Goal: Task Accomplishment & Management: Use online tool/utility

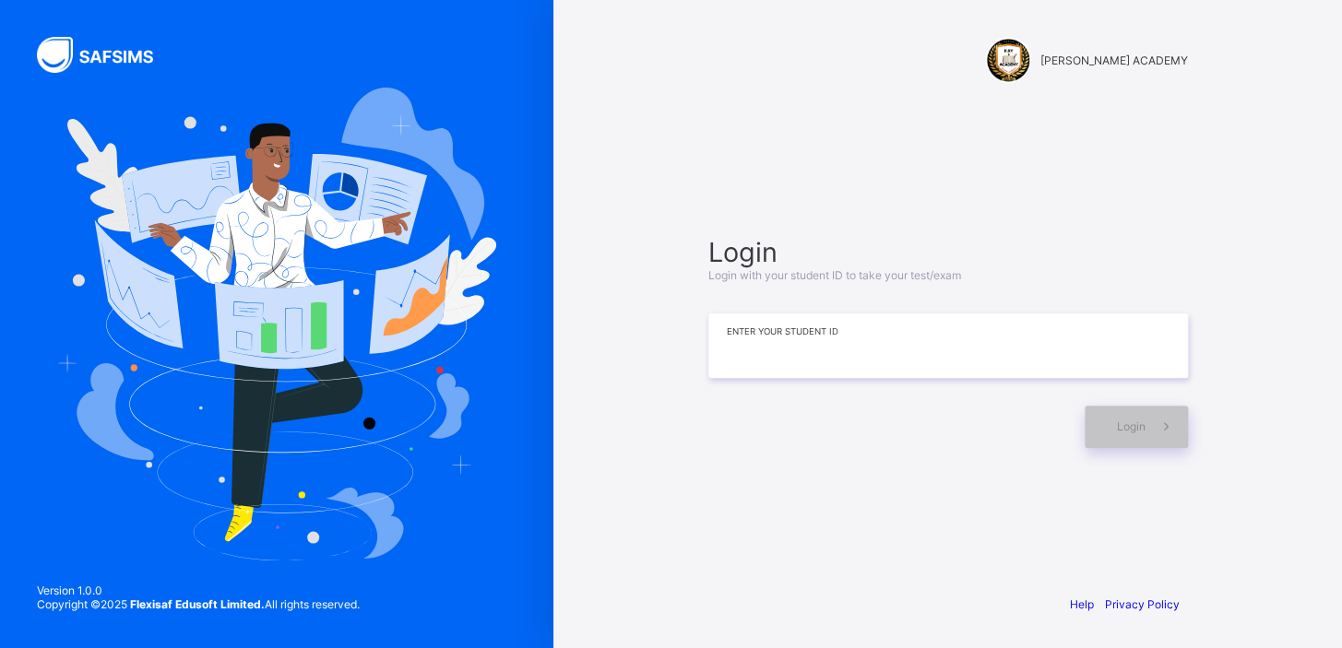
click at [905, 336] on input at bounding box center [947, 346] width 479 height 65
click at [805, 351] on input at bounding box center [947, 346] width 479 height 65
click at [870, 349] on input "**********" at bounding box center [947, 346] width 479 height 65
type input "**********"
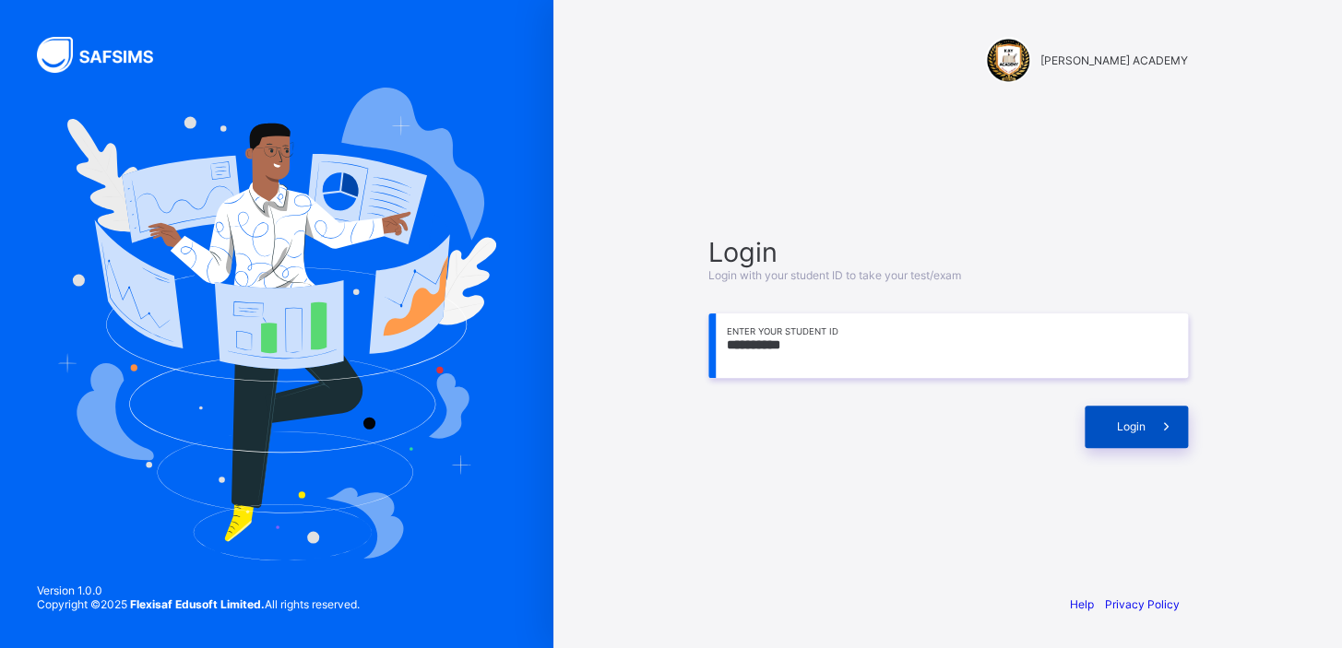
click at [1126, 417] on div "Login" at bounding box center [1135, 427] width 103 height 42
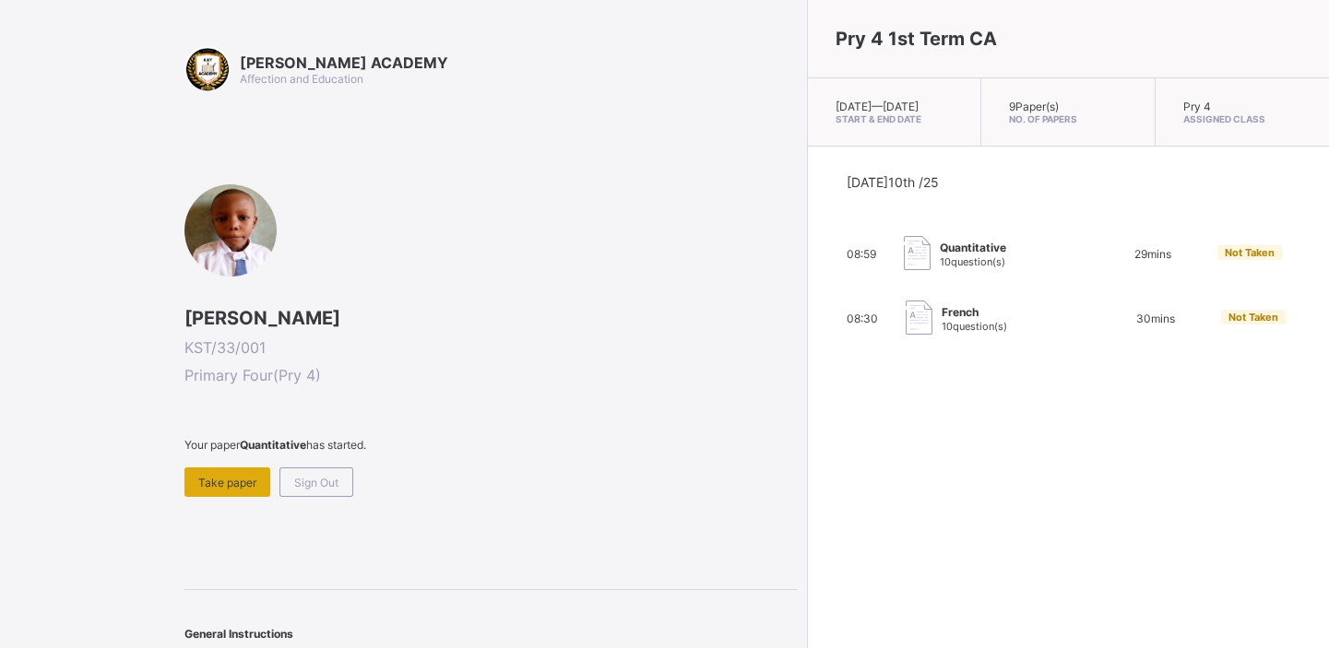
click at [219, 476] on span "Take paper" at bounding box center [227, 483] width 58 height 14
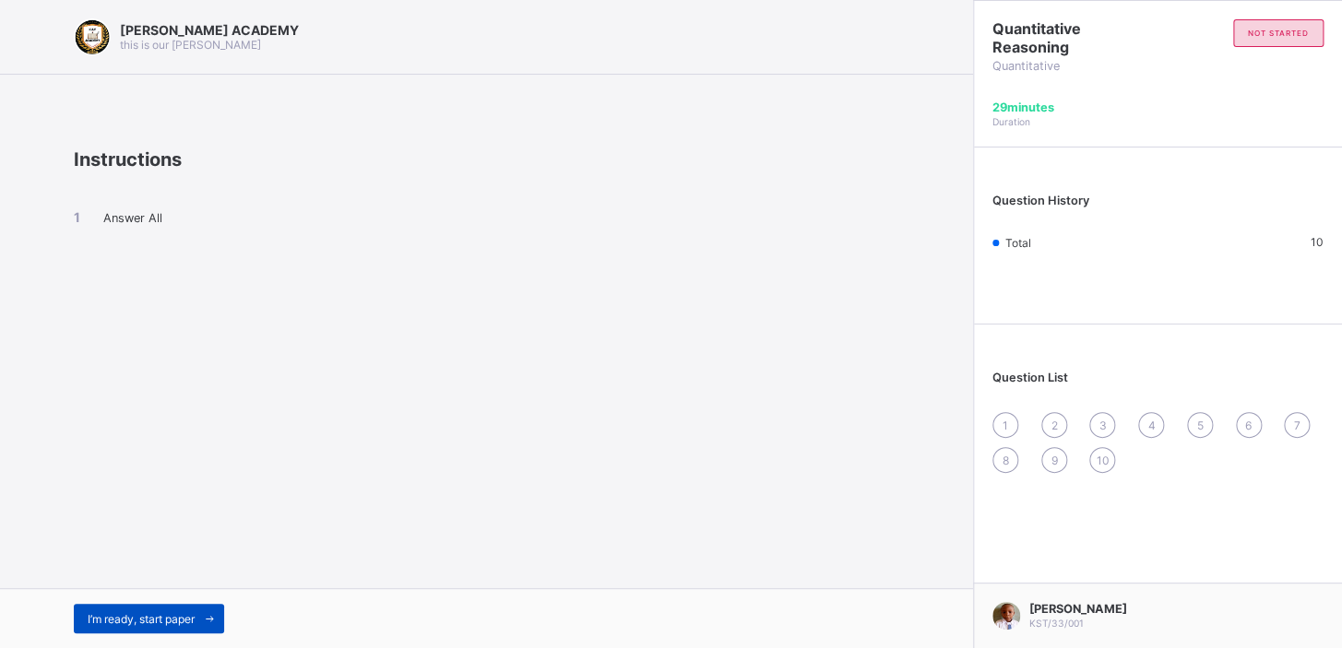
click at [155, 622] on span "I’m ready, start paper" at bounding box center [141, 619] width 107 height 14
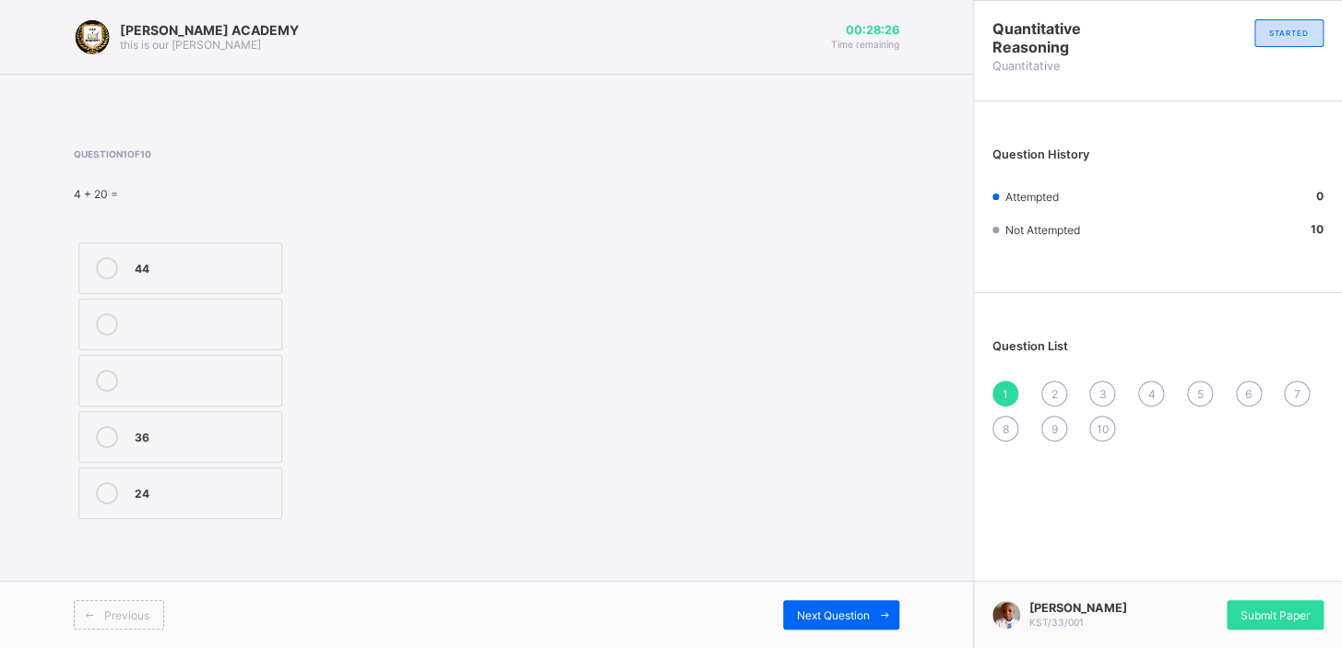
click at [184, 483] on div "24" at bounding box center [203, 491] width 137 height 18
click at [1052, 383] on div "2" at bounding box center [1054, 394] width 26 height 26
click at [150, 421] on label "102" at bounding box center [180, 437] width 204 height 52
click at [1099, 393] on span "3" at bounding box center [1101, 394] width 7 height 14
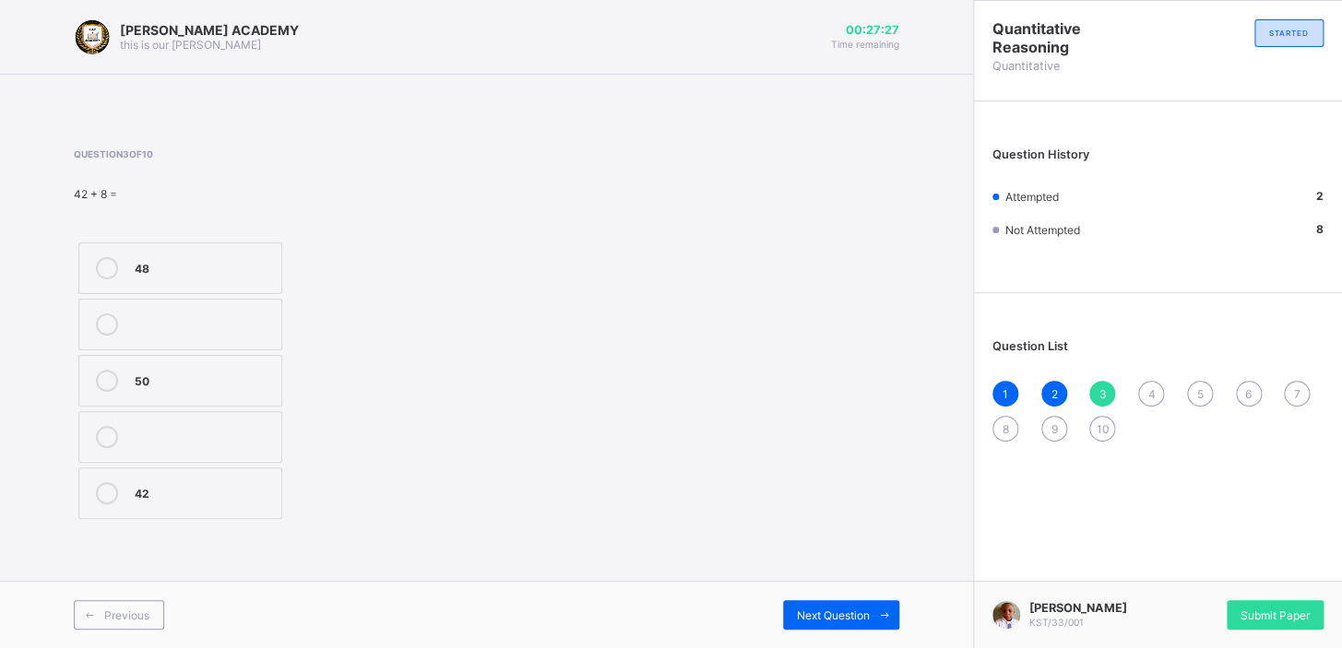
click at [112, 366] on label "50" at bounding box center [180, 381] width 204 height 52
click at [1147, 389] on span "4" at bounding box center [1150, 394] width 7 height 14
click at [243, 502] on div "52" at bounding box center [203, 493] width 137 height 22
click at [1194, 383] on div "5" at bounding box center [1200, 394] width 26 height 26
click at [166, 362] on label "2000" at bounding box center [180, 381] width 204 height 52
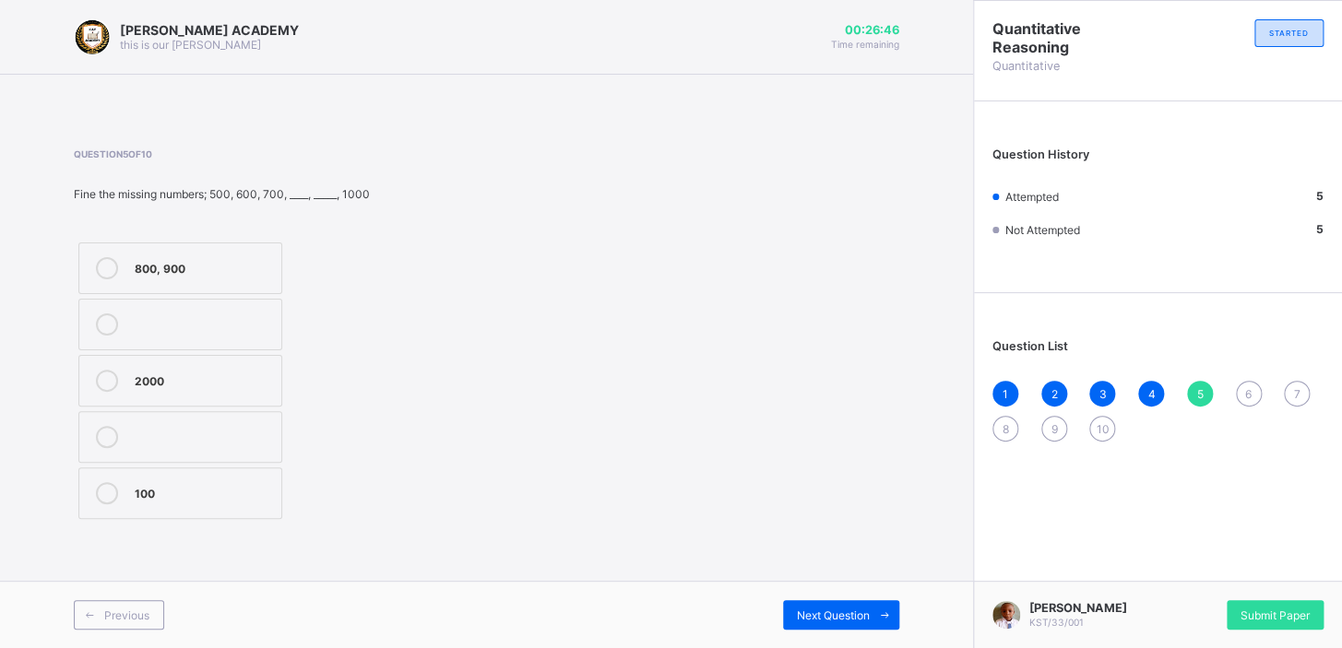
click at [166, 362] on label "2000" at bounding box center [180, 381] width 204 height 52
click at [1248, 382] on div "6" at bounding box center [1249, 394] width 26 height 26
click at [141, 266] on div "3300" at bounding box center [203, 266] width 137 height 18
click at [1293, 381] on div "1 2 3 4 5 6 7 8 9 10" at bounding box center [1157, 411] width 331 height 61
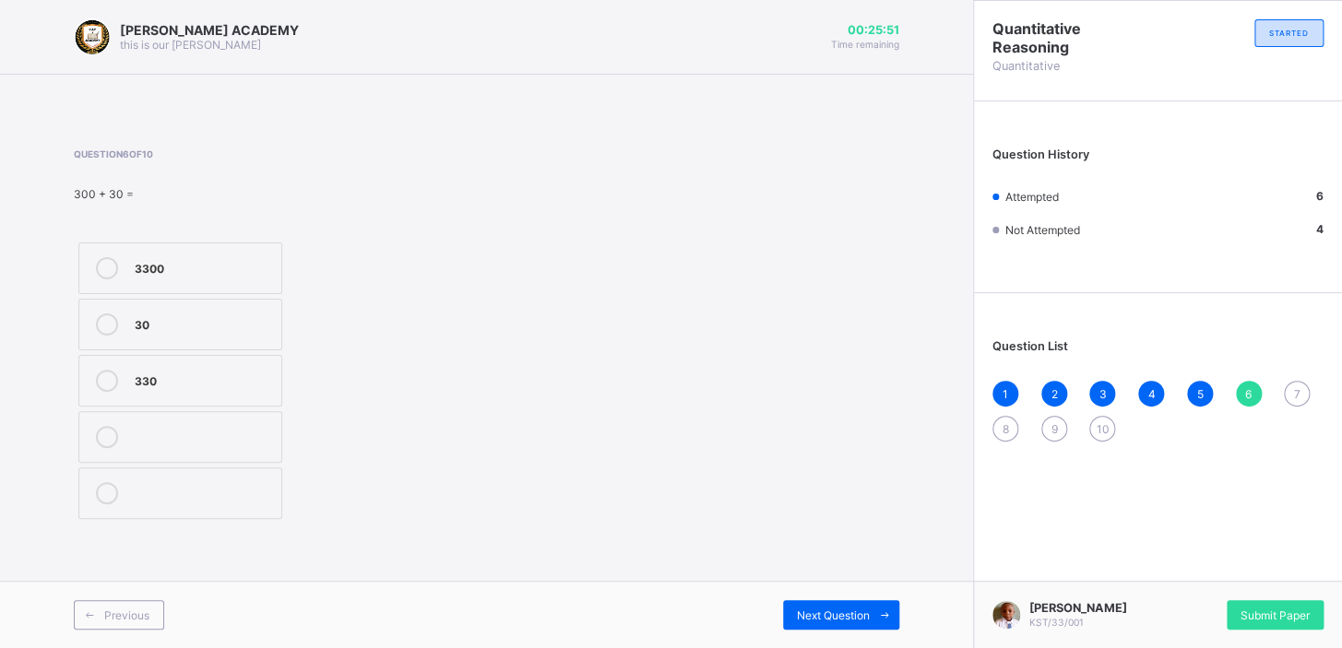
click at [1293, 381] on div "1 2 3 4 5 6 7 8 9 10" at bounding box center [1157, 411] width 331 height 61
click at [1294, 389] on span "7" at bounding box center [1297, 394] width 6 height 14
click at [1294, 388] on span "7" at bounding box center [1297, 394] width 6 height 14
click at [184, 492] on div "99" at bounding box center [203, 491] width 137 height 18
click at [1009, 420] on div "8" at bounding box center [1005, 429] width 26 height 26
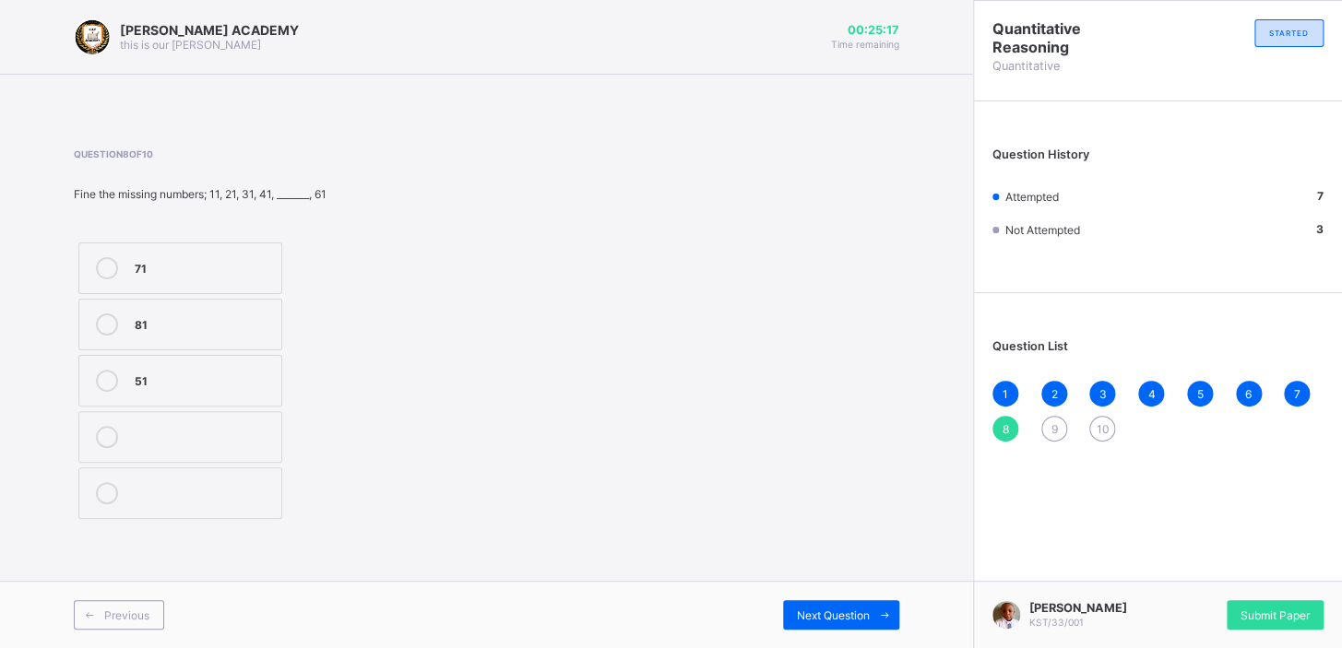
click at [210, 373] on div "51" at bounding box center [203, 379] width 137 height 18
click at [1049, 416] on div "9" at bounding box center [1054, 429] width 26 height 26
click at [101, 486] on icon at bounding box center [107, 493] width 22 height 22
click at [1101, 418] on div "10" at bounding box center [1102, 429] width 26 height 26
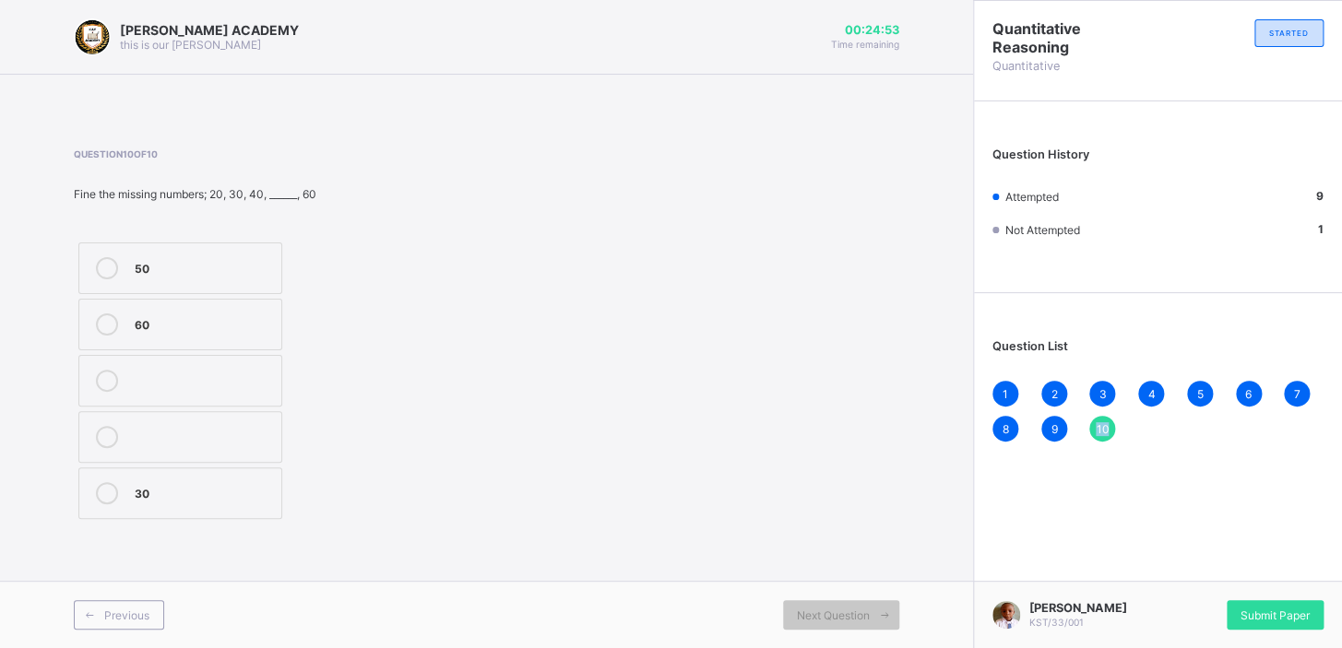
click at [1101, 418] on div "10" at bounding box center [1102, 429] width 26 height 26
click at [1101, 424] on span "10" at bounding box center [1101, 429] width 13 height 14
click at [150, 249] on label "50" at bounding box center [180, 269] width 204 height 52
click at [1100, 424] on span "10" at bounding box center [1101, 429] width 13 height 14
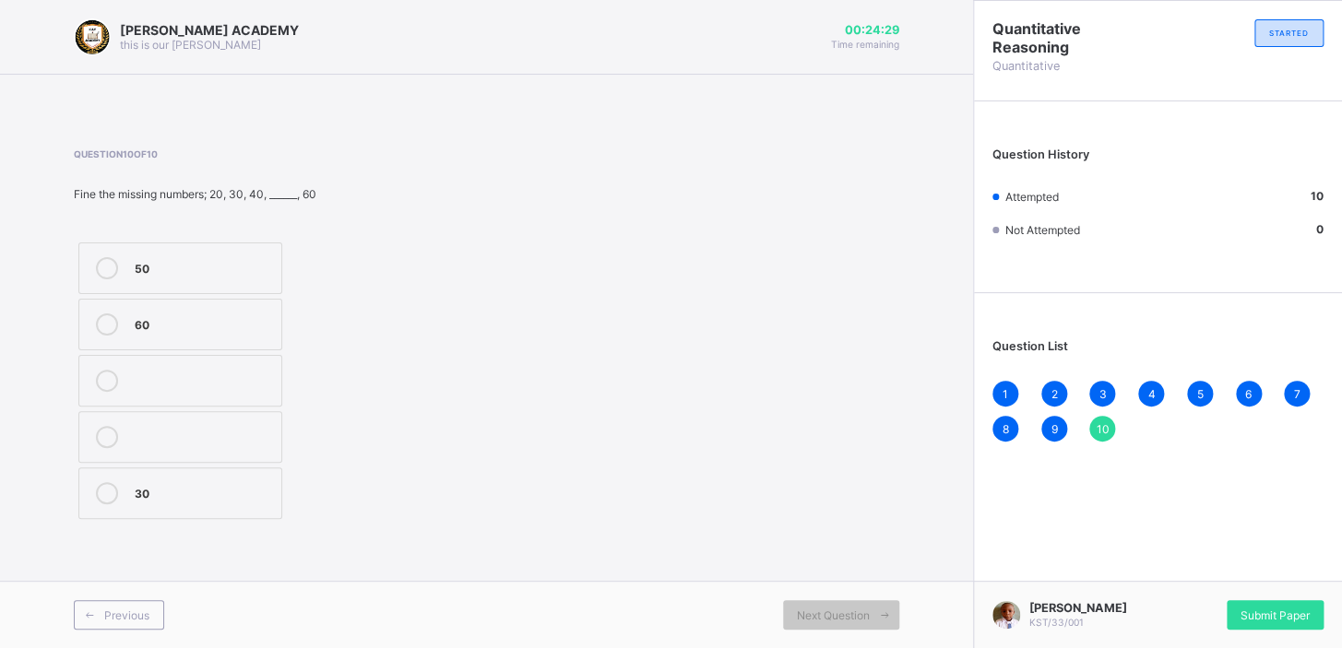
click at [1100, 425] on span "10" at bounding box center [1101, 429] width 13 height 14
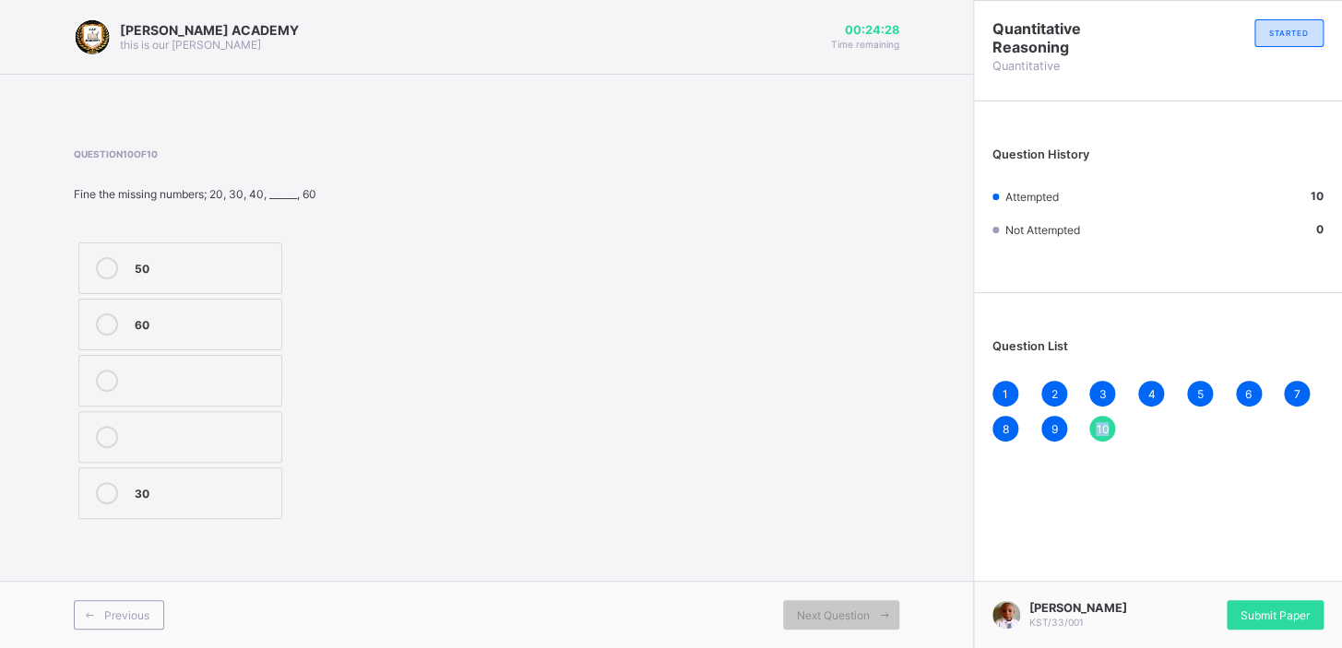
click at [1100, 425] on span "10" at bounding box center [1101, 429] width 13 height 14
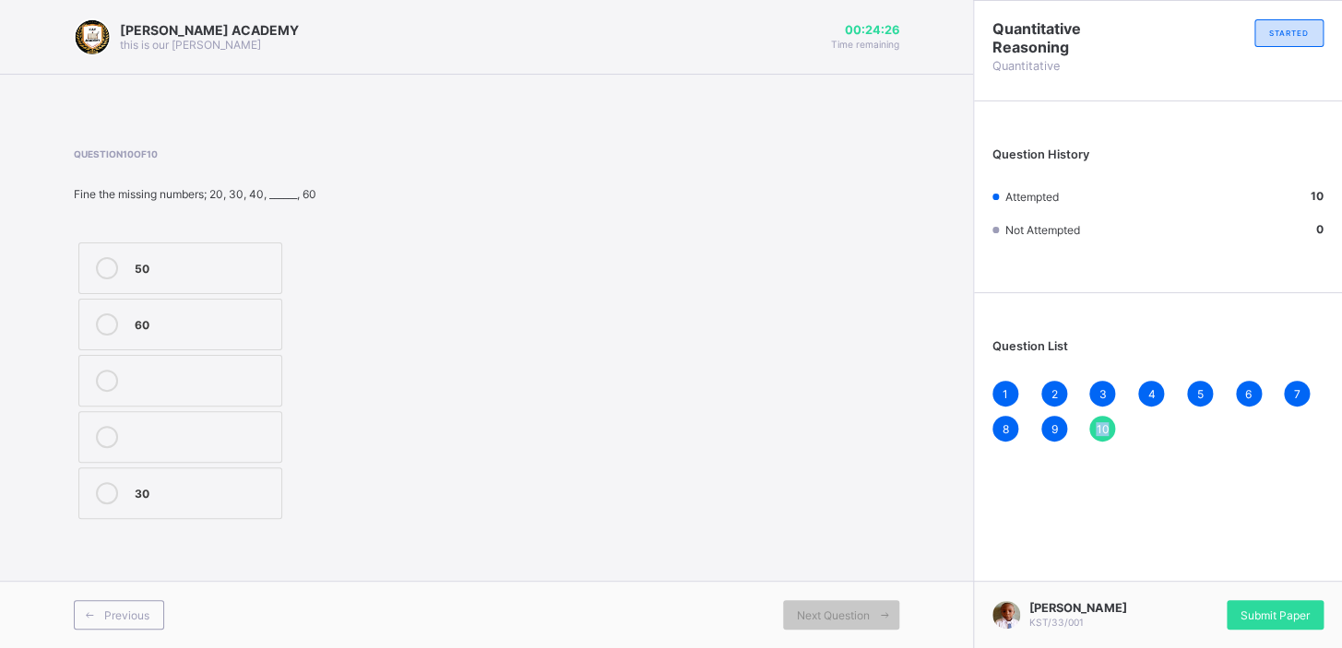
click at [1100, 425] on span "10" at bounding box center [1101, 429] width 13 height 14
click at [1253, 600] on div "Submit Paper" at bounding box center [1274, 615] width 97 height 30
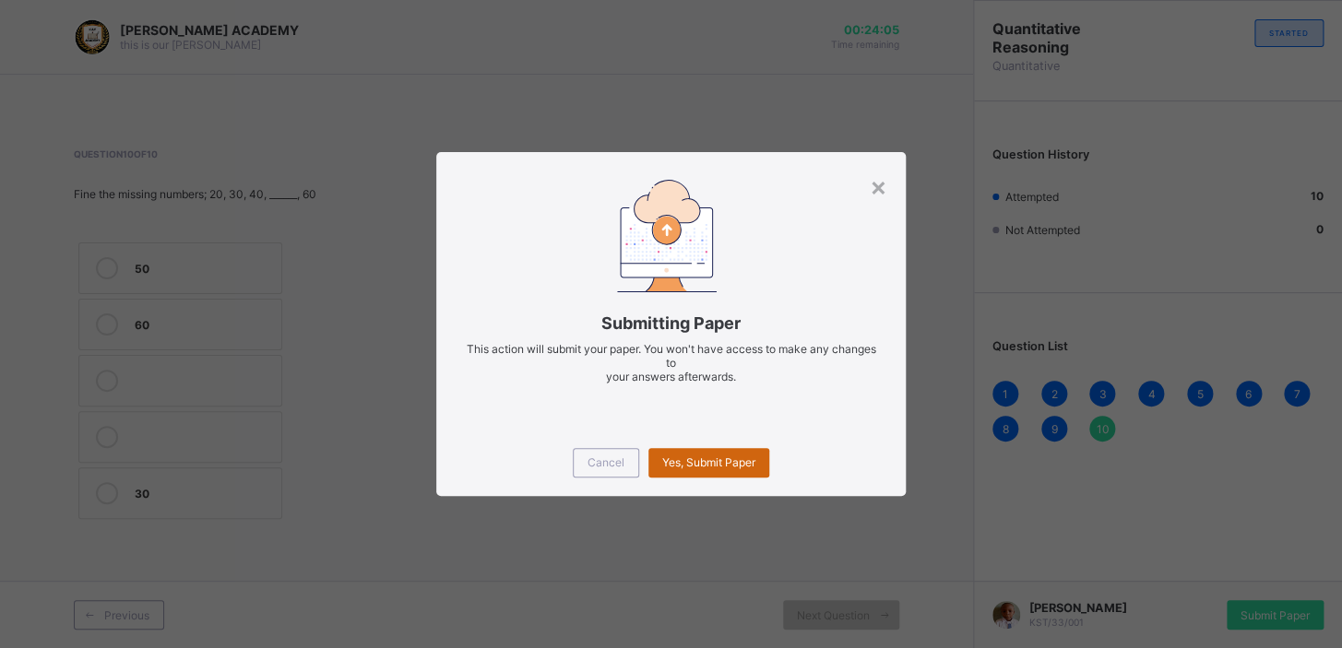
click at [730, 459] on span "Yes, Submit Paper" at bounding box center [708, 462] width 93 height 14
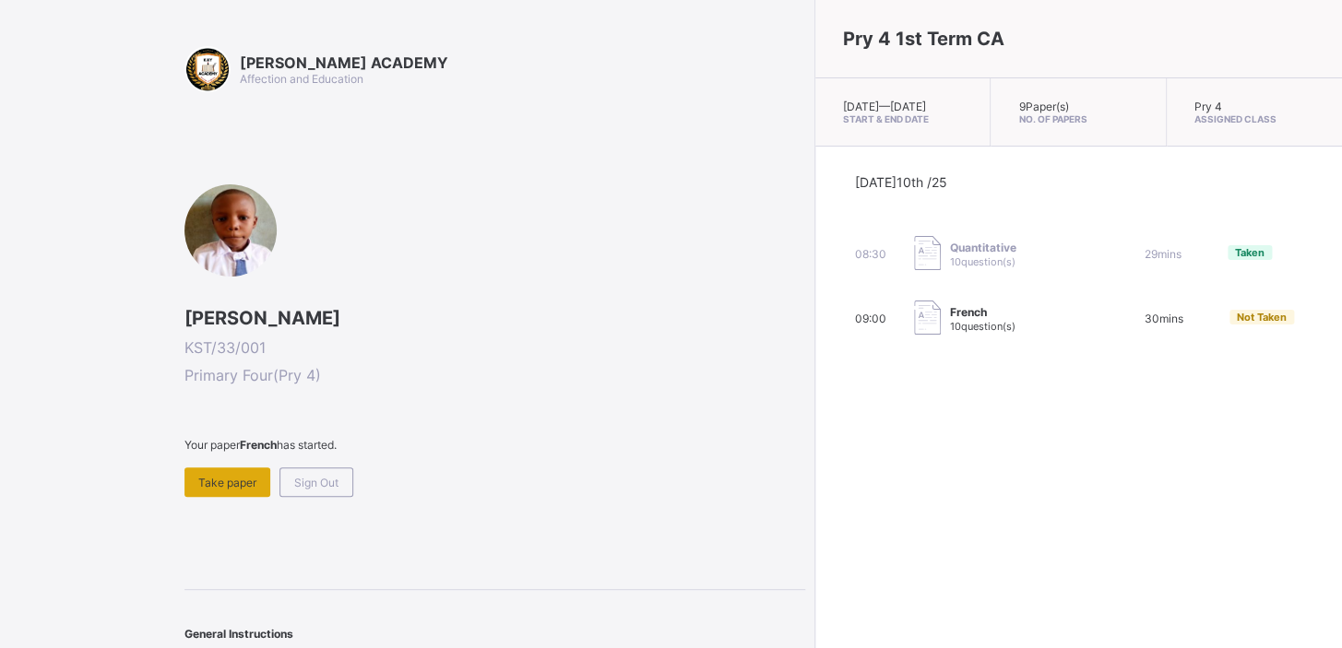
click at [248, 469] on div "Take paper" at bounding box center [227, 482] width 86 height 30
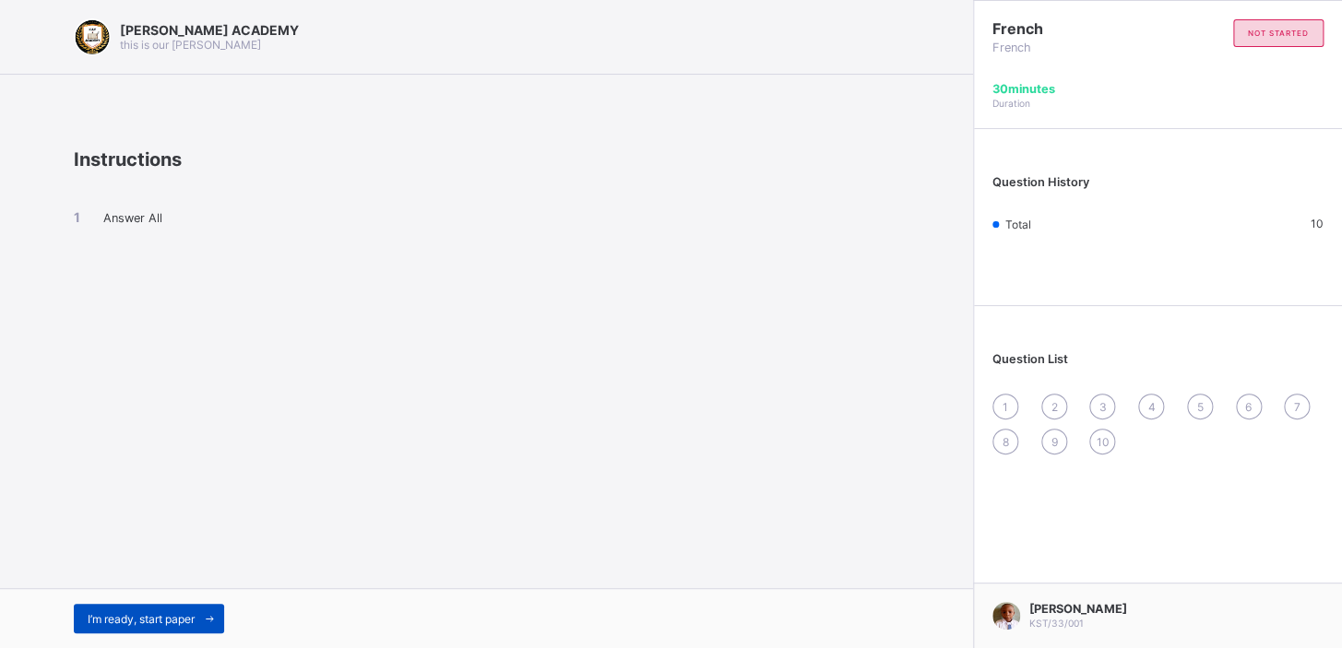
click at [119, 605] on div "I’m ready, start paper" at bounding box center [149, 619] width 150 height 30
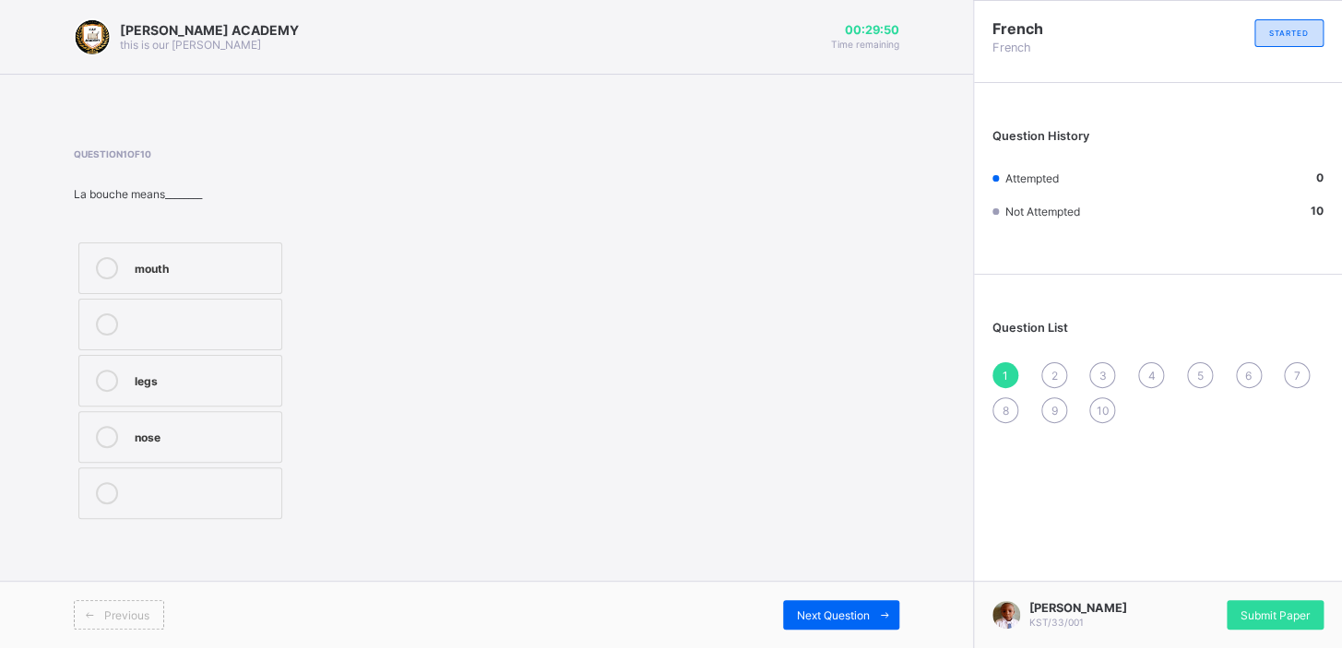
click at [198, 255] on label "mouth" at bounding box center [180, 269] width 204 height 52
click at [1051, 371] on span "2" at bounding box center [1053, 376] width 6 height 14
click at [231, 450] on div "what is your name?" at bounding box center [203, 445] width 137 height 18
click at [230, 450] on div "what is your name?" at bounding box center [203, 445] width 137 height 18
click at [1098, 369] on span "3" at bounding box center [1101, 376] width 7 height 14
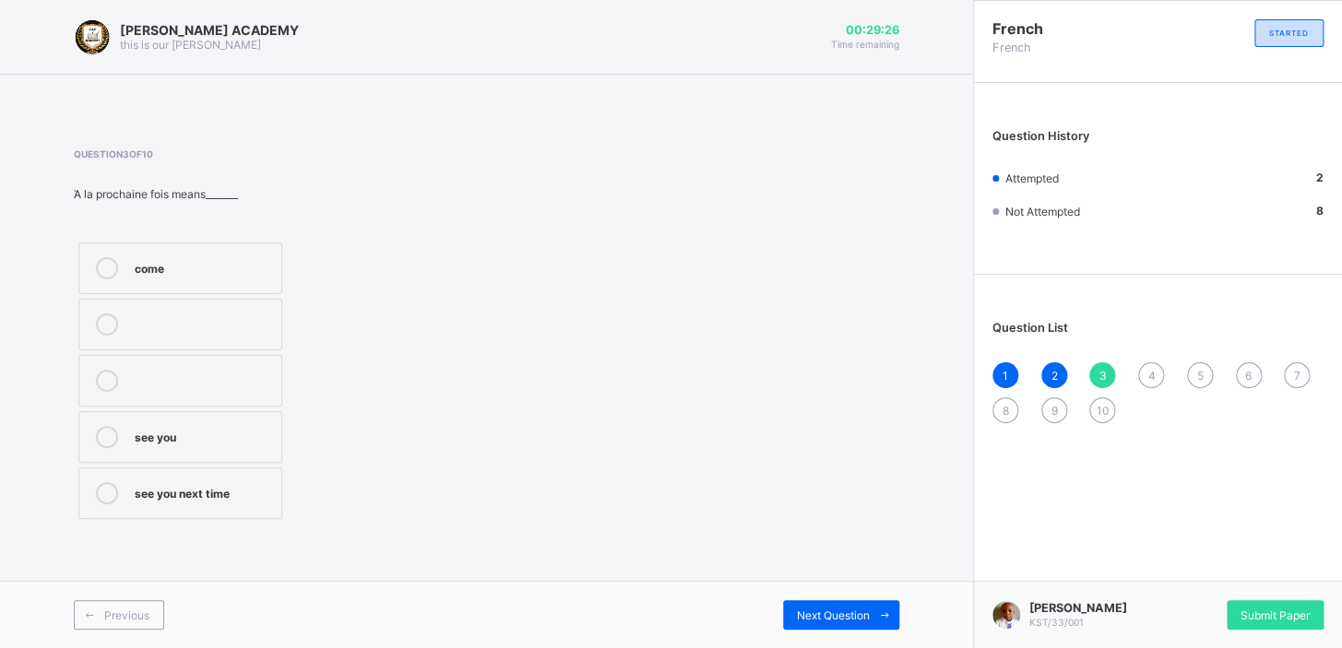
click at [1098, 369] on span "3" at bounding box center [1101, 376] width 7 height 14
click at [185, 488] on div "see you next time" at bounding box center [203, 491] width 137 height 18
click at [142, 419] on label "see you" at bounding box center [180, 437] width 204 height 52
click at [179, 259] on div "come" at bounding box center [203, 266] width 137 height 18
click at [155, 504] on label "see you next time" at bounding box center [180, 493] width 204 height 52
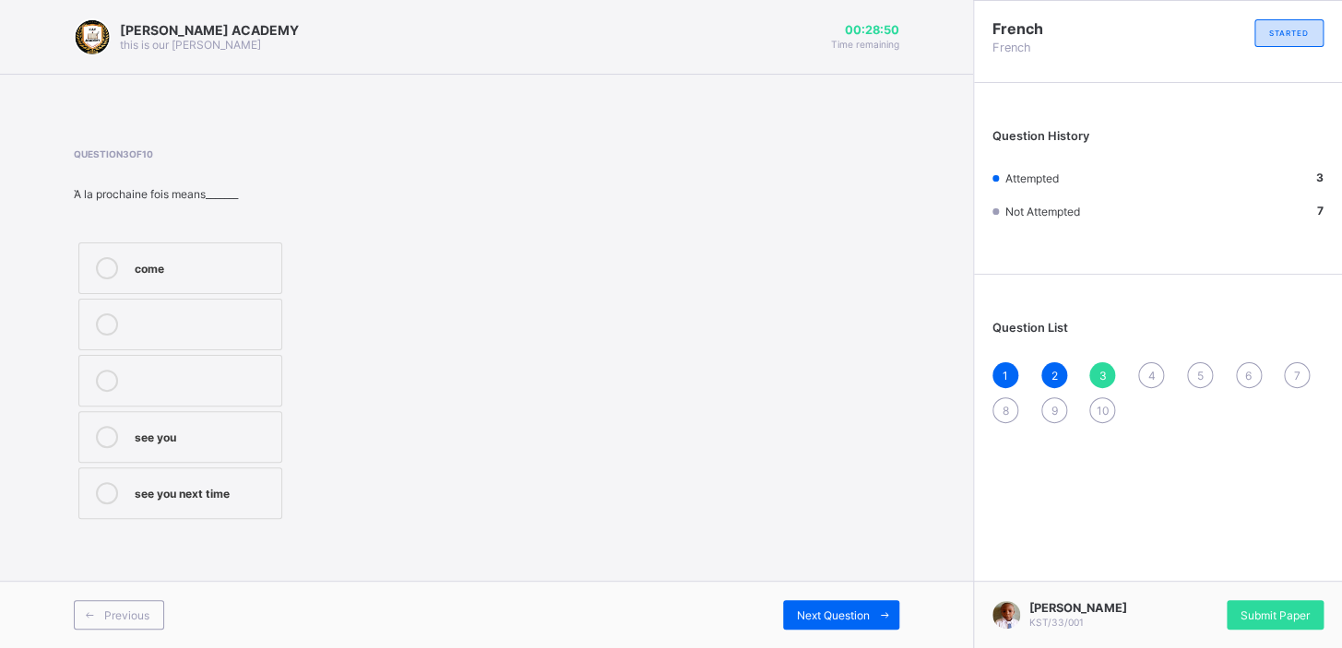
click at [1156, 365] on div "4" at bounding box center [1151, 375] width 26 height 26
click at [195, 492] on div "customer" at bounding box center [203, 491] width 137 height 18
click at [1203, 362] on div "5" at bounding box center [1200, 375] width 26 height 26
click at [115, 249] on label "brother" at bounding box center [180, 269] width 204 height 52
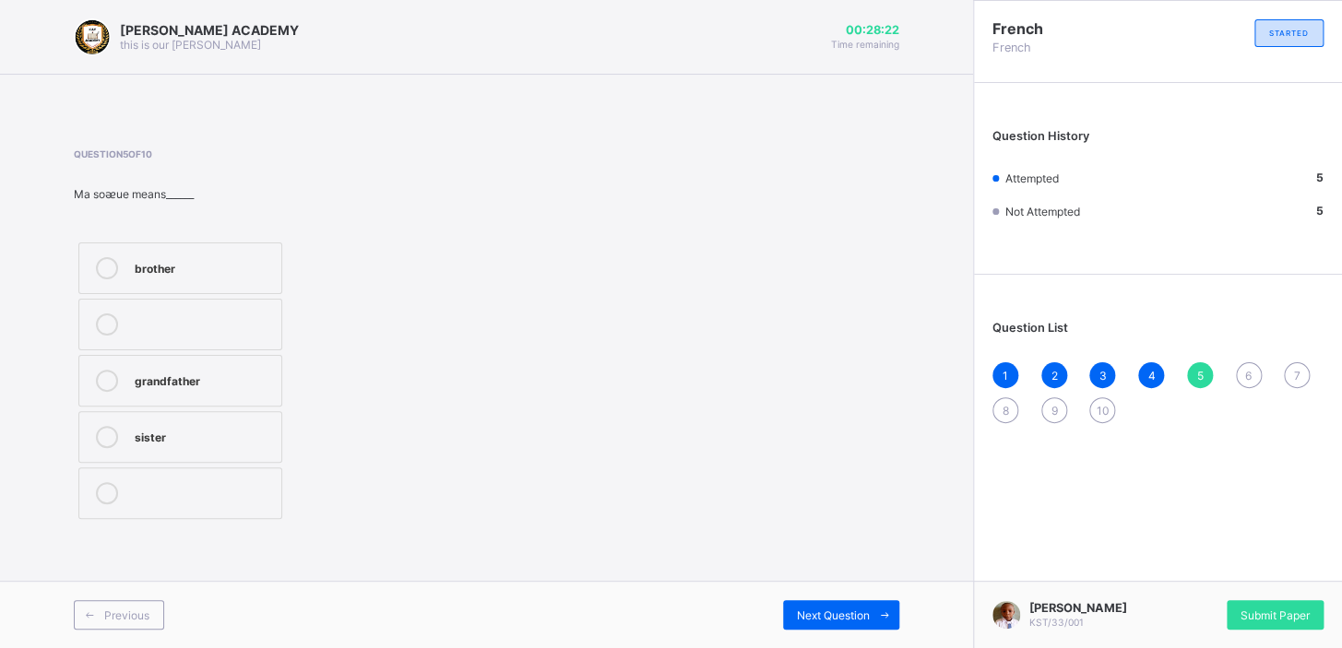
click at [196, 432] on div "sister" at bounding box center [203, 435] width 137 height 18
click at [1243, 373] on div "6" at bounding box center [1249, 375] width 26 height 26
click at [164, 380] on div "father" at bounding box center [203, 379] width 137 height 18
click at [165, 380] on div "father" at bounding box center [203, 379] width 137 height 18
click at [1298, 364] on div "7" at bounding box center [1297, 375] width 26 height 26
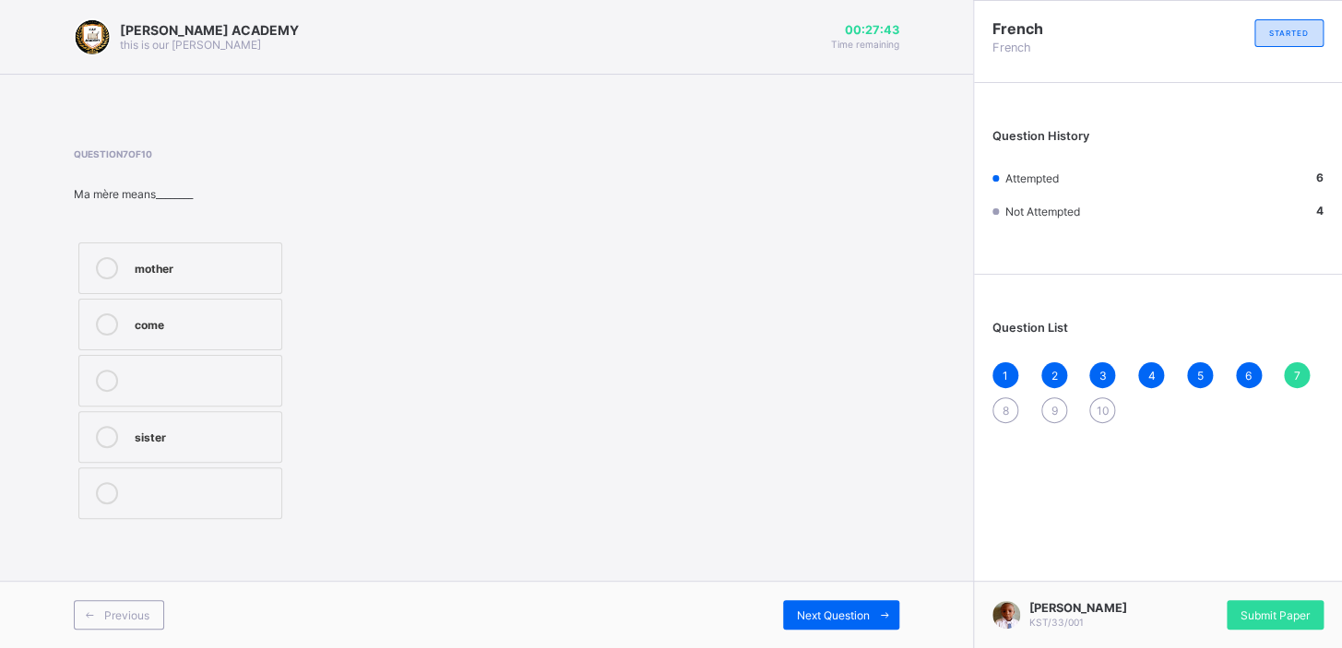
click at [144, 257] on div "mother" at bounding box center [203, 266] width 137 height 18
click at [1006, 404] on span "8" at bounding box center [1005, 411] width 6 height 14
click at [128, 495] on label "see you soon" at bounding box center [180, 493] width 204 height 52
click at [1051, 404] on span "9" at bounding box center [1053, 411] width 6 height 14
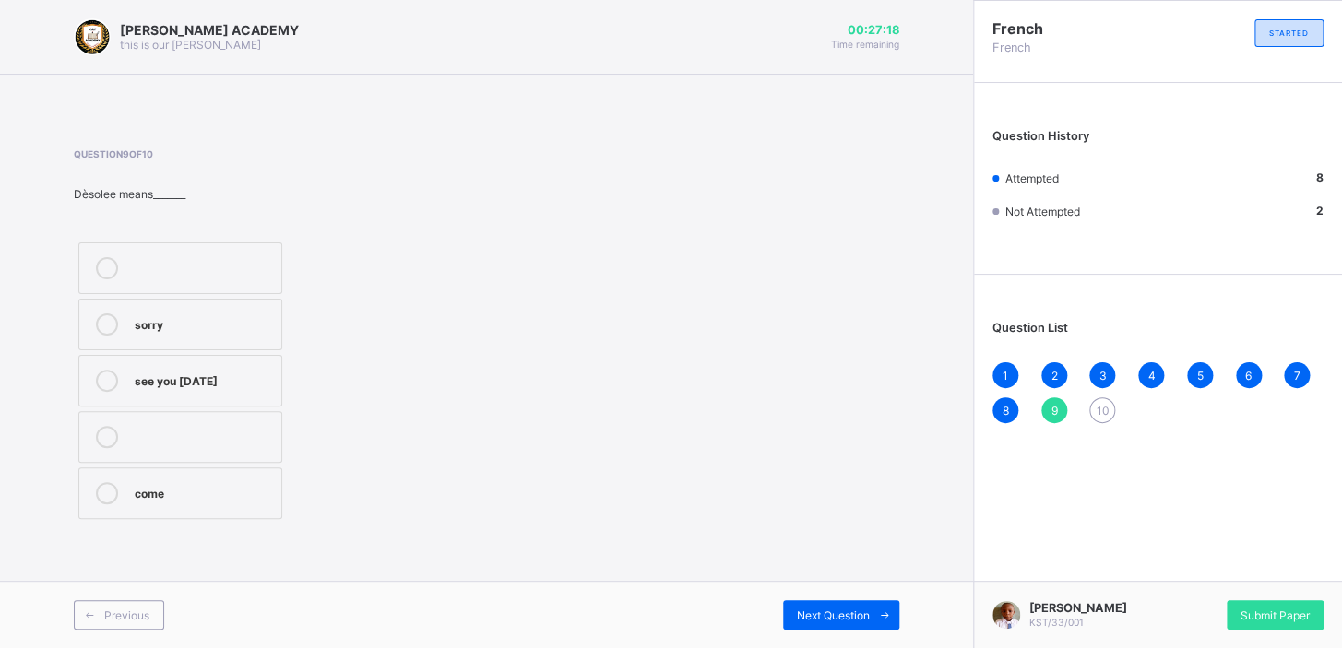
click at [146, 335] on div "sorry" at bounding box center [203, 325] width 137 height 22
click at [1106, 411] on span "10" at bounding box center [1101, 411] width 13 height 14
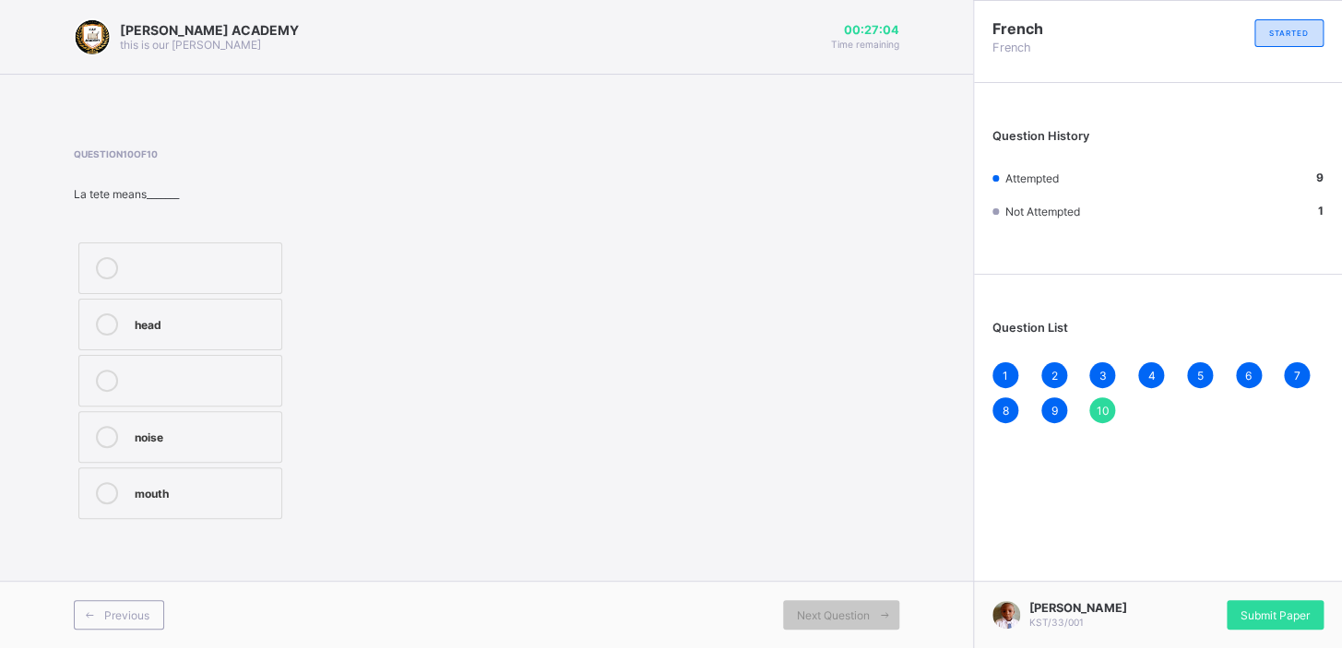
click at [152, 492] on div "mouth" at bounding box center [203, 491] width 137 height 18
click at [1097, 404] on span "10" at bounding box center [1101, 411] width 13 height 14
click at [1278, 609] on span "Submit Paper" at bounding box center [1274, 616] width 69 height 14
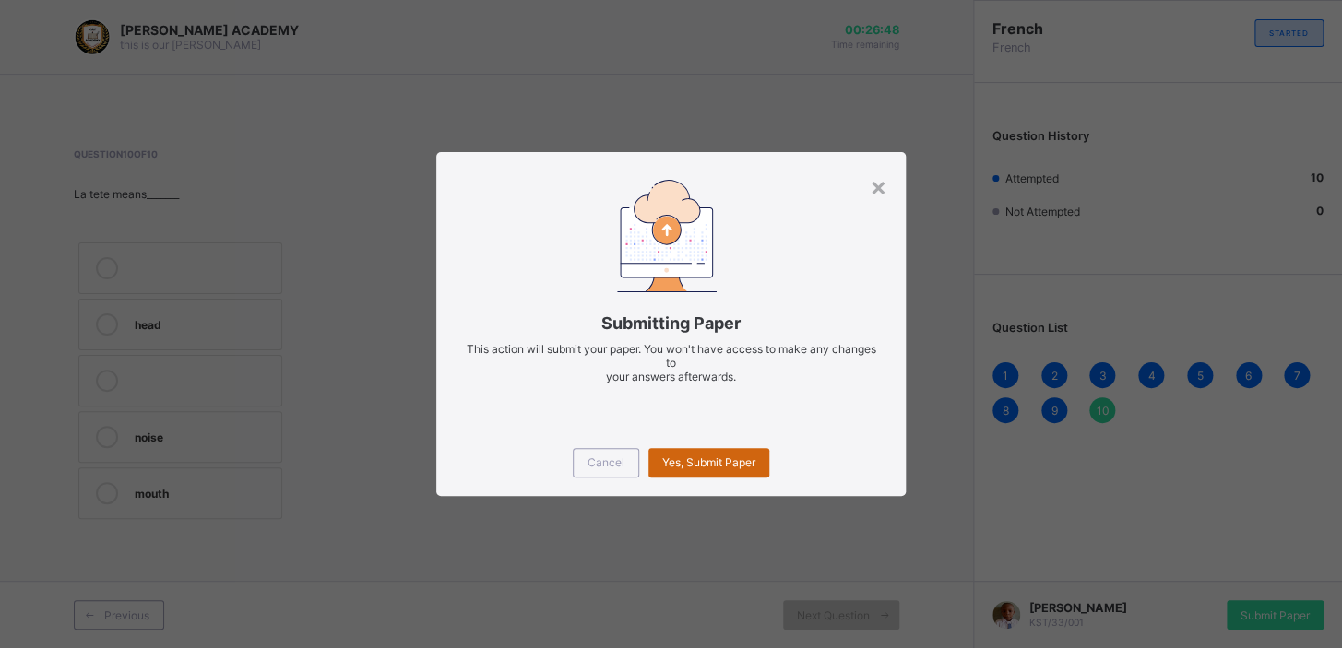
click at [701, 462] on span "Yes, Submit Paper" at bounding box center [708, 462] width 93 height 14
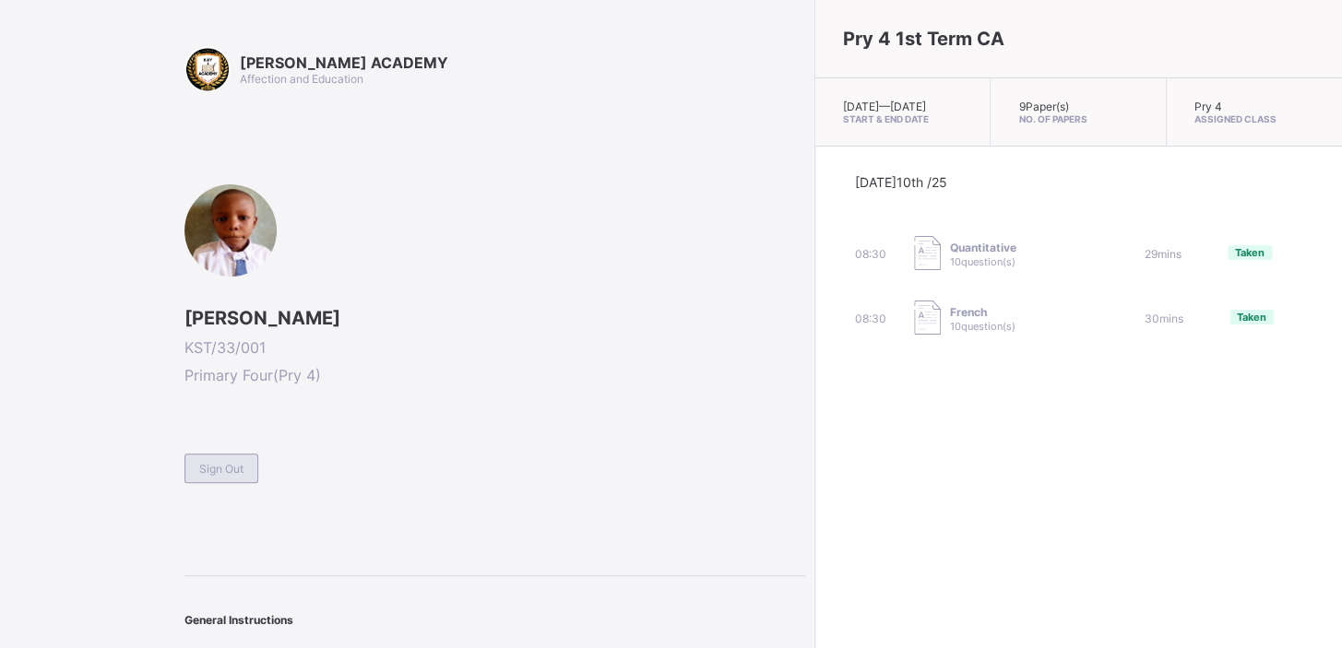
click at [197, 468] on div "Sign Out" at bounding box center [221, 469] width 74 height 30
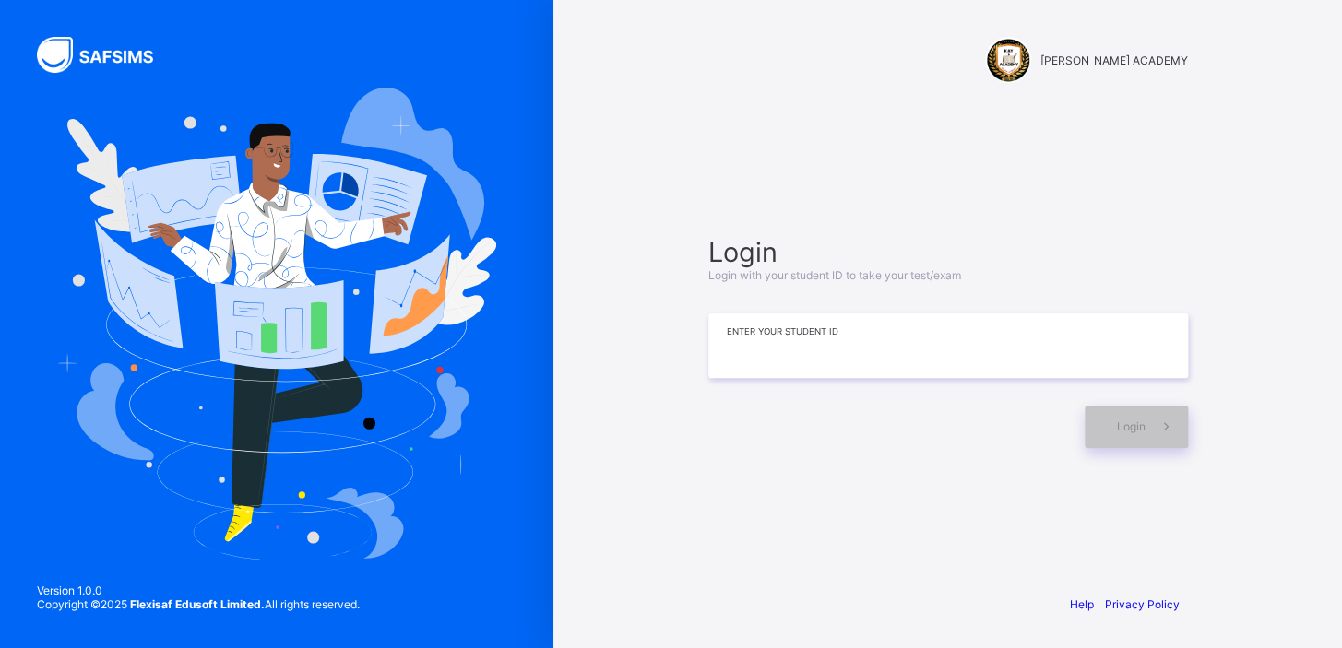
click at [833, 332] on input at bounding box center [947, 346] width 479 height 65
click at [771, 350] on input "*********" at bounding box center [947, 346] width 479 height 65
type input "*********"
click at [1156, 425] on icon at bounding box center [1165, 427] width 19 height 18
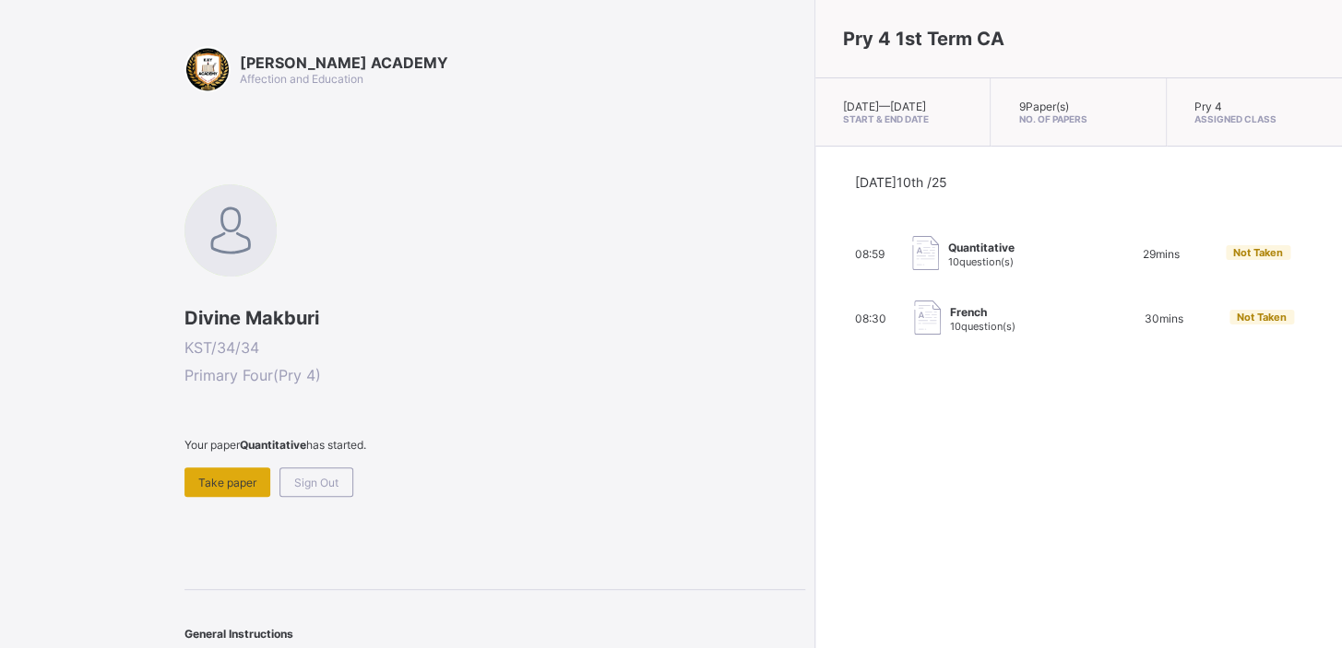
click at [231, 468] on div "Take paper" at bounding box center [227, 482] width 86 height 30
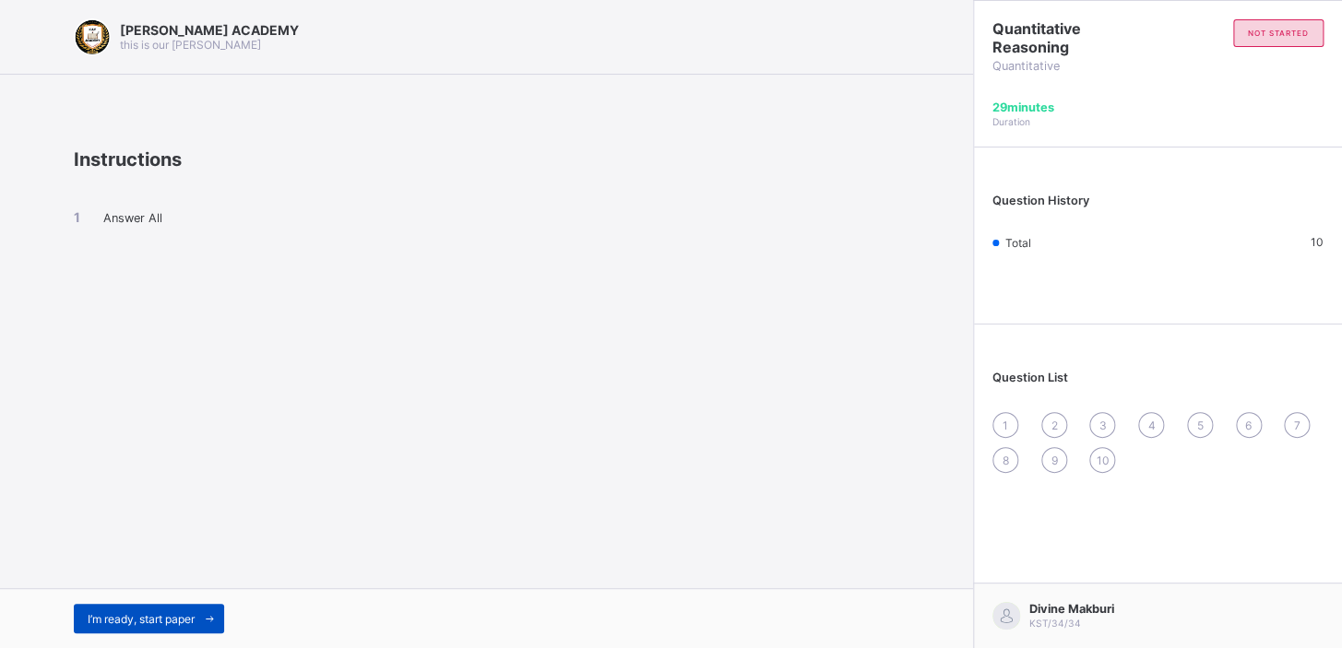
click at [154, 618] on span "I’m ready, start paper" at bounding box center [141, 619] width 107 height 14
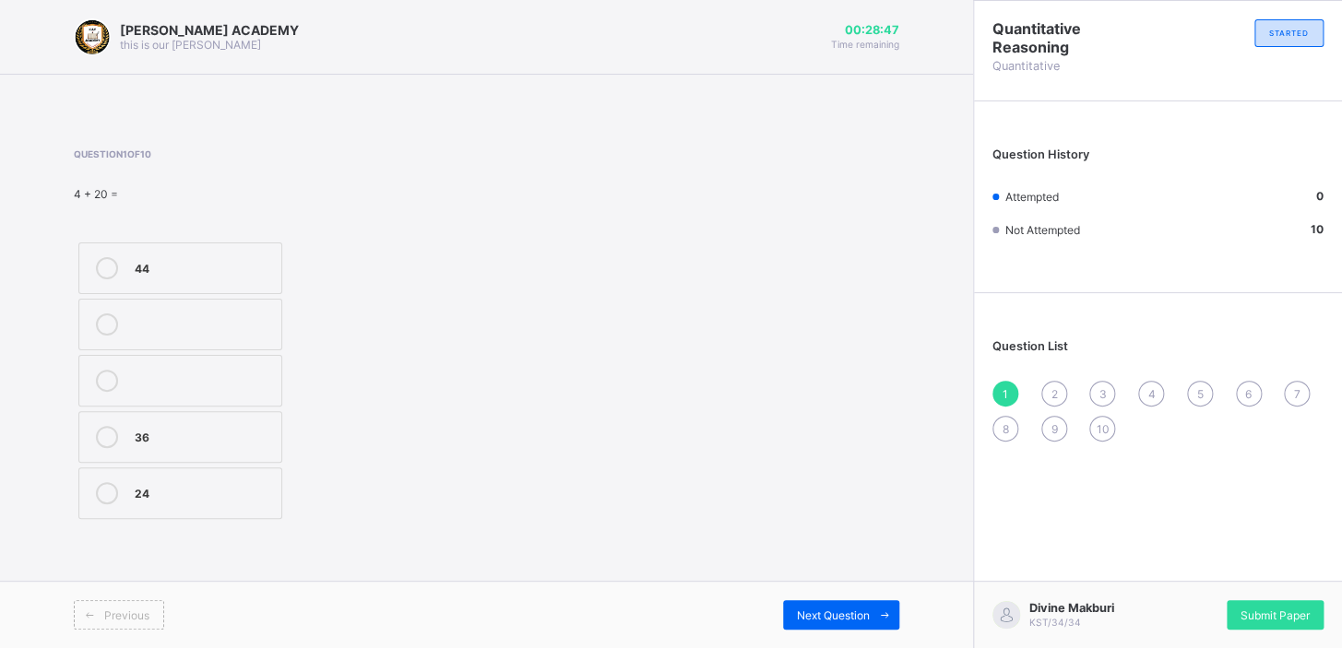
click at [143, 496] on div "24" at bounding box center [203, 491] width 137 height 18
click at [839, 616] on span "Next Question" at bounding box center [833, 616] width 73 height 14
click at [150, 426] on div "102" at bounding box center [203, 435] width 137 height 18
click at [862, 612] on span "Next Question" at bounding box center [833, 616] width 73 height 14
click at [141, 376] on div "50" at bounding box center [203, 379] width 137 height 18
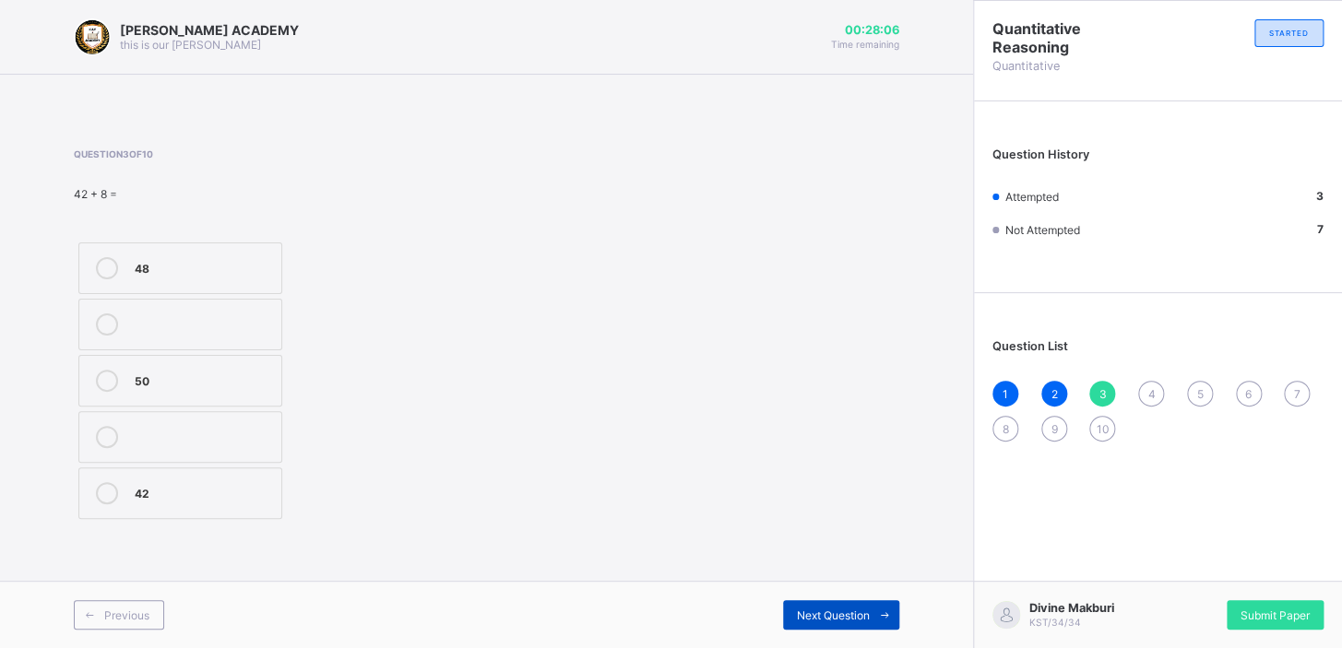
click at [857, 602] on div "Next Question" at bounding box center [841, 615] width 116 height 30
click at [853, 603] on div "Next Question" at bounding box center [841, 615] width 116 height 30
click at [831, 610] on span "Next Question" at bounding box center [833, 616] width 73 height 14
click at [108, 375] on icon at bounding box center [107, 381] width 22 height 22
click at [861, 607] on div "Next Question" at bounding box center [841, 615] width 116 height 30
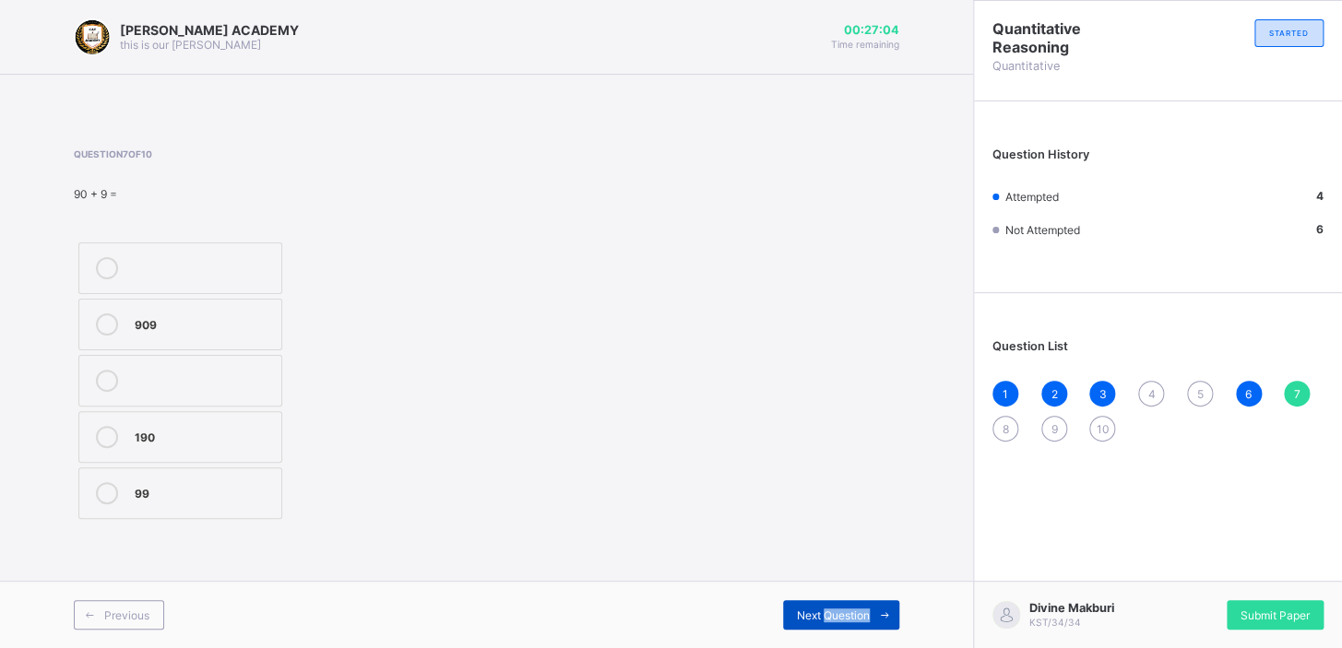
click at [861, 607] on div "Next Question" at bounding box center [841, 615] width 116 height 30
click at [862, 607] on div "Next Question" at bounding box center [841, 615] width 116 height 30
click at [862, 609] on span "Next Question" at bounding box center [833, 616] width 73 height 14
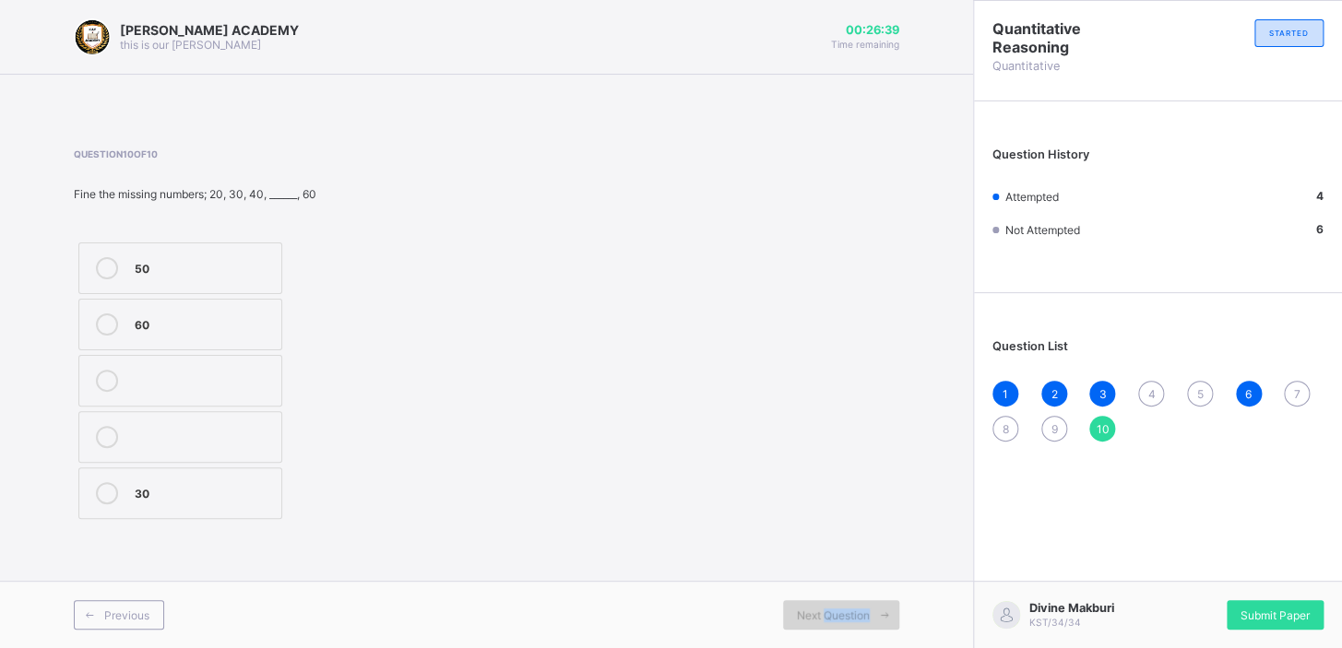
click at [862, 609] on span "Next Question" at bounding box center [833, 616] width 73 height 14
click at [1193, 387] on div "5" at bounding box center [1200, 394] width 26 height 26
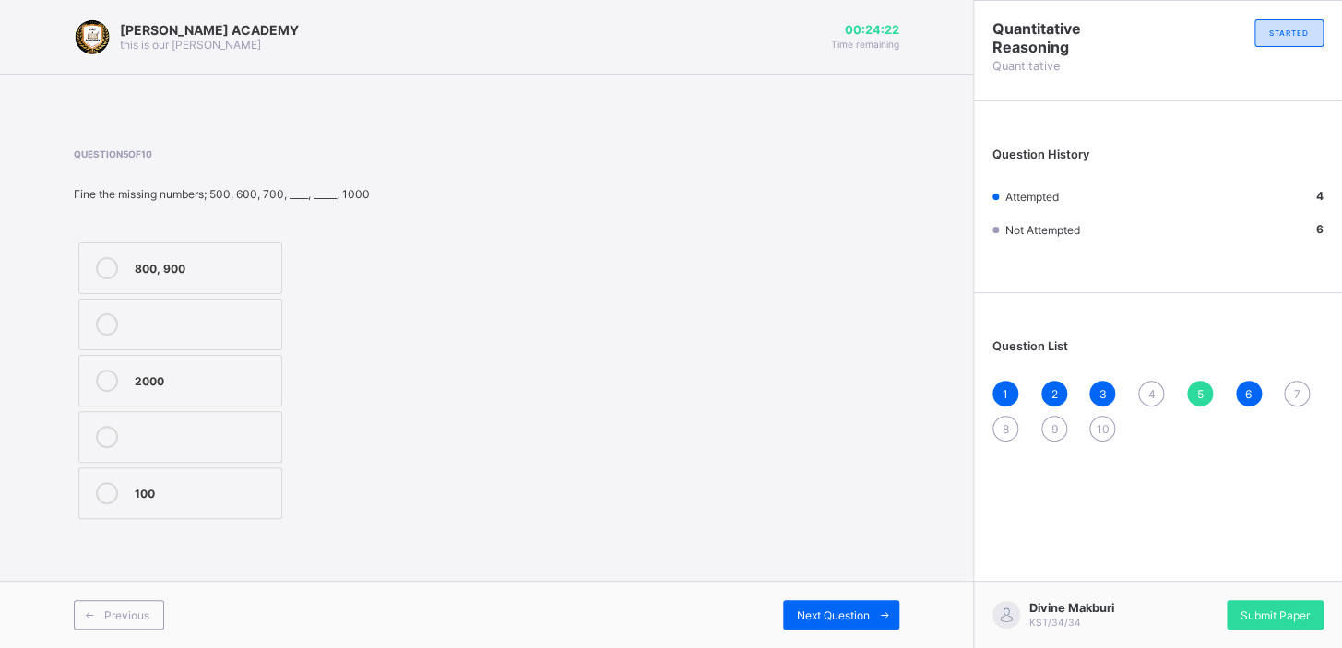
click at [176, 487] on div "100" at bounding box center [203, 491] width 137 height 18
click at [823, 609] on span "Next Question" at bounding box center [833, 616] width 73 height 14
click at [779, 609] on div "Next Question" at bounding box center [693, 615] width 413 height 30
click at [1096, 418] on div "10" at bounding box center [1102, 429] width 26 height 26
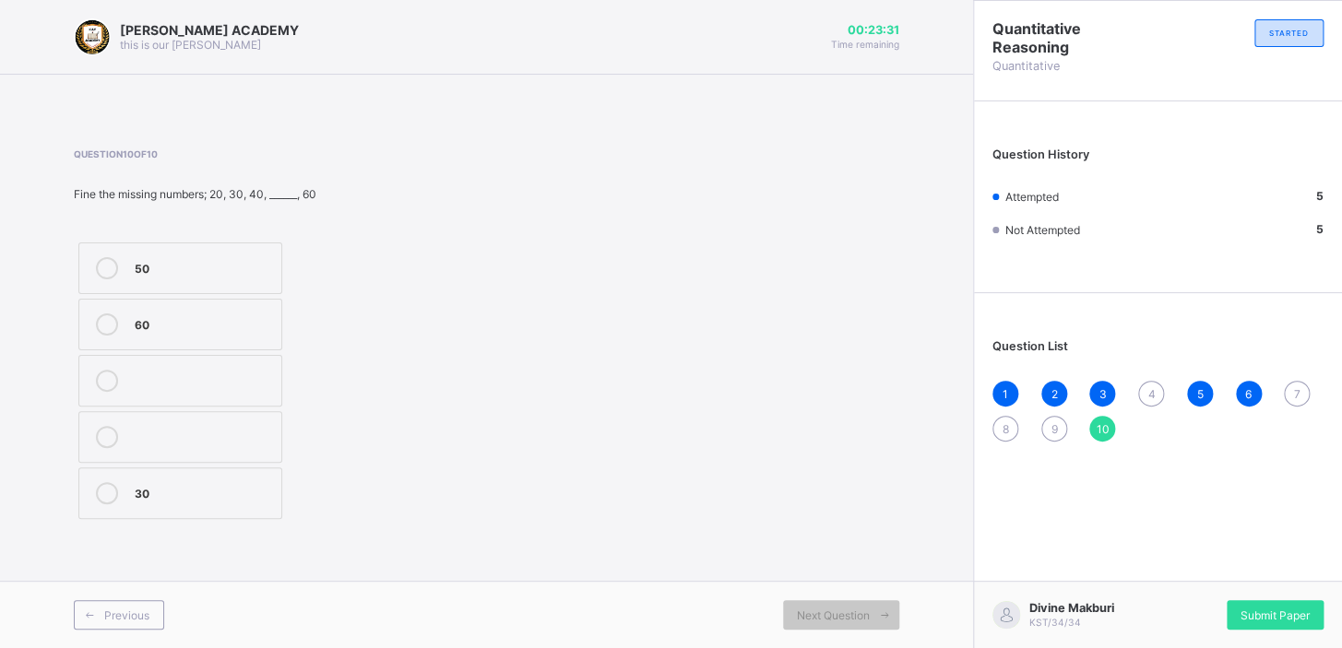
click at [150, 275] on div "50" at bounding box center [203, 266] width 137 height 18
click at [1002, 422] on span "8" at bounding box center [1005, 429] width 6 height 14
click at [132, 359] on label "51" at bounding box center [180, 381] width 204 height 52
click at [1049, 418] on div "9" at bounding box center [1054, 429] width 26 height 26
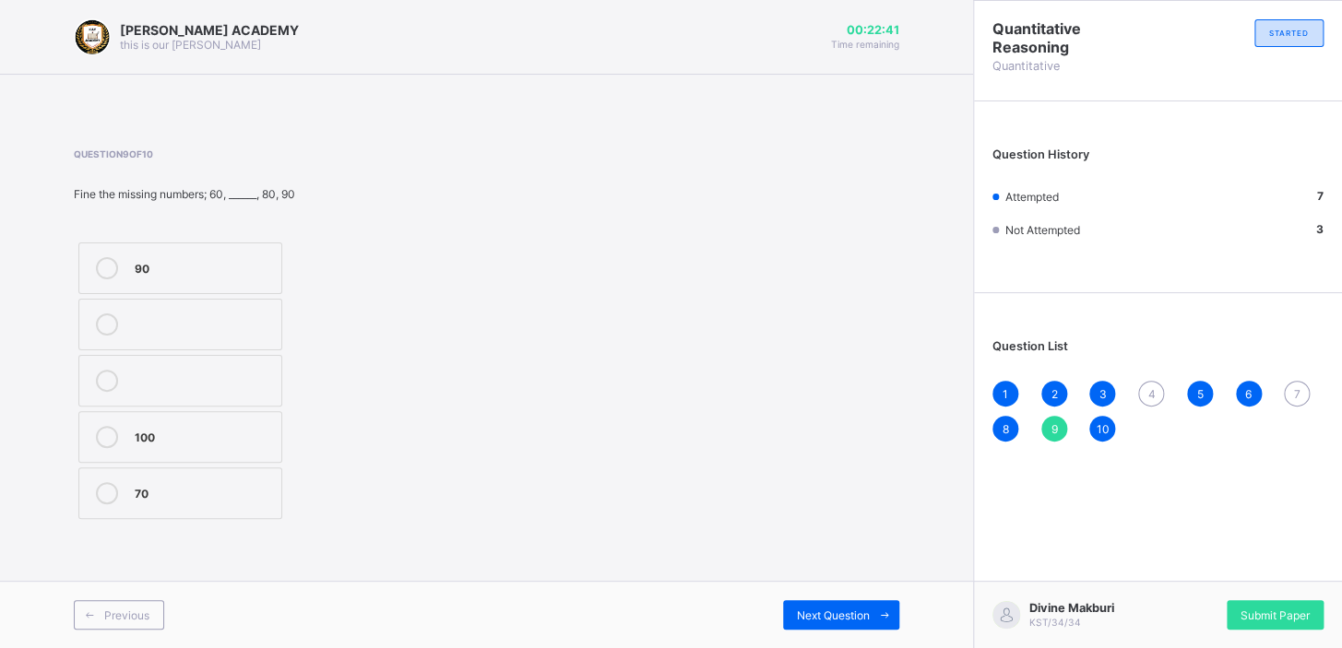
click at [157, 482] on div "70" at bounding box center [203, 491] width 137 height 18
click at [1152, 381] on div "1 2 3 4 5 6 7 8 9 10" at bounding box center [1157, 411] width 331 height 61
click at [1295, 387] on span "7" at bounding box center [1297, 394] width 6 height 14
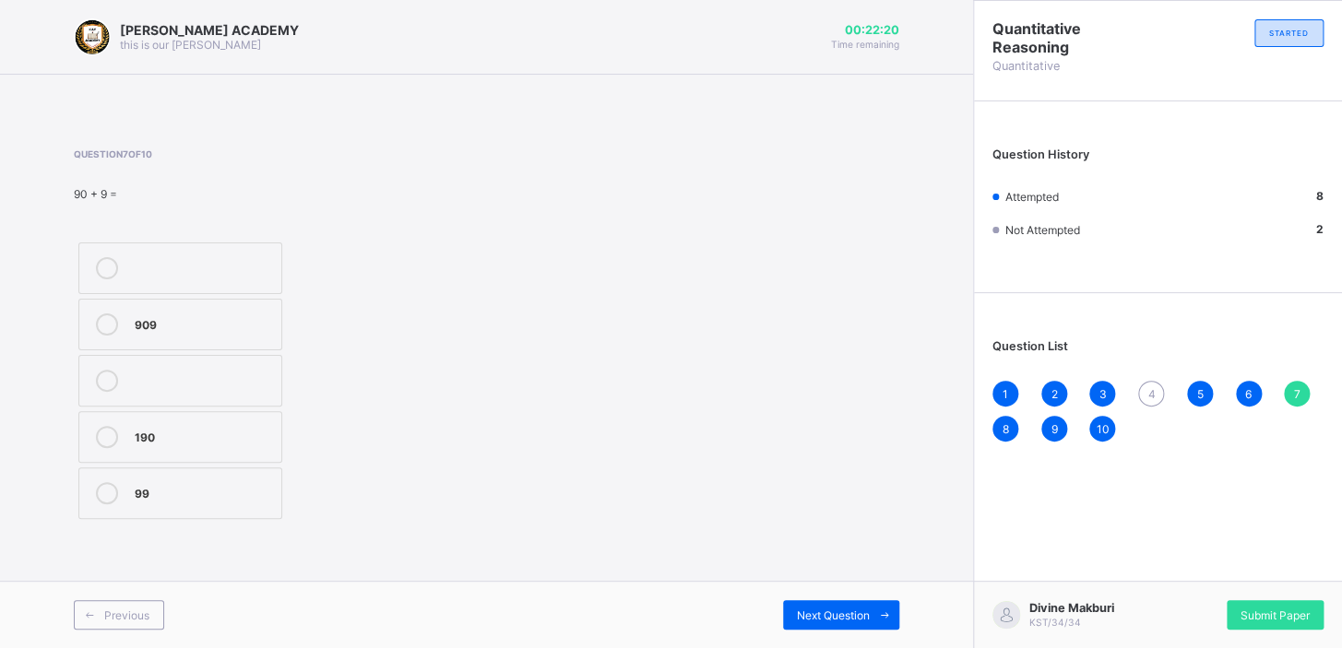
click at [138, 310] on label "909" at bounding box center [180, 325] width 204 height 52
click at [1150, 385] on div "4" at bounding box center [1151, 394] width 26 height 26
click at [155, 482] on div "52" at bounding box center [203, 491] width 137 height 18
click at [1272, 600] on div "Submit Paper" at bounding box center [1274, 615] width 97 height 30
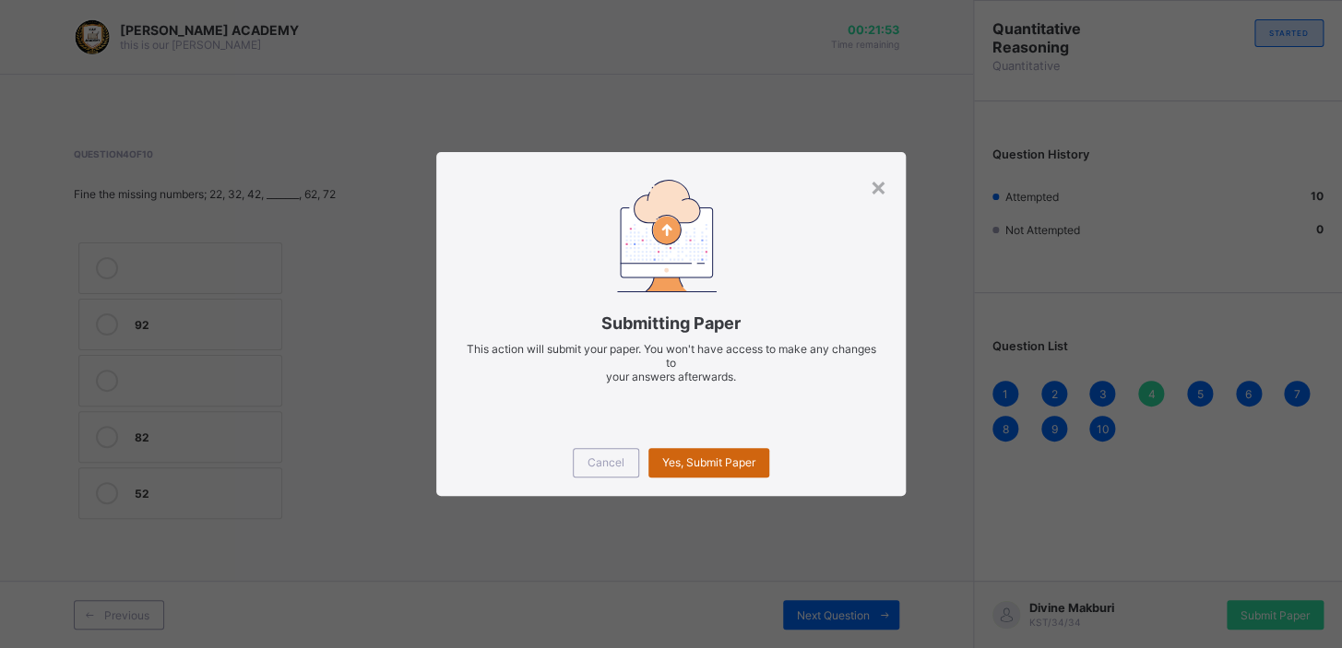
click at [726, 459] on span "Yes, Submit Paper" at bounding box center [708, 462] width 93 height 14
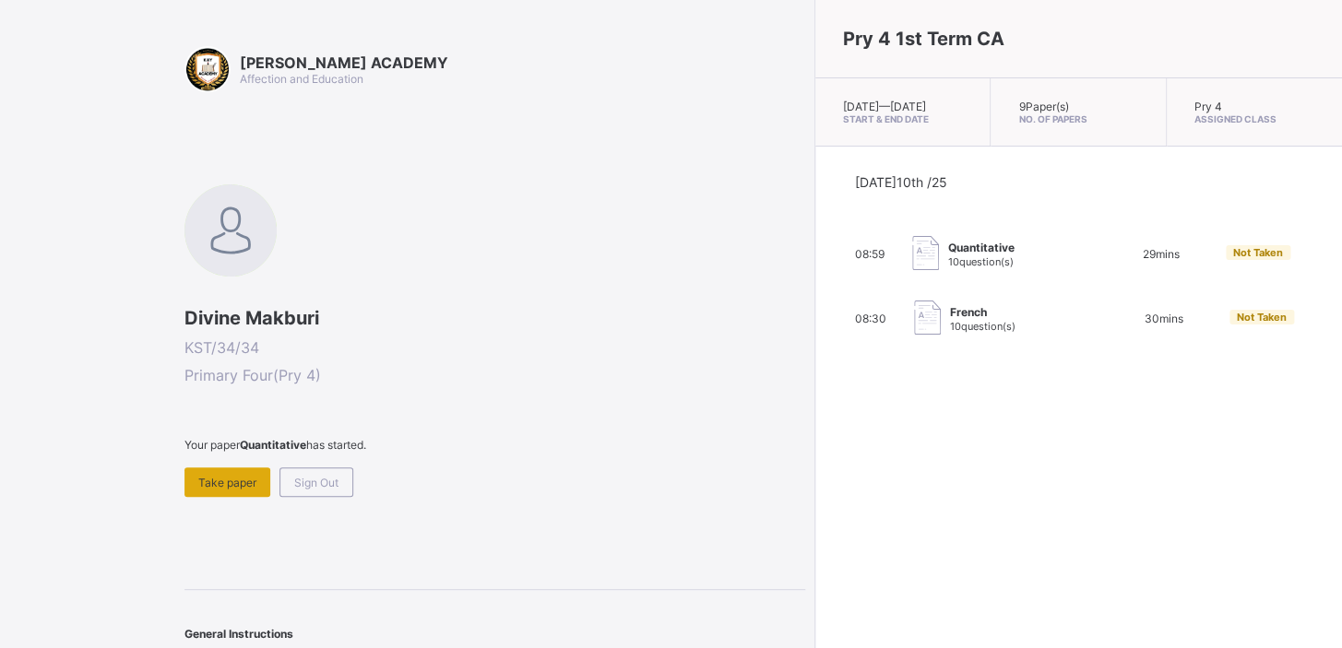
click at [227, 467] on div "Take paper" at bounding box center [227, 482] width 86 height 30
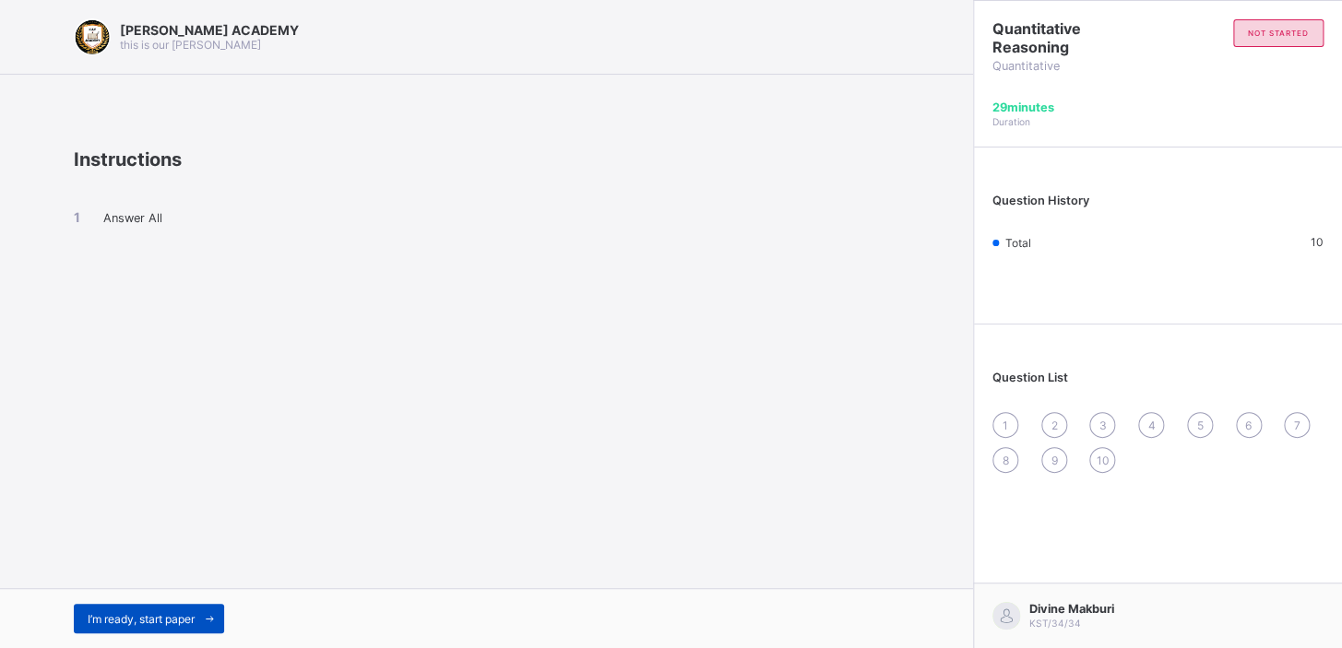
click at [173, 608] on div "I’m ready, start paper" at bounding box center [149, 619] width 150 height 30
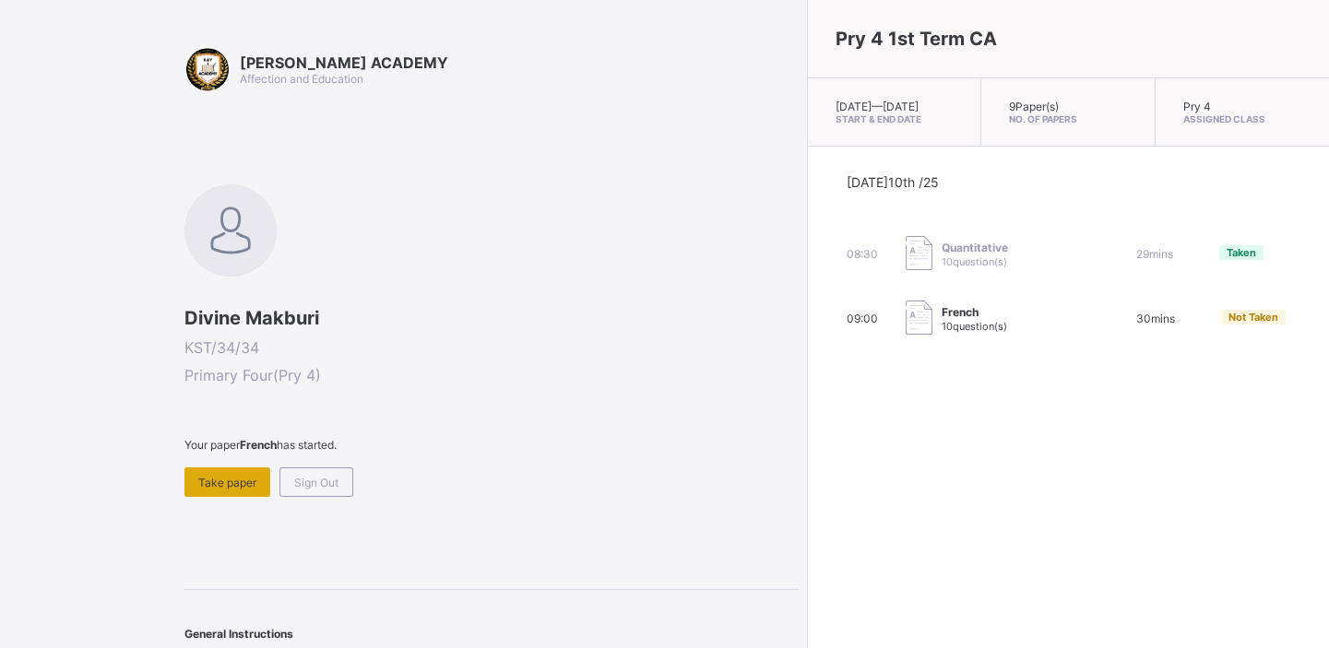
click at [222, 482] on span "Take paper" at bounding box center [227, 483] width 58 height 14
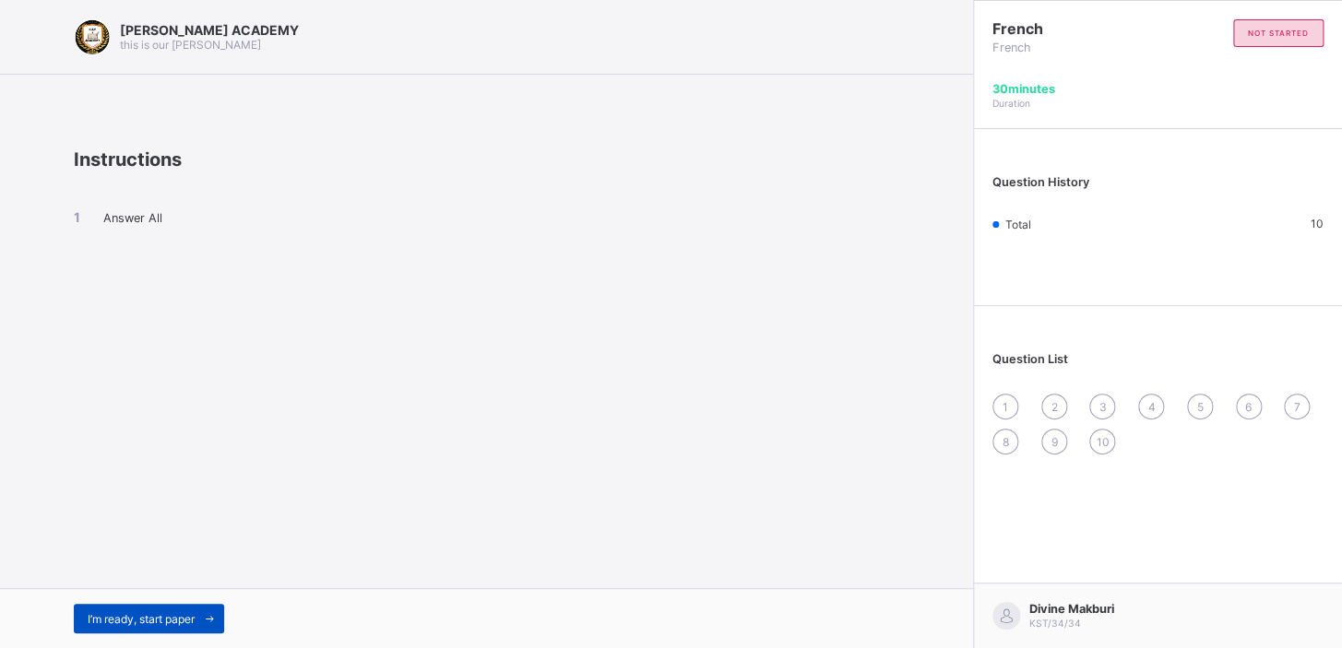
click at [207, 627] on span at bounding box center [210, 619] width 30 height 30
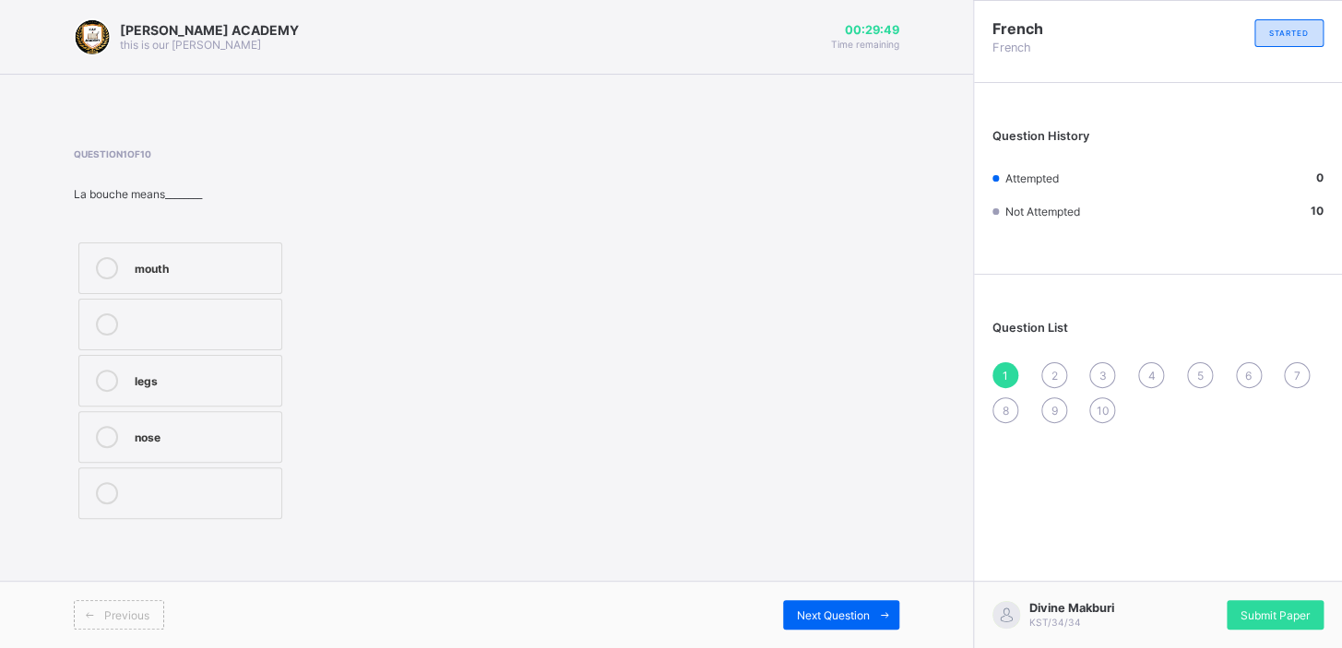
click at [157, 266] on div "mouth" at bounding box center [203, 266] width 137 height 18
click at [866, 610] on span "Next Question" at bounding box center [833, 616] width 73 height 14
click at [165, 438] on div "what is your name?" at bounding box center [203, 445] width 137 height 18
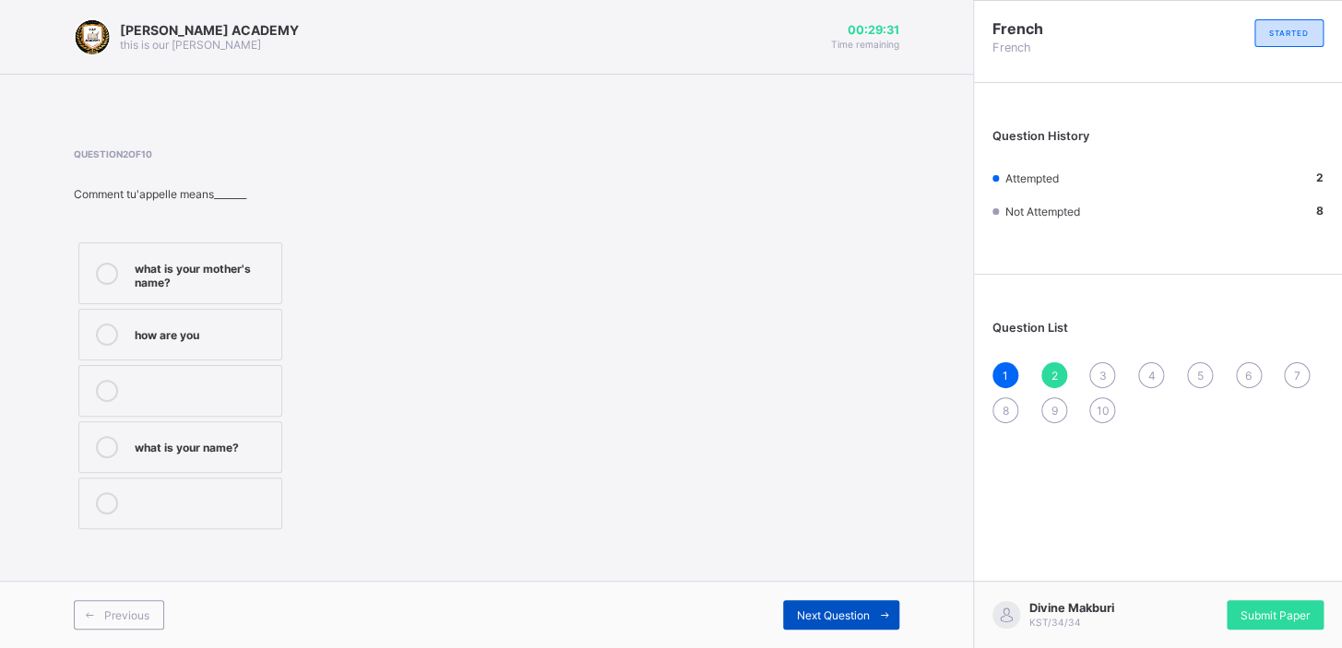
click at [829, 613] on span "Next Question" at bounding box center [833, 616] width 73 height 14
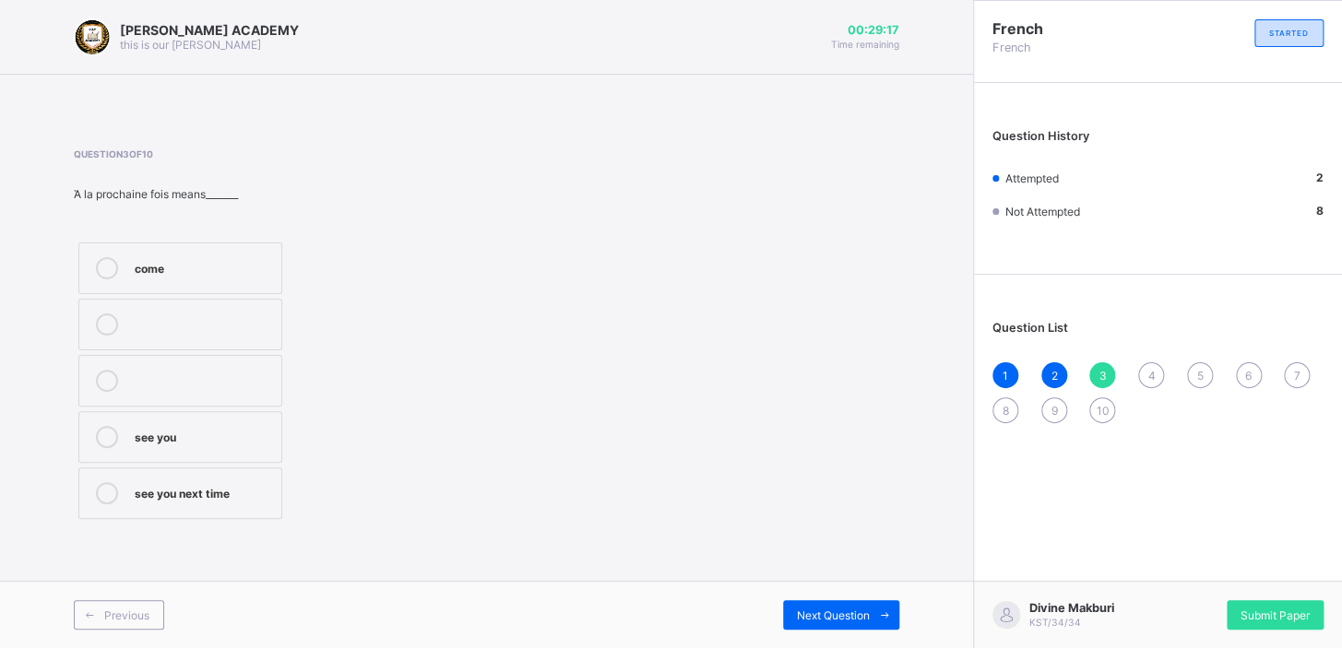
click at [151, 491] on div "see you next time" at bounding box center [203, 491] width 137 height 18
click at [829, 601] on div "Next Question" at bounding box center [841, 615] width 116 height 30
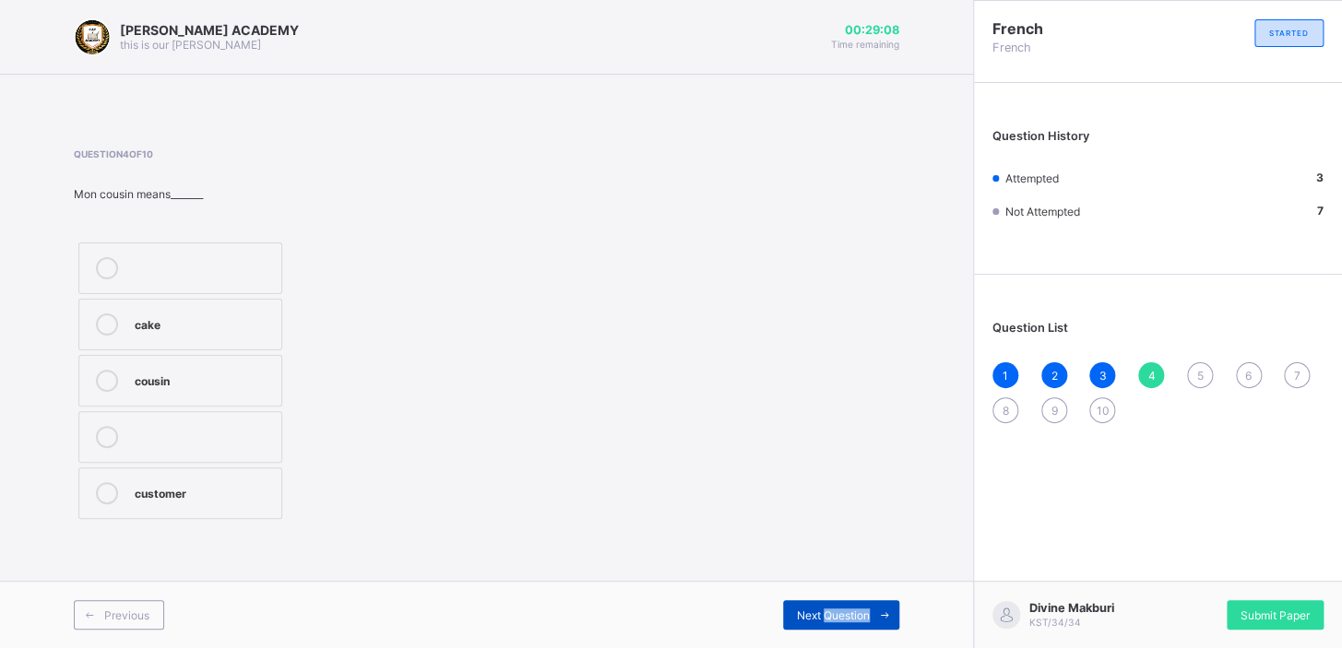
click at [829, 601] on div "Next Question" at bounding box center [841, 615] width 116 height 30
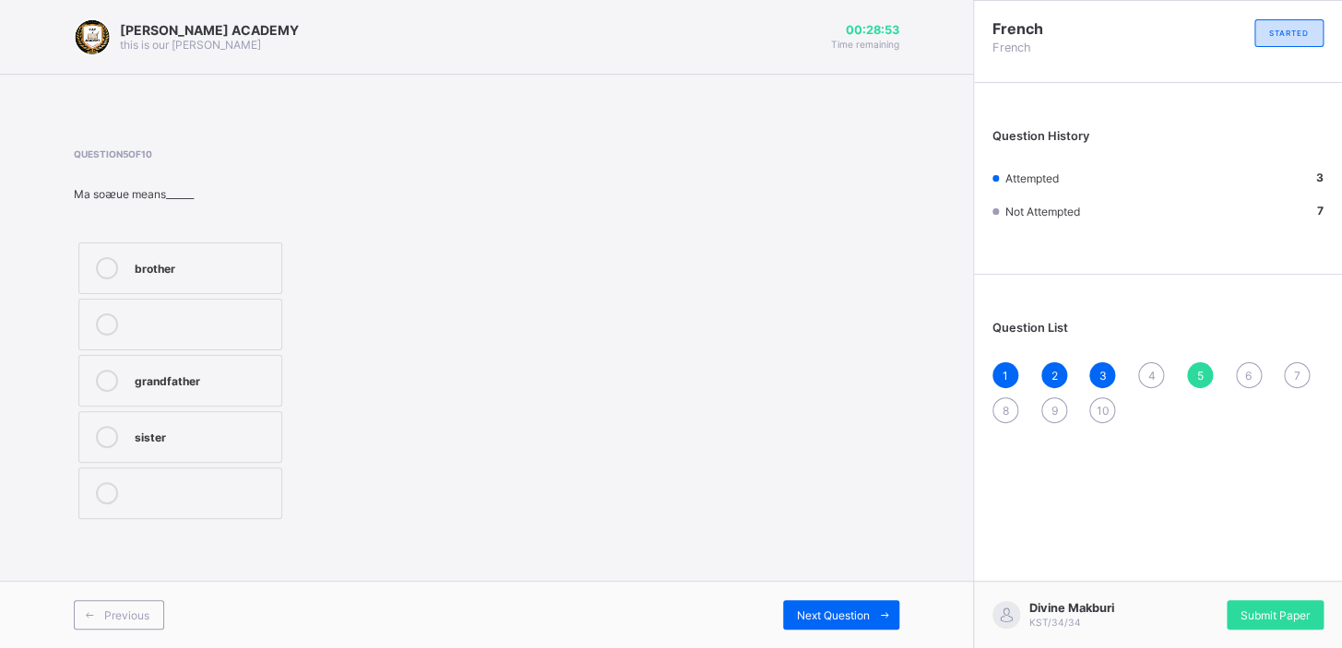
click at [156, 439] on div "sister" at bounding box center [203, 435] width 137 height 18
click at [857, 611] on span "Next Question" at bounding box center [833, 616] width 73 height 14
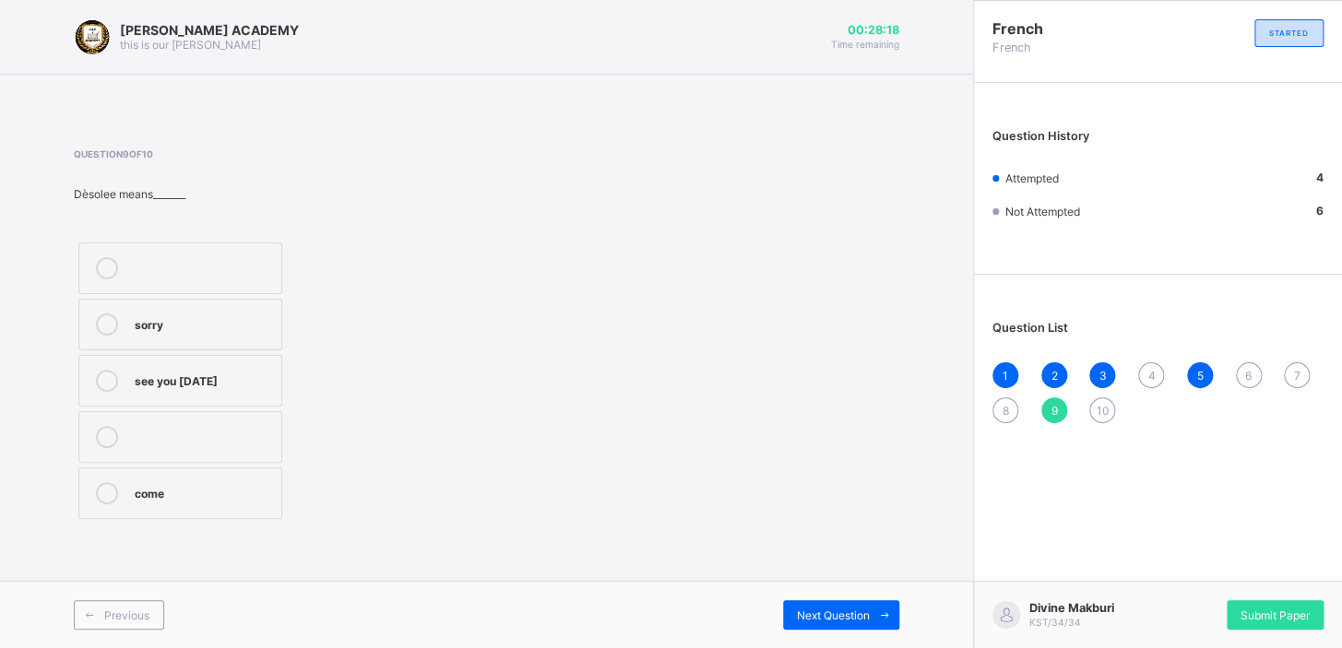
click at [186, 371] on div "see you [DATE]" at bounding box center [203, 379] width 137 height 18
click at [820, 609] on span "Next Question" at bounding box center [833, 616] width 73 height 14
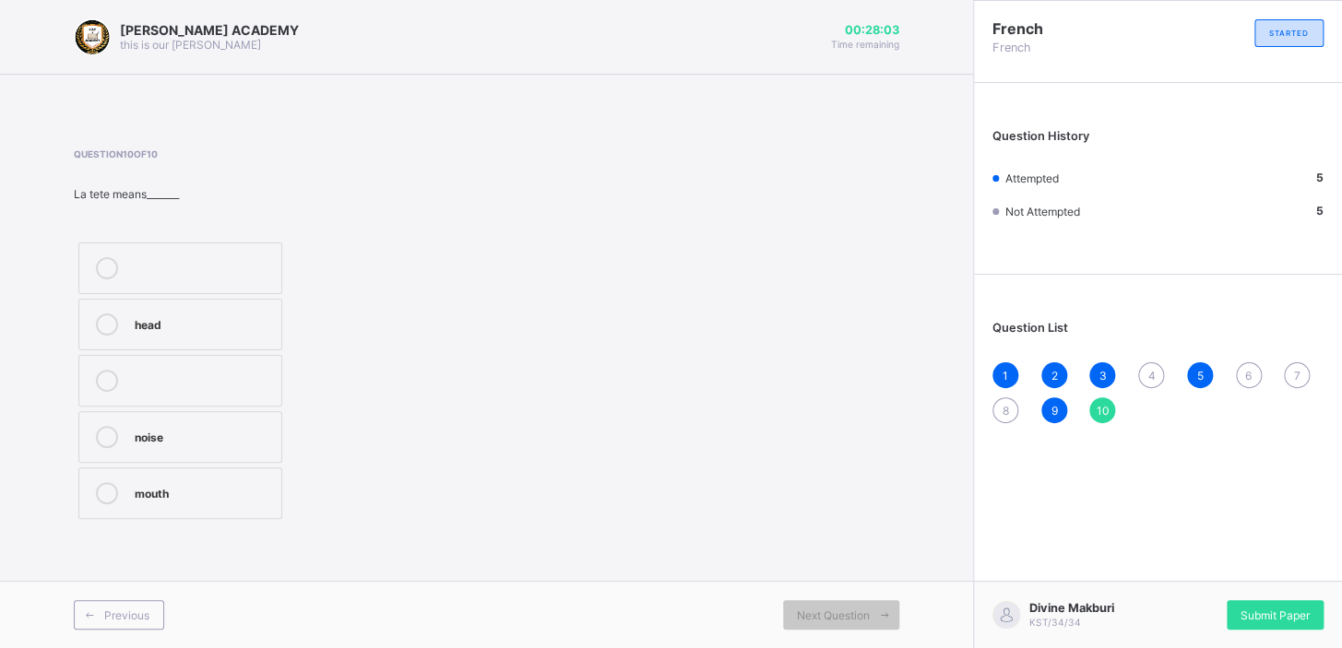
click at [165, 323] on div "head" at bounding box center [203, 323] width 137 height 18
click at [905, 553] on div "[PERSON_NAME] ACADEMY this is our [PERSON_NAME] 00:28:00 Time remaining Questio…" at bounding box center [486, 324] width 973 height 648
click at [1293, 365] on div "7" at bounding box center [1297, 375] width 26 height 26
click at [160, 265] on div "mother" at bounding box center [203, 266] width 137 height 18
click at [1240, 358] on div "Question List 1 2 3 4 5 6 7 8 9 10" at bounding box center [1158, 363] width 368 height 158
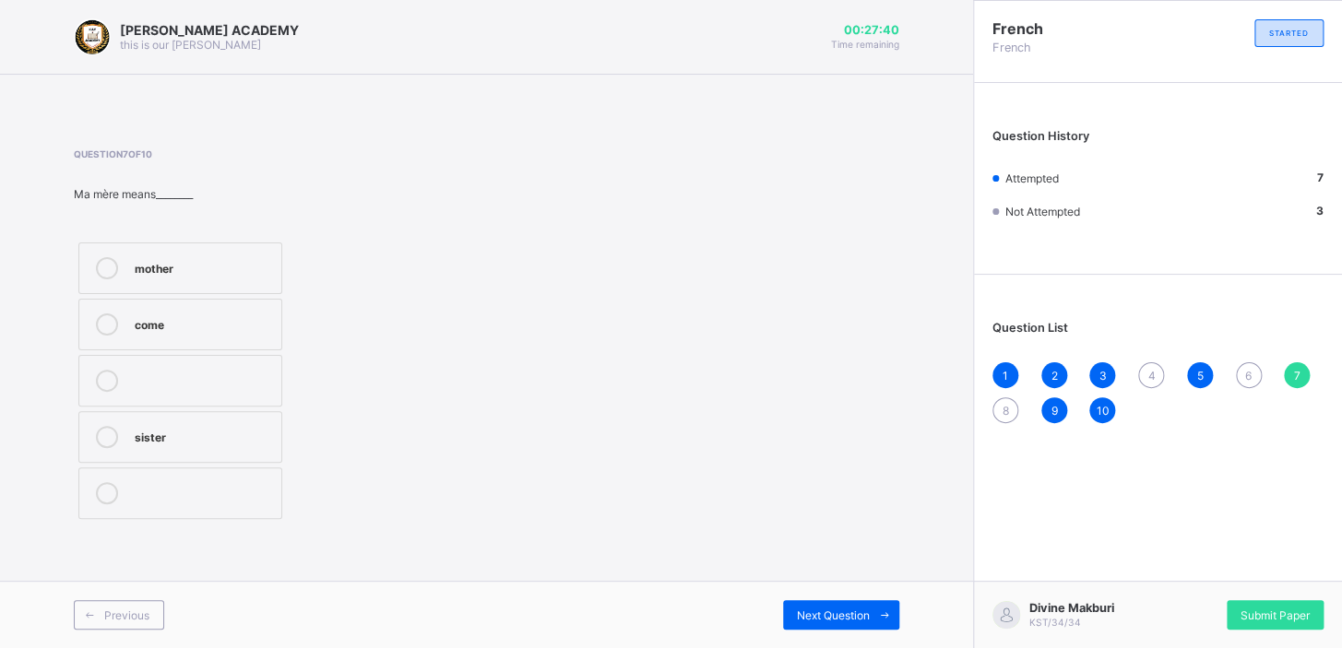
click at [1247, 367] on div "6" at bounding box center [1249, 375] width 26 height 26
click at [165, 373] on div "father" at bounding box center [203, 379] width 137 height 18
click at [993, 392] on div "1 2 3 4 5 6 7 8 9 10" at bounding box center [1157, 392] width 331 height 61
click at [1002, 405] on span "8" at bounding box center [1005, 411] width 6 height 14
click at [175, 483] on div "see you soon" at bounding box center [203, 491] width 137 height 18
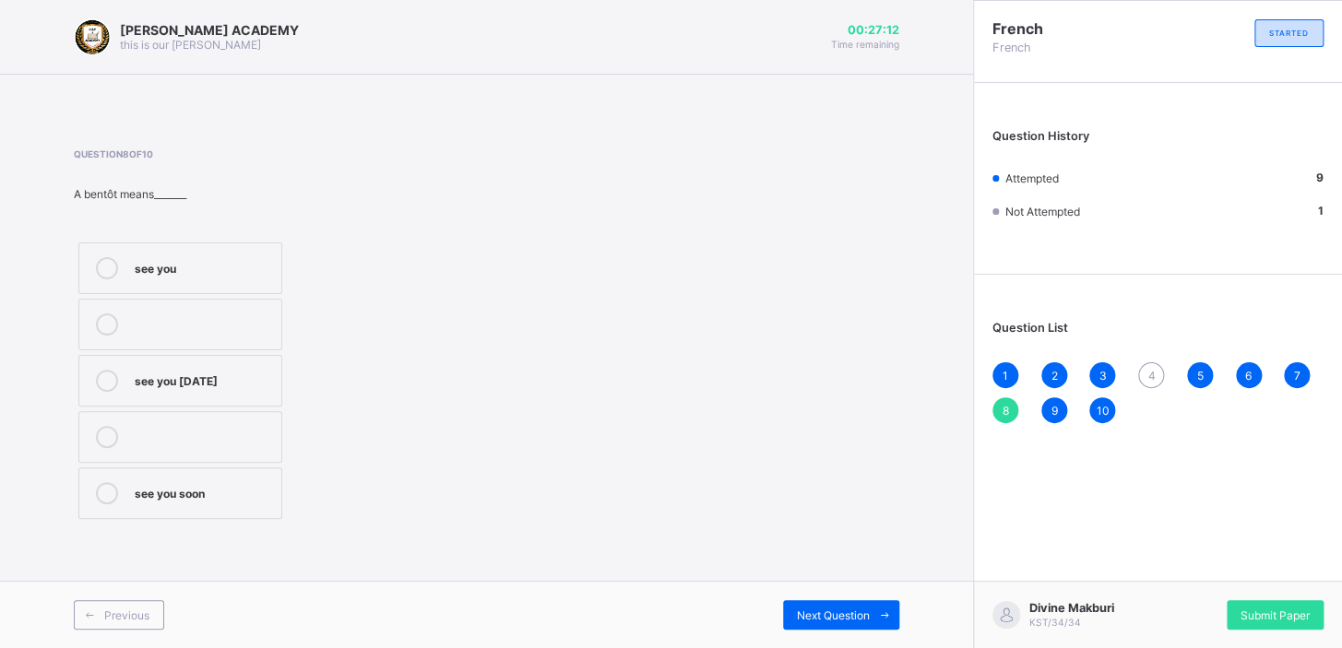
click at [1150, 364] on div "4" at bounding box center [1151, 375] width 26 height 26
click at [153, 498] on div "customer" at bounding box center [203, 491] width 137 height 18
click at [1283, 610] on span "Submit Paper" at bounding box center [1274, 616] width 69 height 14
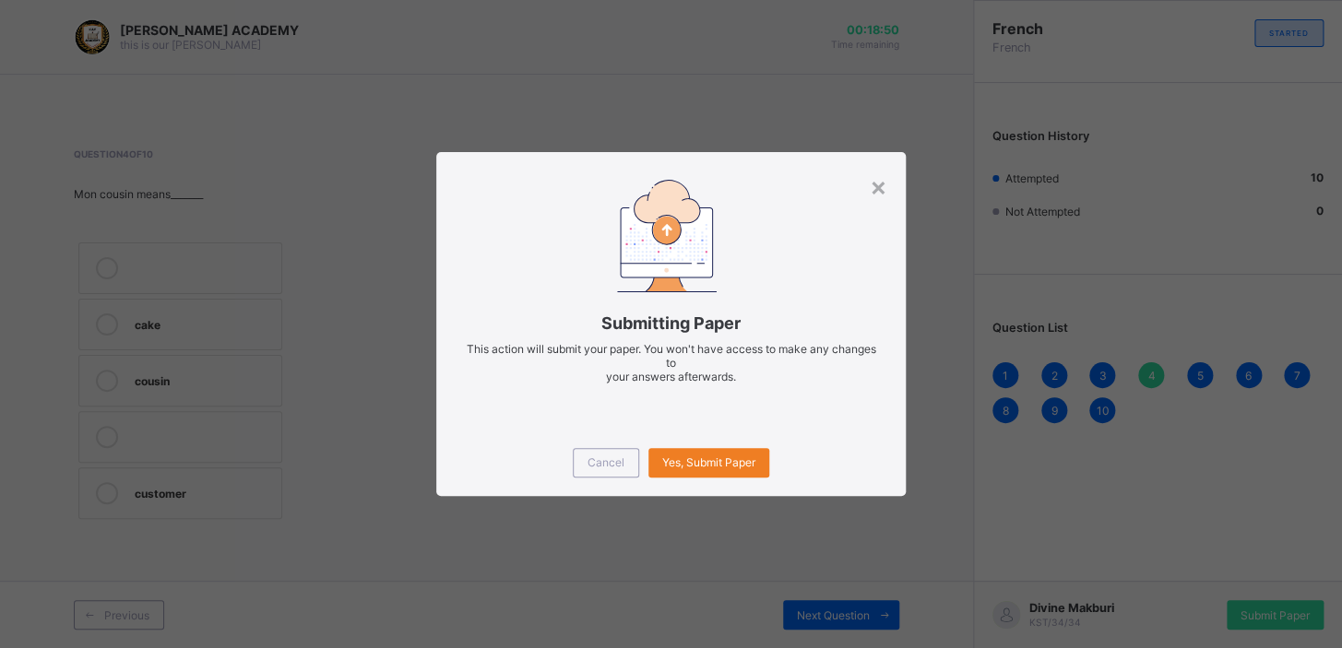
click at [738, 479] on div "Cancel Yes, Submit Paper" at bounding box center [670, 463] width 469 height 66
click at [741, 442] on div "Cancel Yes, Submit Paper" at bounding box center [670, 463] width 469 height 66
click at [742, 460] on span "Yes, Submit Paper" at bounding box center [708, 462] width 93 height 14
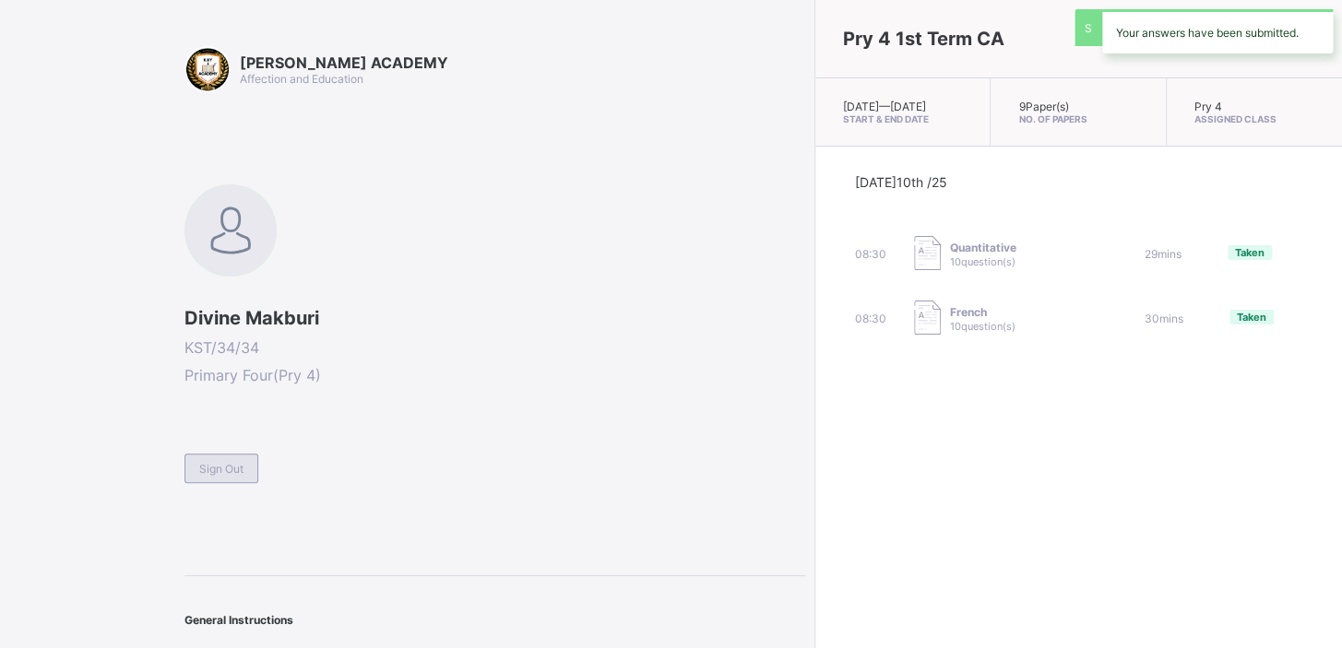
click at [226, 457] on div "Sign Out" at bounding box center [221, 469] width 74 height 30
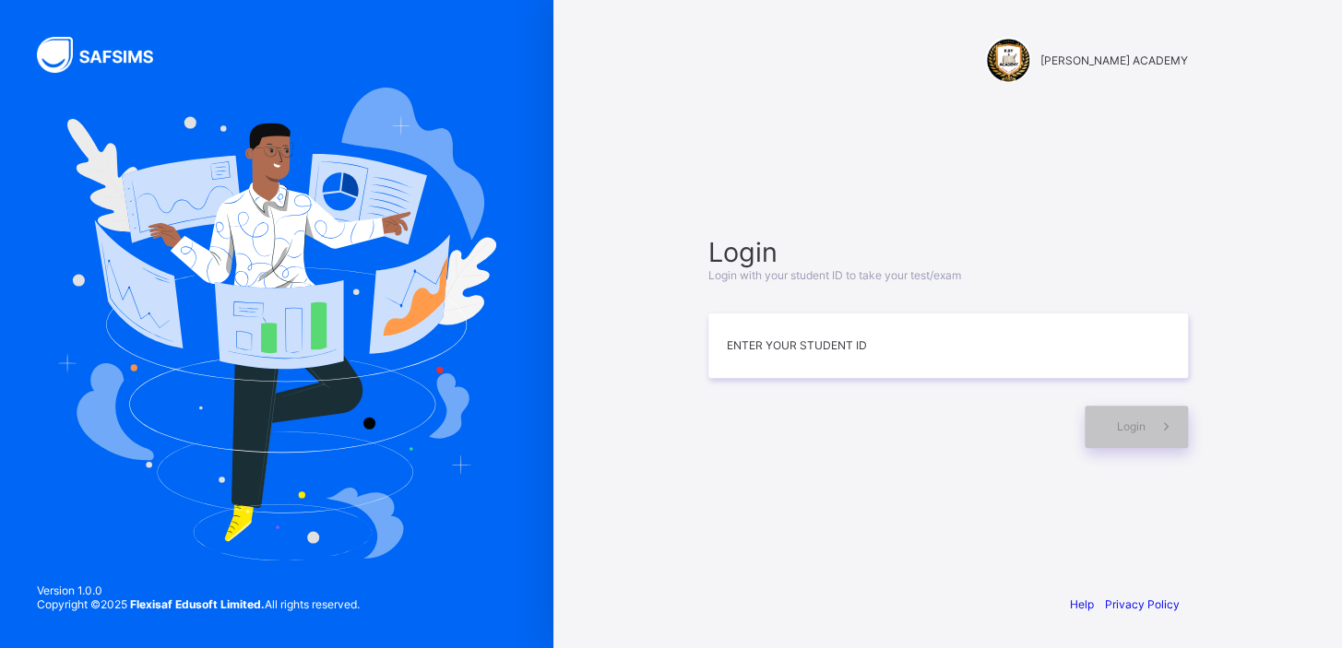
click at [1046, 303] on div at bounding box center [947, 293] width 479 height 22
click at [1016, 359] on input at bounding box center [947, 346] width 479 height 65
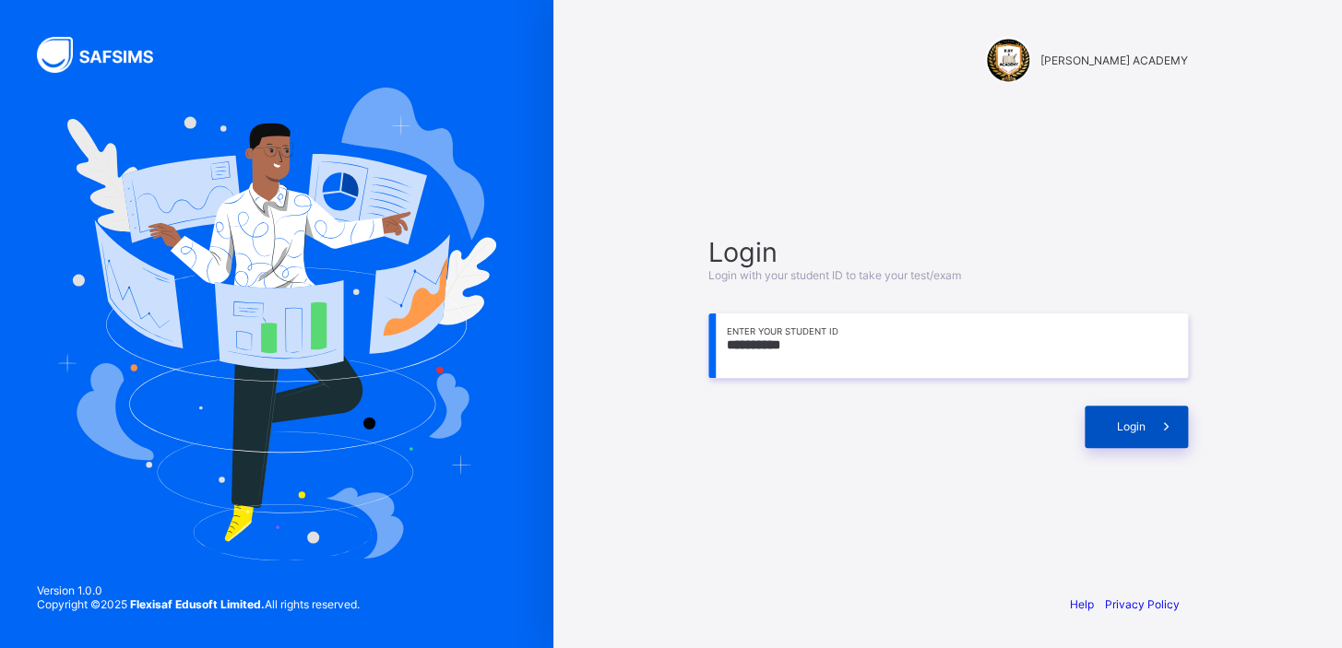
type input "**********"
click at [1147, 428] on span at bounding box center [1166, 427] width 42 height 42
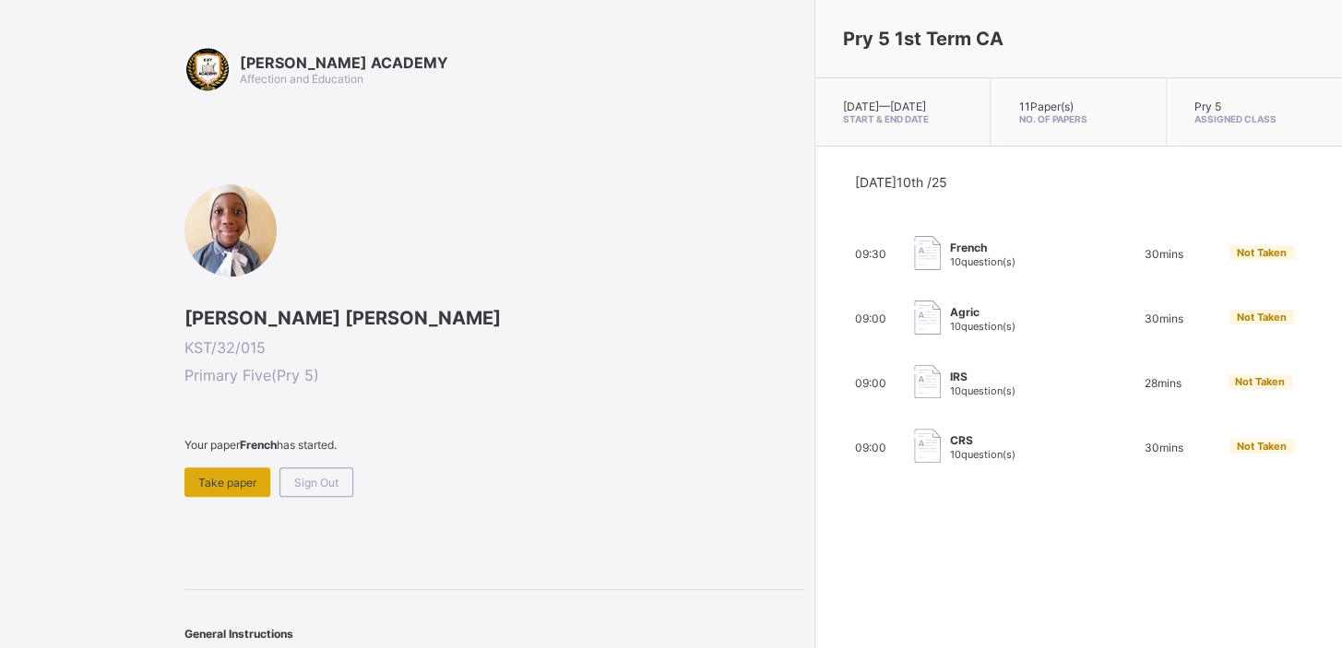
click at [233, 487] on div "Take paper" at bounding box center [227, 482] width 86 height 30
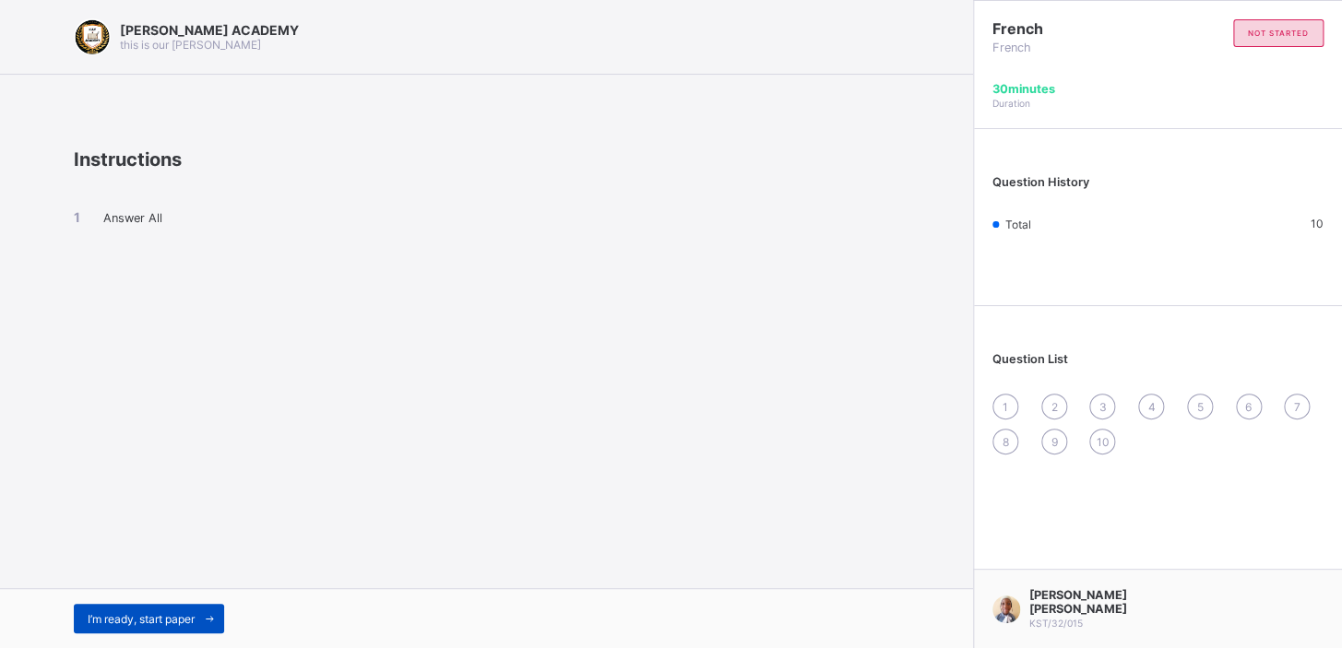
click at [203, 621] on span at bounding box center [210, 619] width 30 height 30
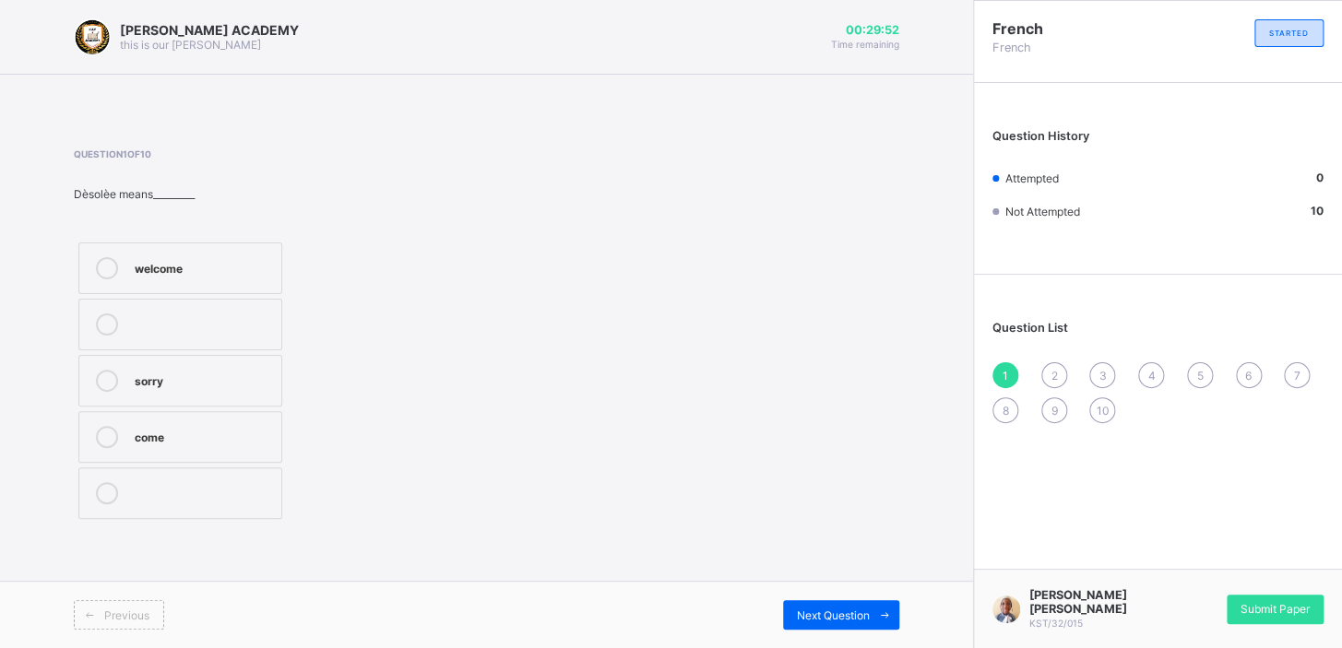
click at [108, 388] on icon at bounding box center [107, 381] width 22 height 22
click at [796, 604] on div "Next Question" at bounding box center [841, 615] width 116 height 30
click at [104, 263] on icon at bounding box center [107, 268] width 22 height 22
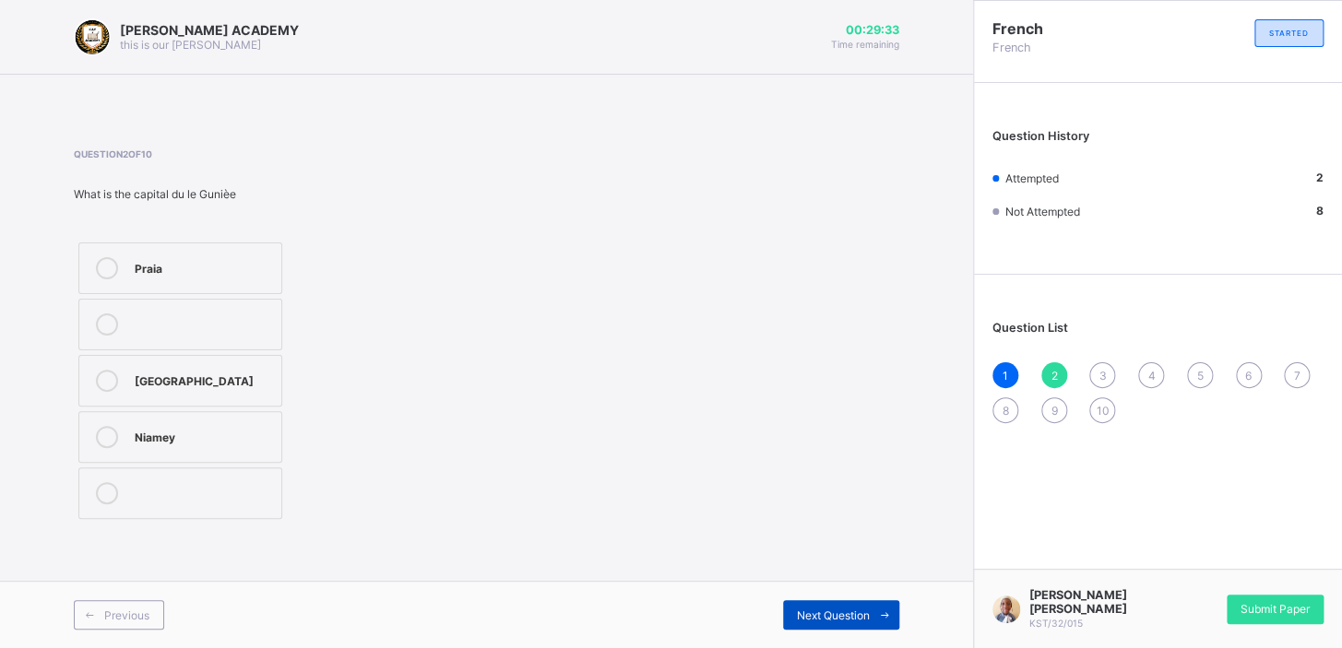
click at [812, 609] on span "Next Question" at bounding box center [833, 616] width 73 height 14
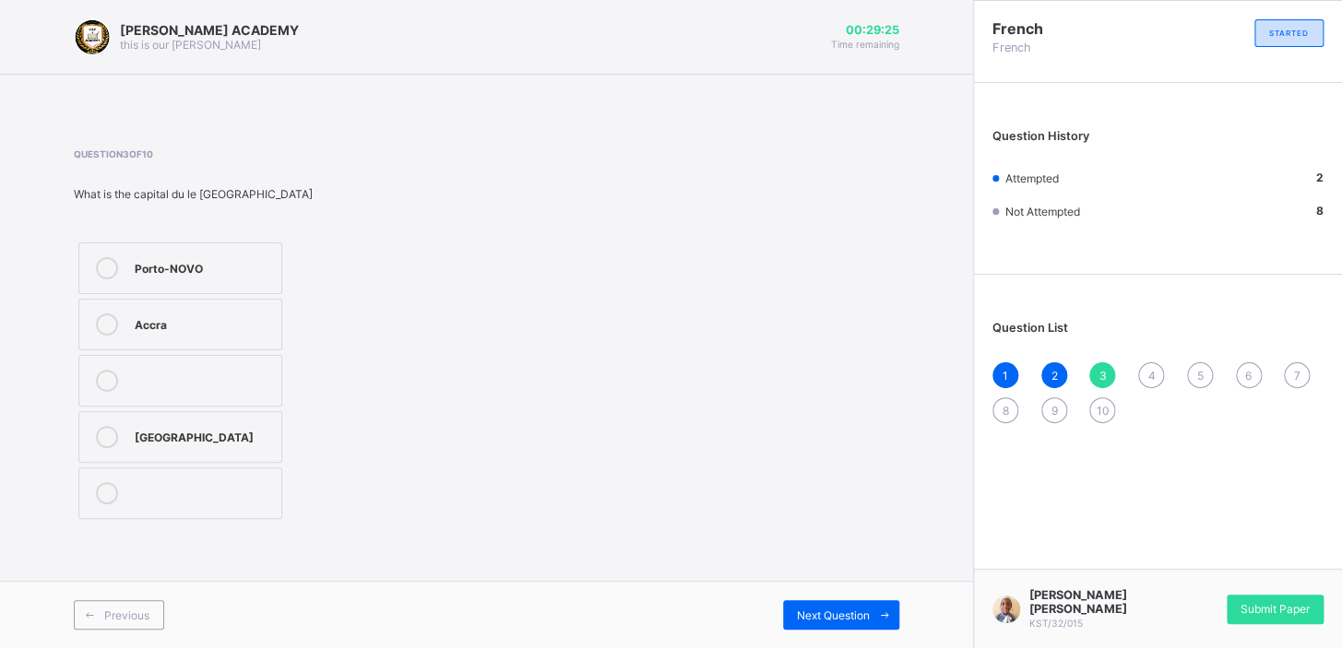
click at [108, 435] on icon at bounding box center [107, 437] width 22 height 22
click at [875, 608] on span at bounding box center [885, 615] width 30 height 30
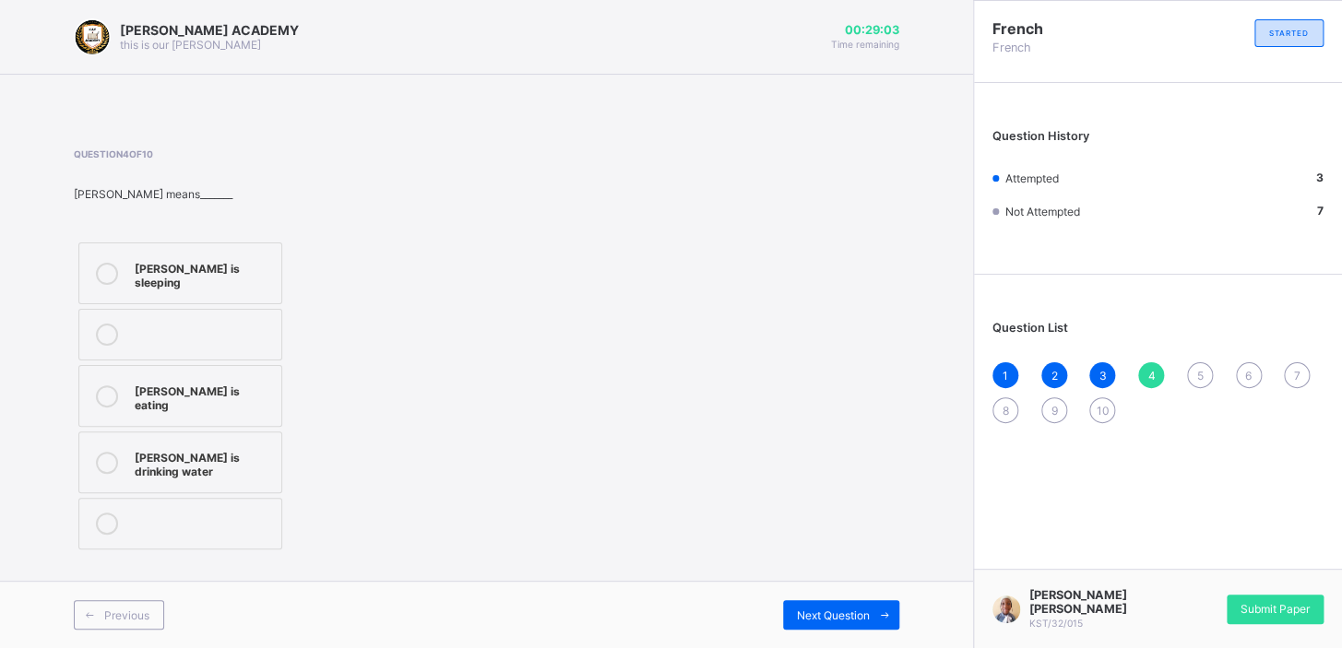
click at [100, 385] on icon at bounding box center [107, 396] width 22 height 22
click at [860, 598] on div "Previous Next Question" at bounding box center [486, 614] width 973 height 67
click at [866, 621] on div "Next Question" at bounding box center [841, 615] width 116 height 30
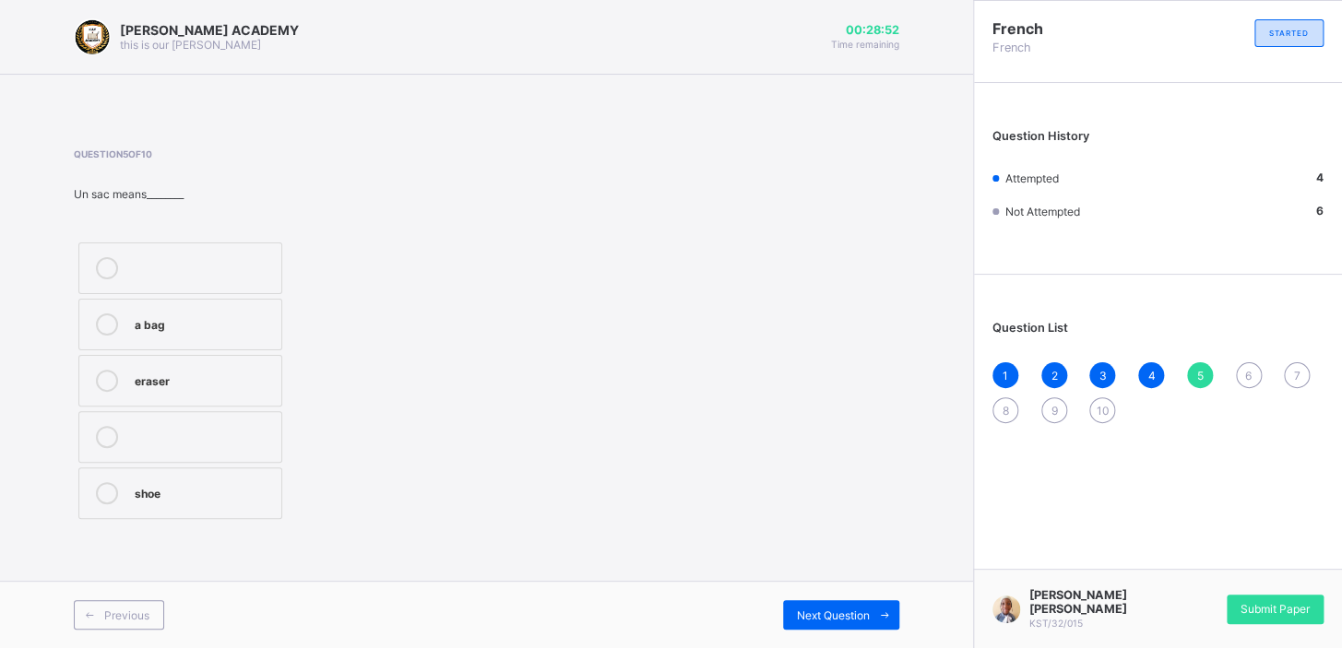
click at [101, 329] on icon at bounding box center [107, 325] width 22 height 22
click at [814, 610] on span "Next Question" at bounding box center [833, 616] width 73 height 14
click at [1196, 373] on span "5" at bounding box center [1199, 376] width 6 height 14
click at [1246, 373] on span "6" at bounding box center [1248, 376] width 6 height 14
click at [101, 382] on icon at bounding box center [107, 381] width 22 height 22
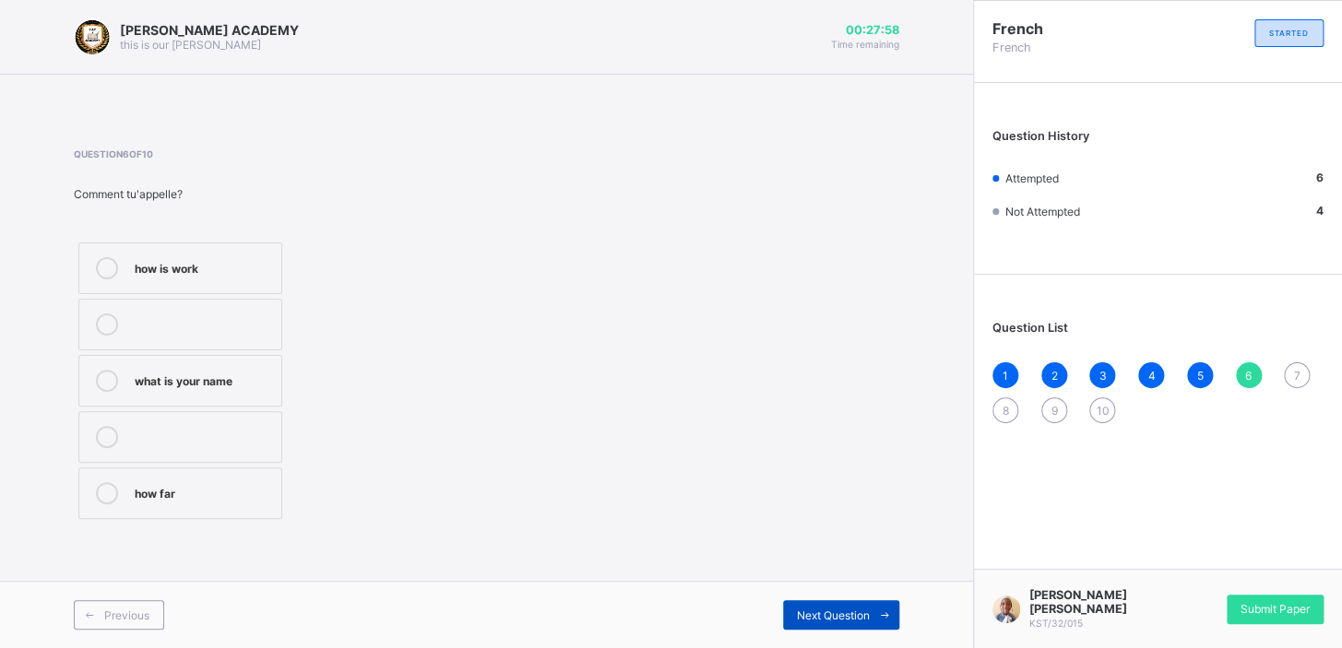
click at [851, 610] on span "Next Question" at bounding box center [833, 616] width 73 height 14
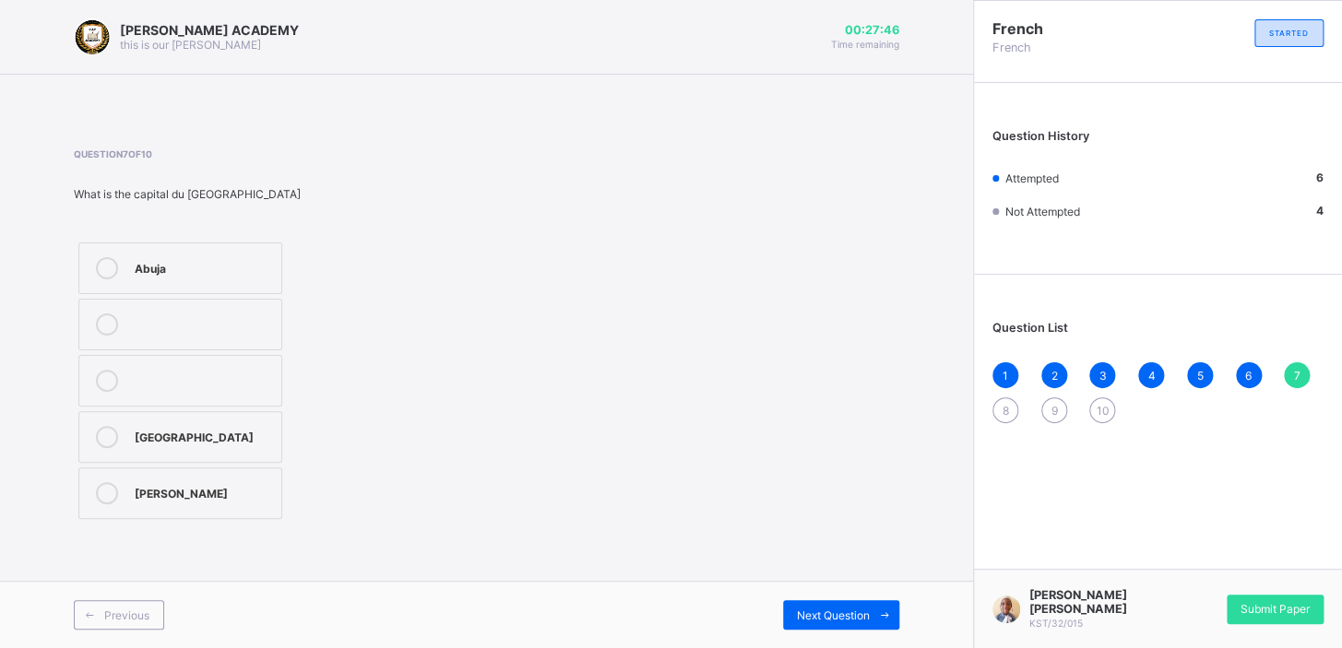
click at [1142, 375] on div "4" at bounding box center [1151, 375] width 26 height 26
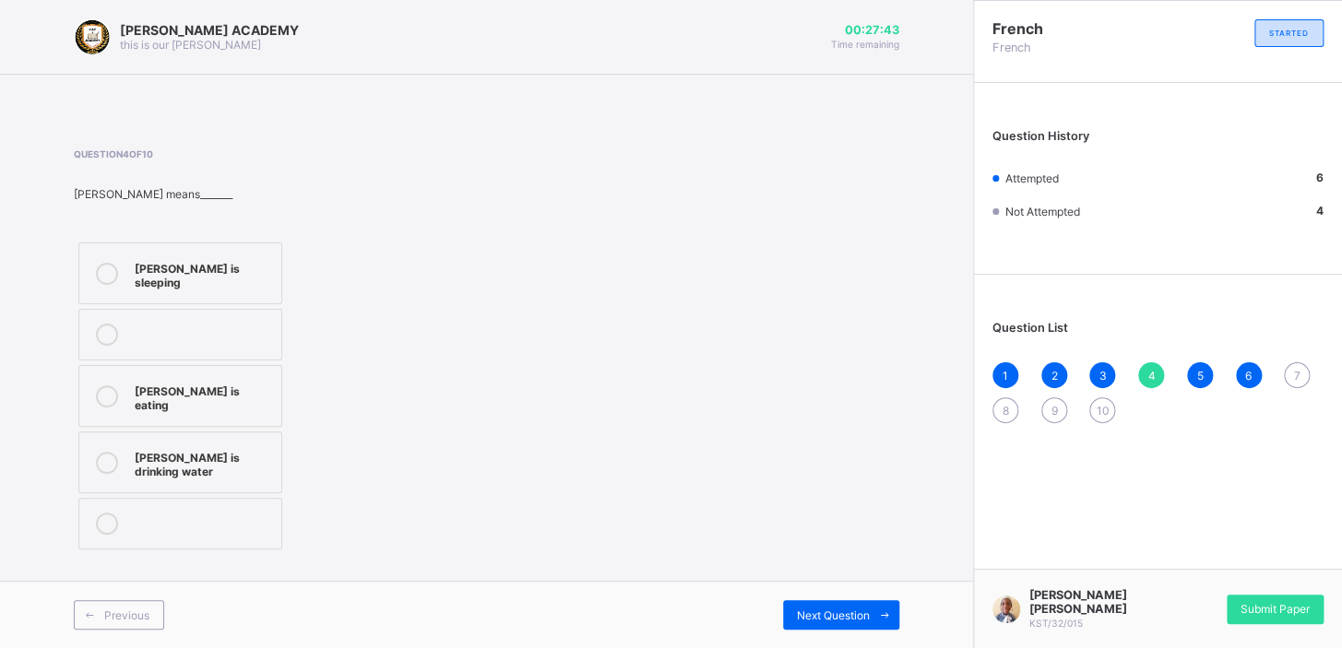
click at [1107, 378] on div "3" at bounding box center [1102, 375] width 26 height 26
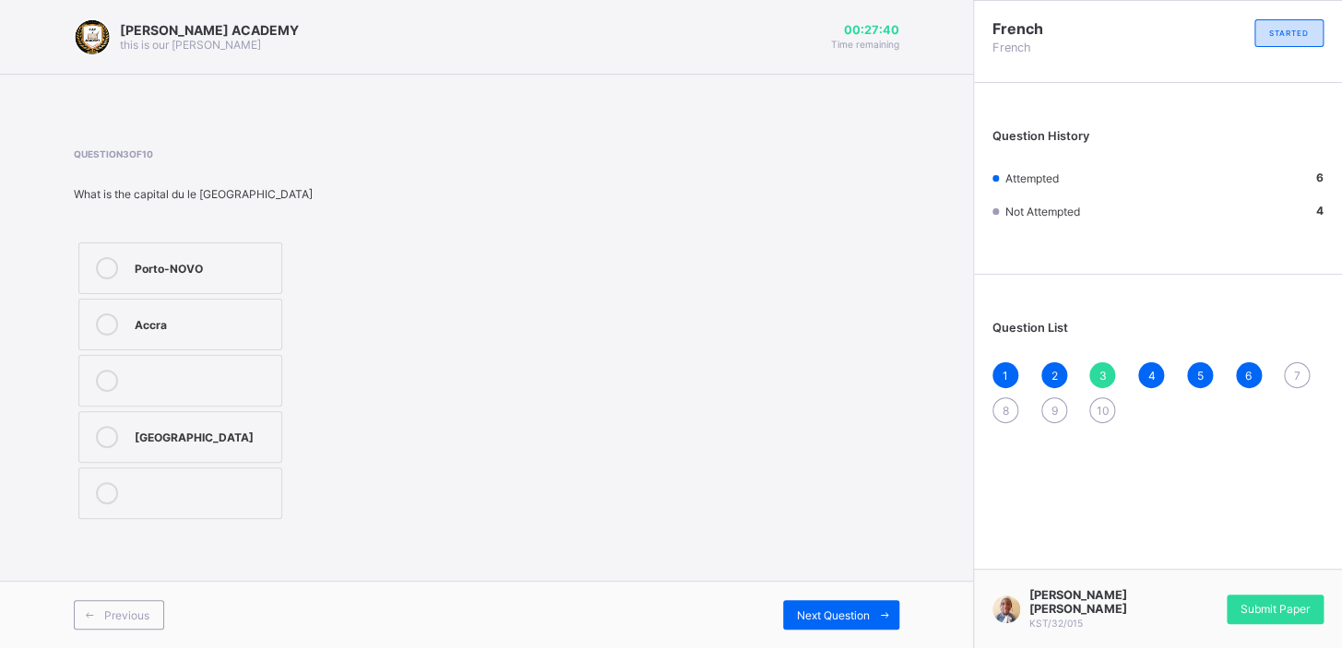
click at [106, 327] on icon at bounding box center [107, 325] width 22 height 22
click at [1297, 376] on span "7" at bounding box center [1297, 376] width 6 height 14
click at [106, 432] on icon at bounding box center [107, 437] width 22 height 22
click at [864, 573] on div "[PERSON_NAME] ACADEMY this is our [PERSON_NAME] 00:27:32 Time remaining Questio…" at bounding box center [486, 324] width 973 height 648
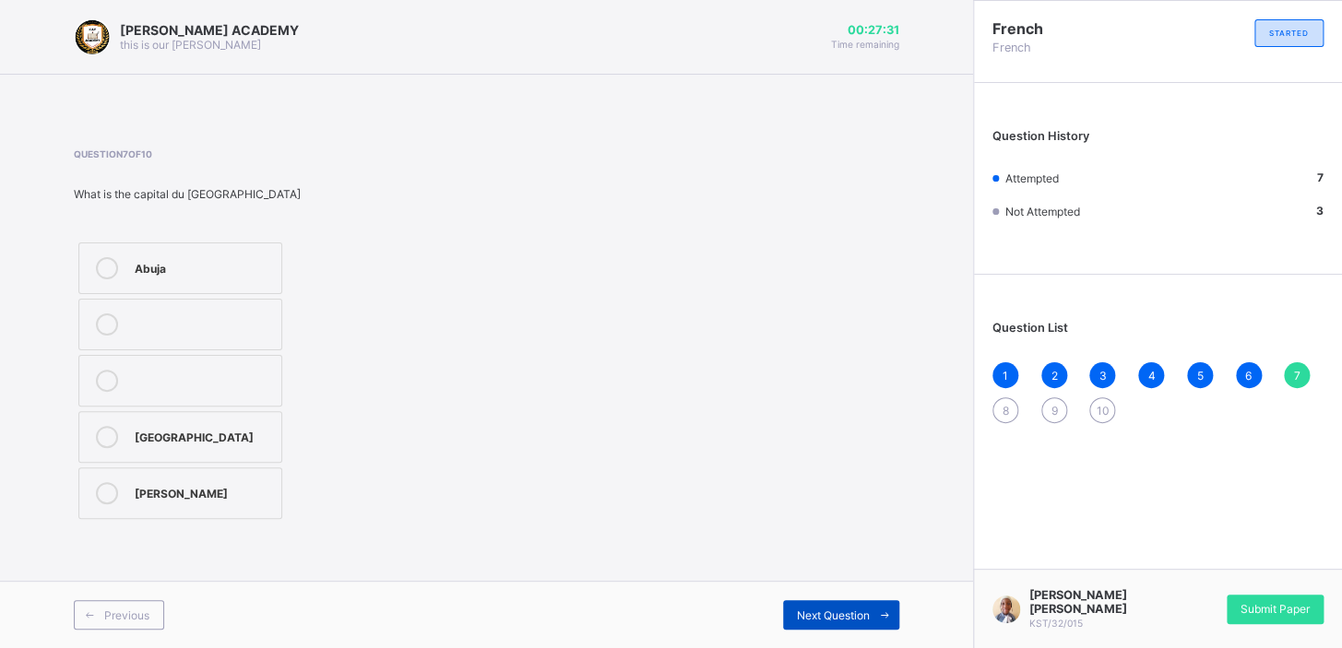
click at [874, 605] on span at bounding box center [885, 615] width 30 height 30
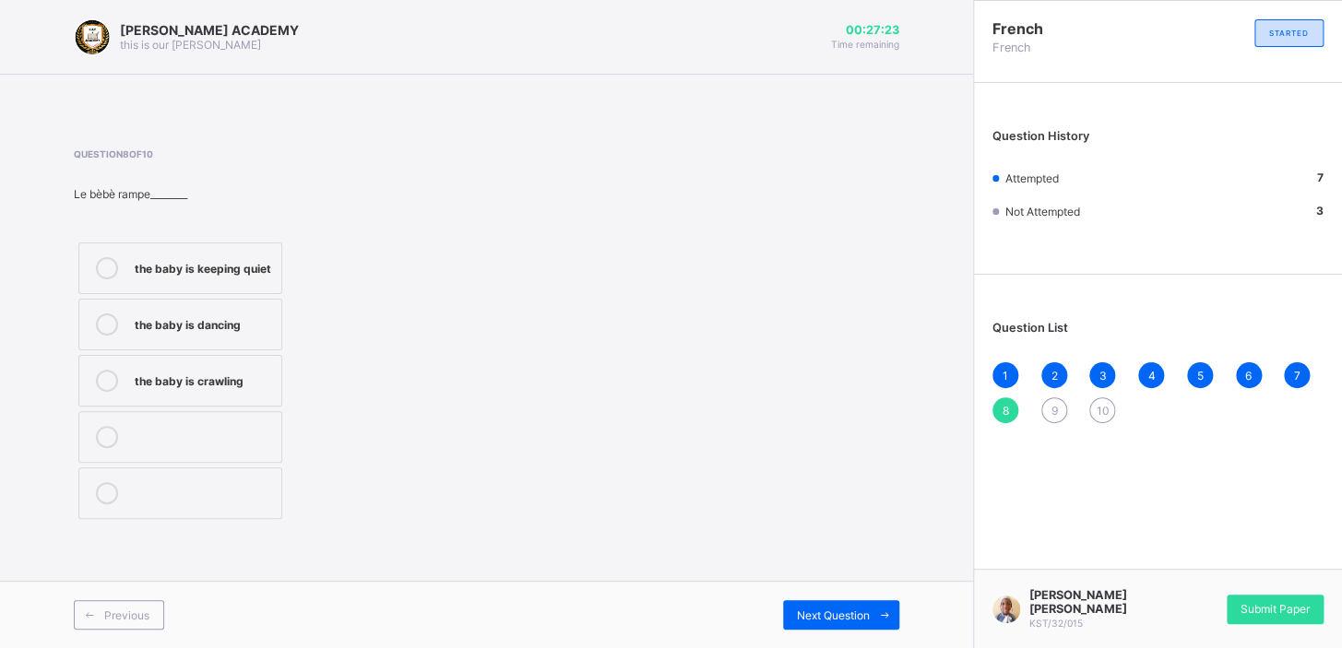
click at [113, 323] on icon at bounding box center [107, 325] width 22 height 22
click at [804, 626] on div "Next Question" at bounding box center [841, 615] width 116 height 30
click at [111, 260] on icon at bounding box center [107, 268] width 22 height 22
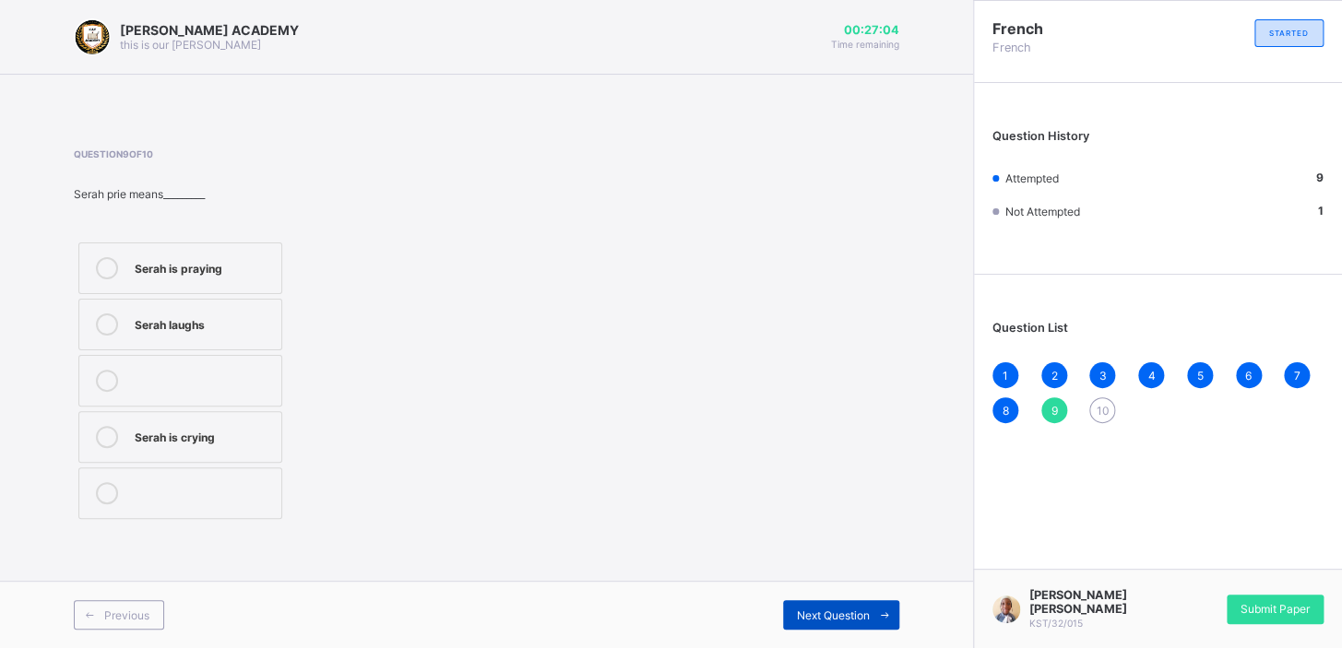
click at [832, 614] on span "Next Question" at bounding box center [833, 616] width 73 height 14
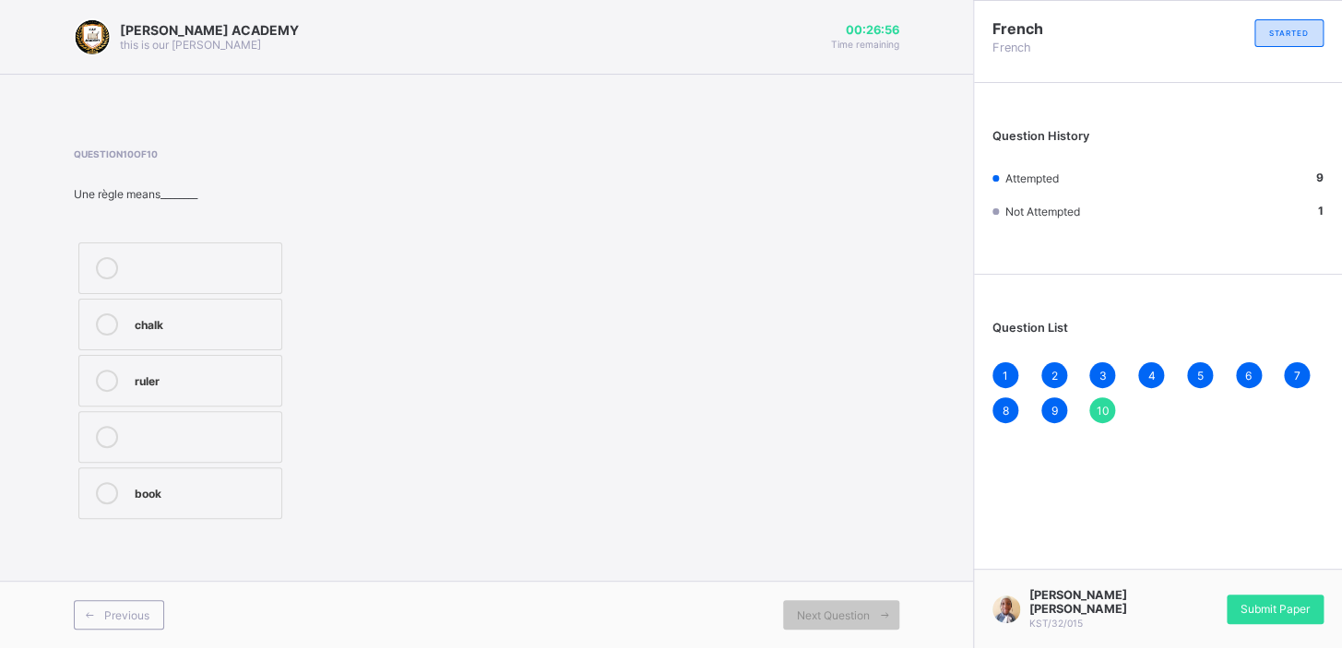
click at [108, 388] on icon at bounding box center [107, 381] width 22 height 22
click at [1273, 609] on span "Submit Paper" at bounding box center [1274, 609] width 69 height 14
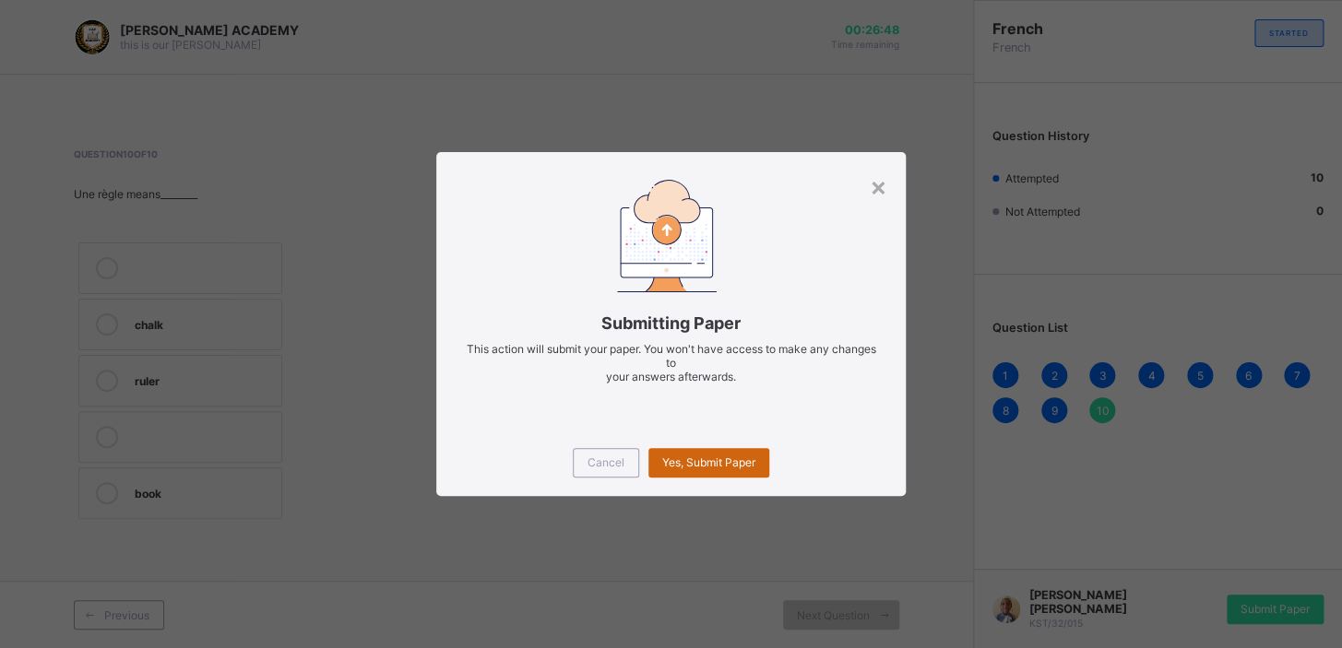
click at [696, 464] on span "Yes, Submit Paper" at bounding box center [708, 462] width 93 height 14
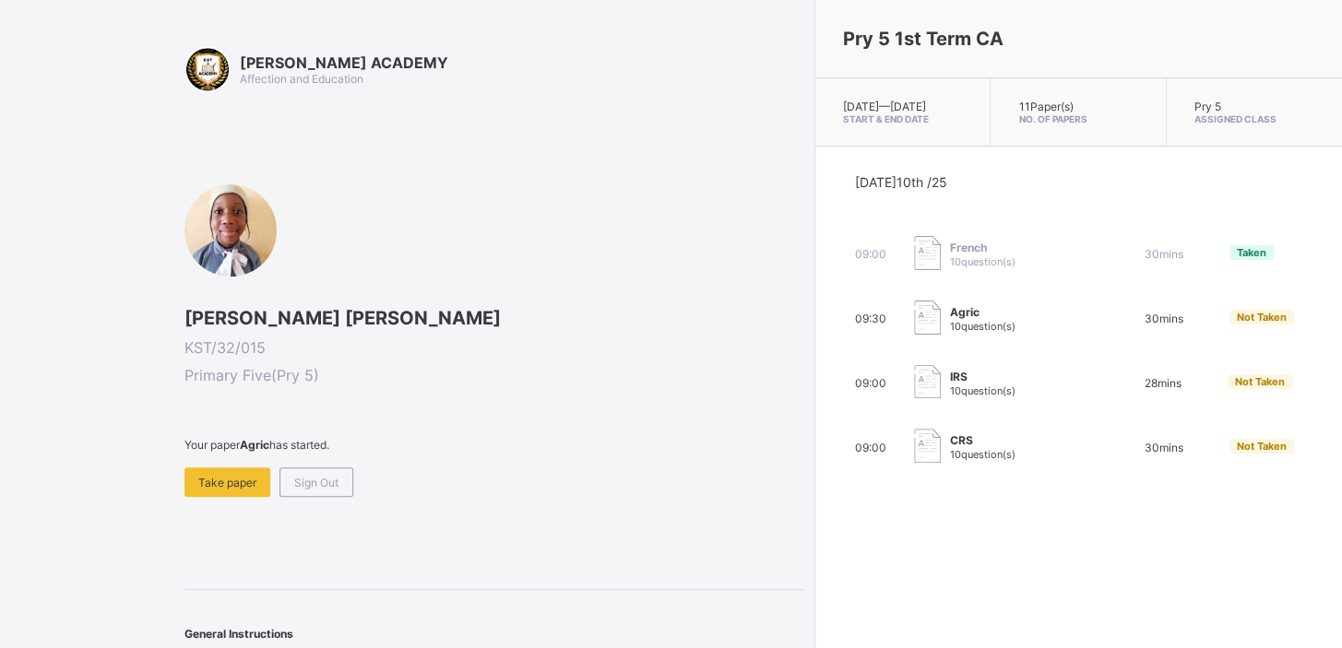
click at [214, 463] on span at bounding box center [494, 460] width 621 height 16
click at [226, 479] on span "Take paper" at bounding box center [227, 483] width 58 height 14
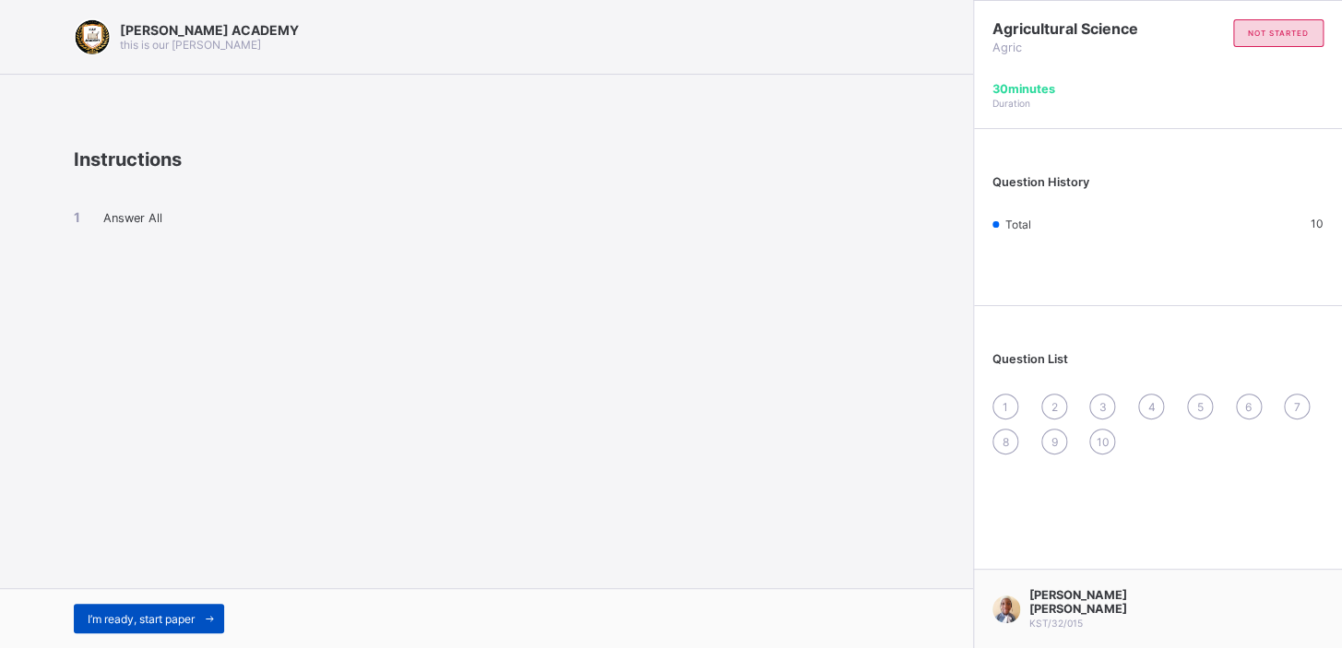
click at [96, 621] on span "I’m ready, start paper" at bounding box center [141, 619] width 107 height 14
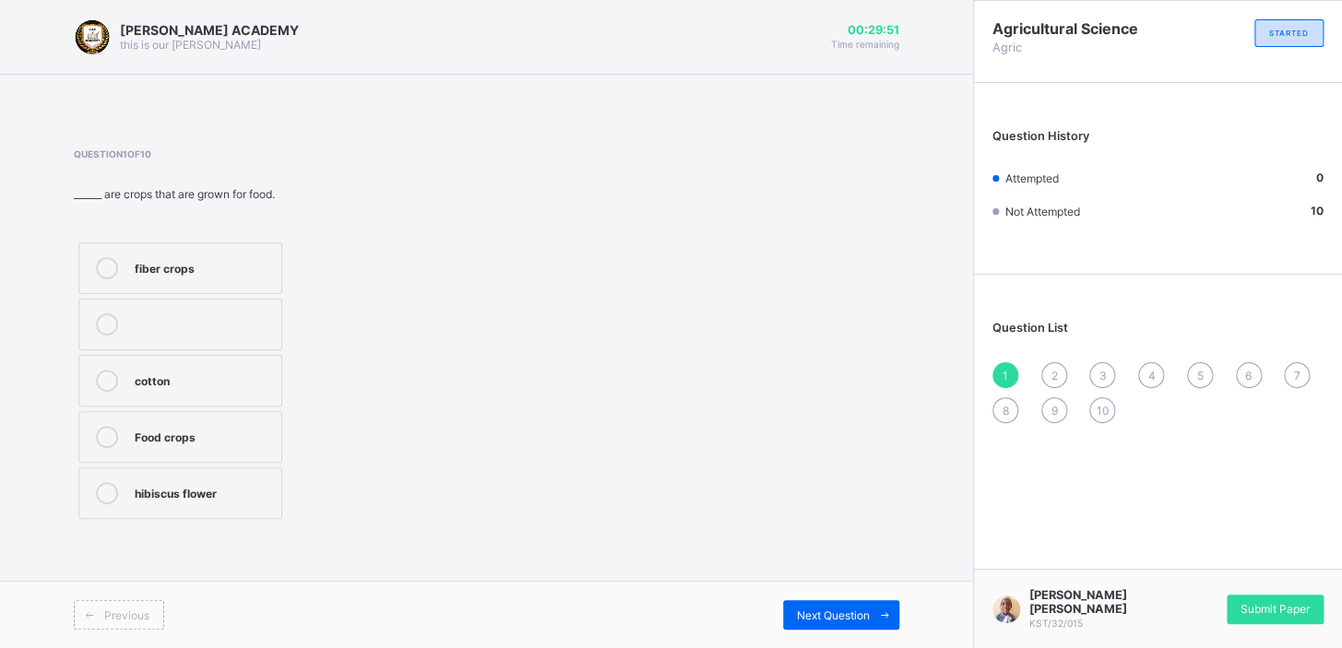
click at [112, 435] on icon at bounding box center [107, 437] width 22 height 22
click at [797, 609] on span "Next Question" at bounding box center [833, 616] width 73 height 14
click at [106, 274] on icon at bounding box center [107, 268] width 22 height 22
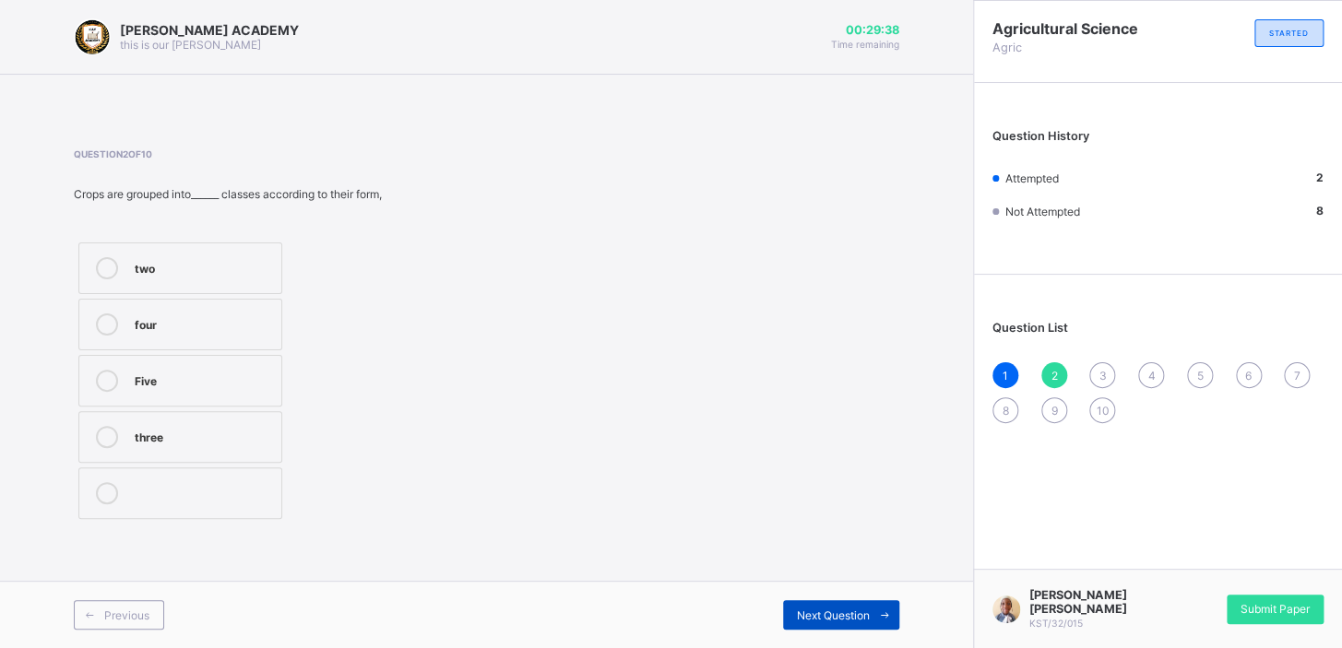
click at [866, 611] on span "Next Question" at bounding box center [833, 616] width 73 height 14
click at [109, 329] on icon at bounding box center [107, 325] width 22 height 22
click at [866, 615] on span "Next Question" at bounding box center [833, 616] width 73 height 14
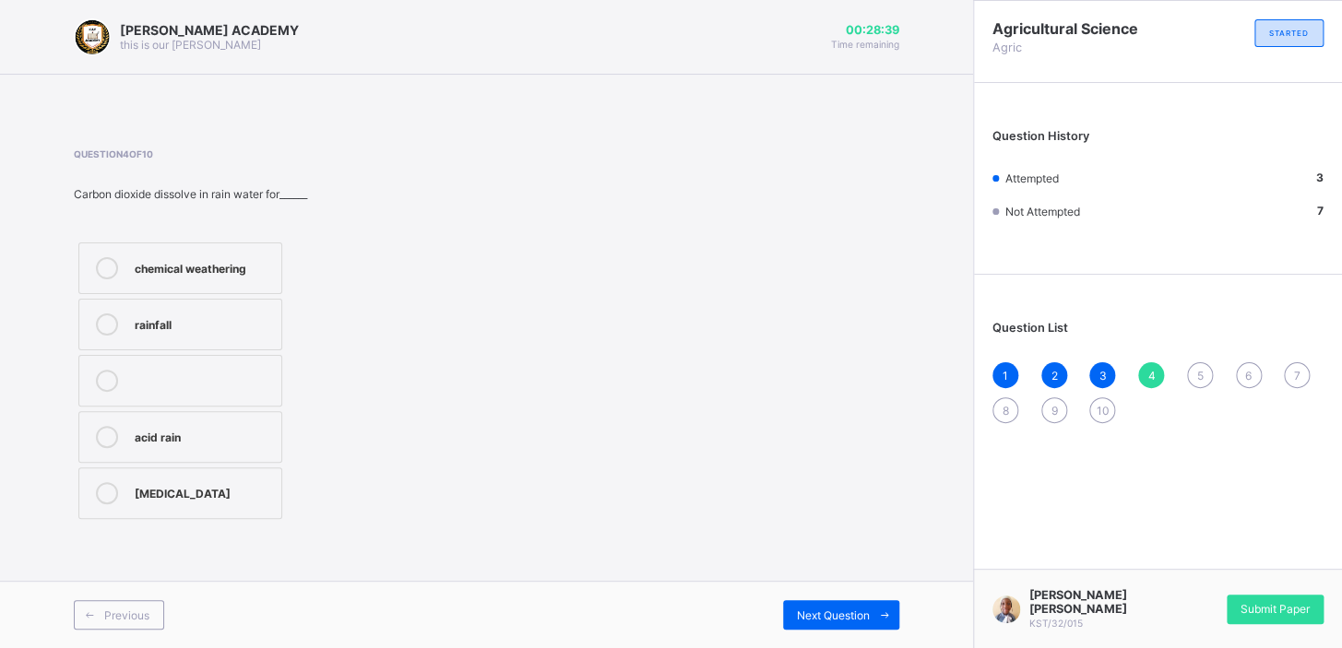
click at [181, 414] on label "acid rain" at bounding box center [180, 437] width 204 height 52
click at [820, 620] on span "Next Question" at bounding box center [833, 616] width 73 height 14
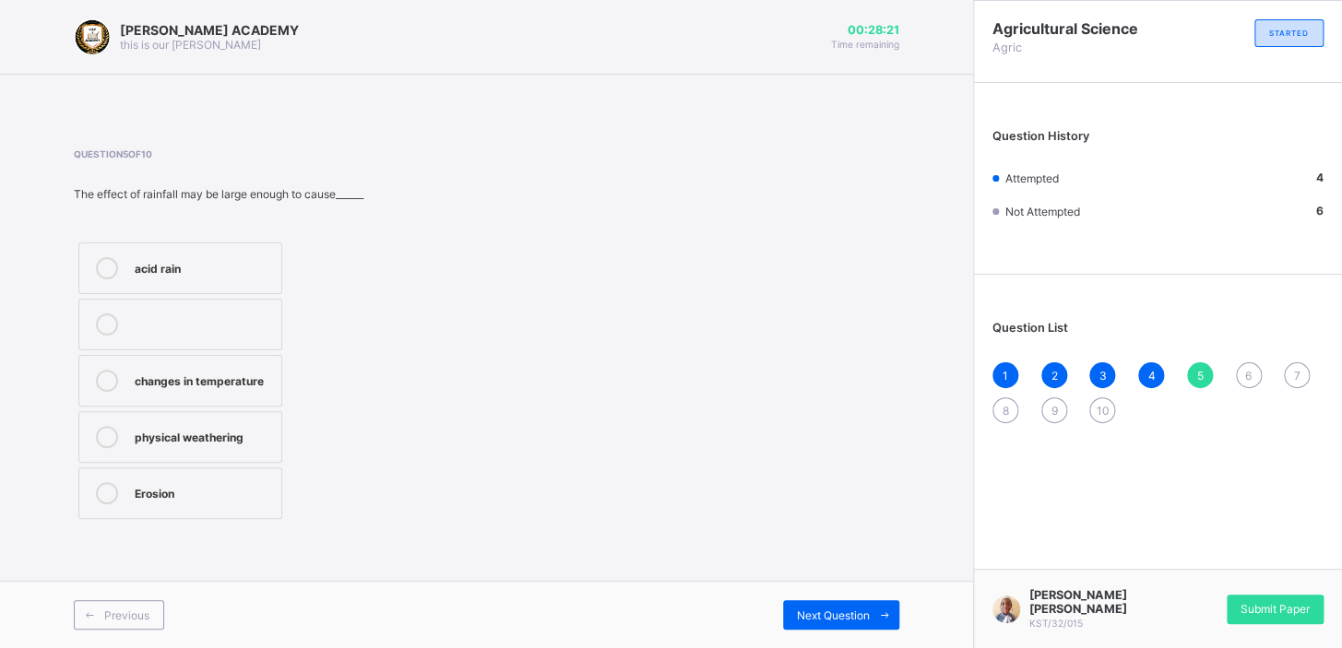
click at [110, 485] on icon at bounding box center [107, 493] width 22 height 22
click at [844, 621] on span "Next Question" at bounding box center [833, 616] width 73 height 14
click at [112, 264] on icon at bounding box center [107, 268] width 22 height 22
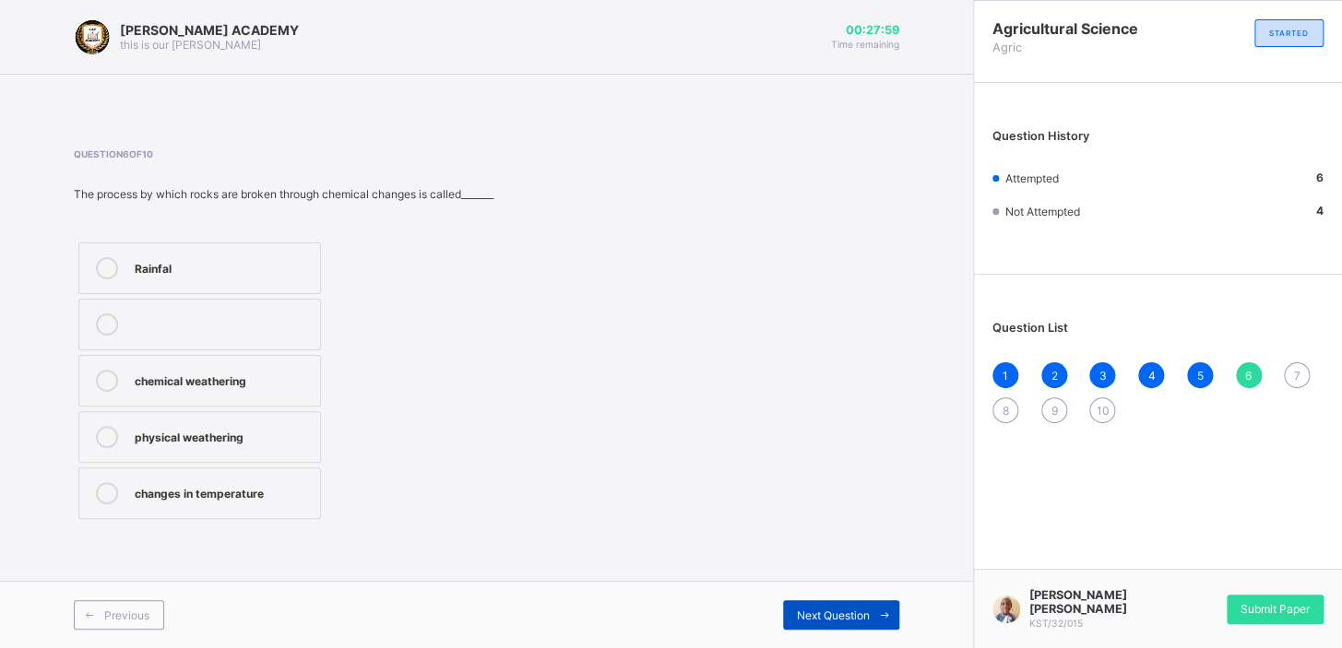
click at [861, 607] on div "Next Question" at bounding box center [841, 615] width 116 height 30
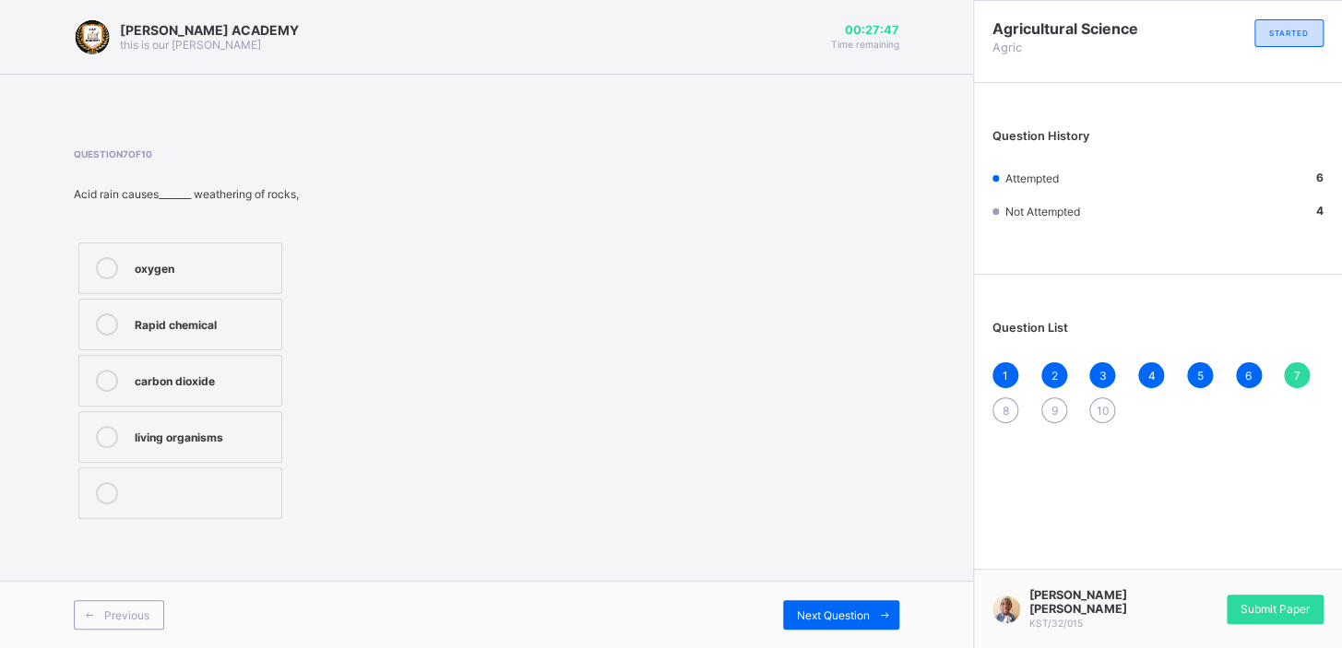
click at [99, 276] on icon at bounding box center [107, 268] width 22 height 22
click at [879, 612] on icon at bounding box center [885, 615] width 14 height 12
click at [1291, 373] on div "7" at bounding box center [1297, 375] width 26 height 26
click at [810, 621] on span "Next Question" at bounding box center [833, 616] width 73 height 14
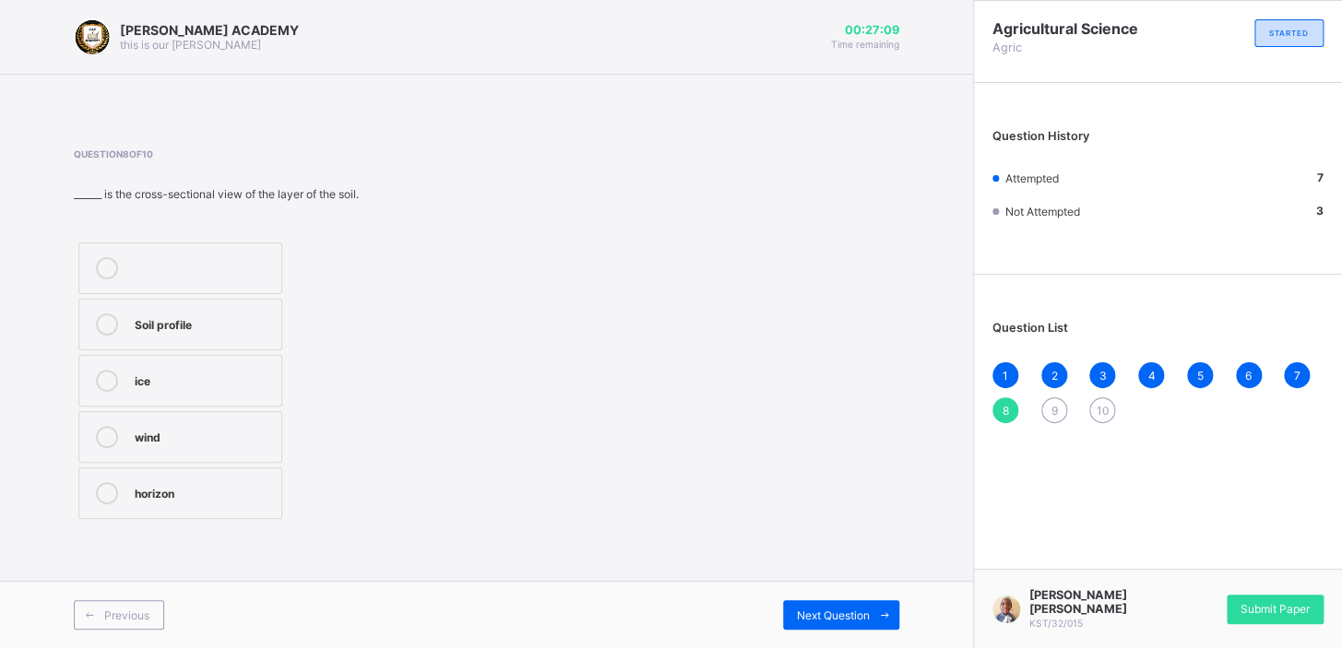
click at [1291, 373] on div "7" at bounding box center [1297, 375] width 26 height 26
click at [260, 379] on div "carbon dioxide" at bounding box center [203, 379] width 137 height 18
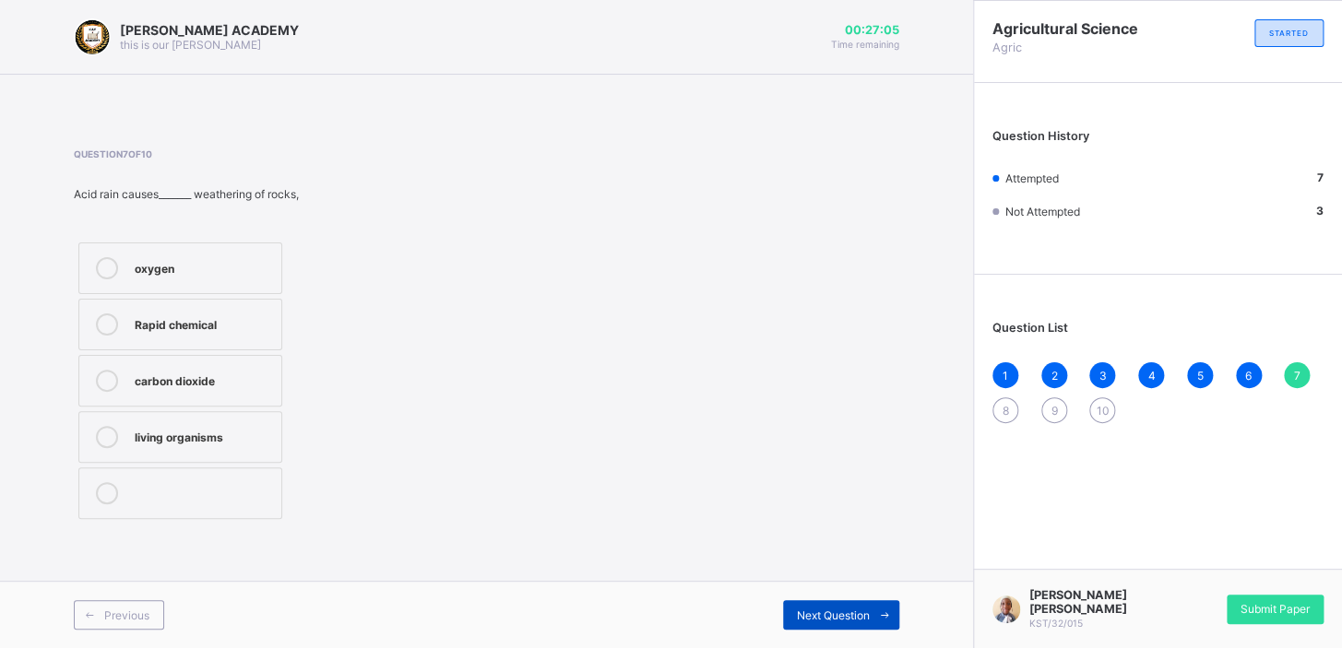
click at [870, 610] on span at bounding box center [885, 615] width 30 height 30
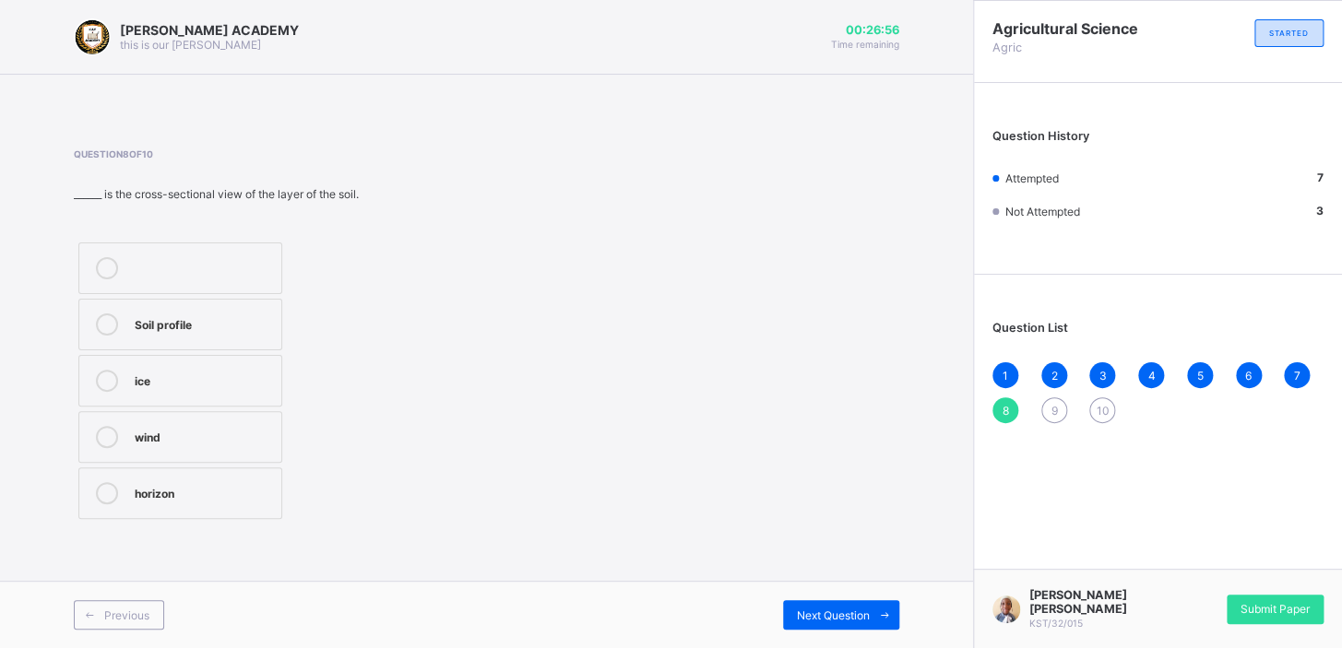
click at [106, 325] on icon at bounding box center [107, 325] width 22 height 22
click at [875, 620] on span at bounding box center [885, 615] width 30 height 30
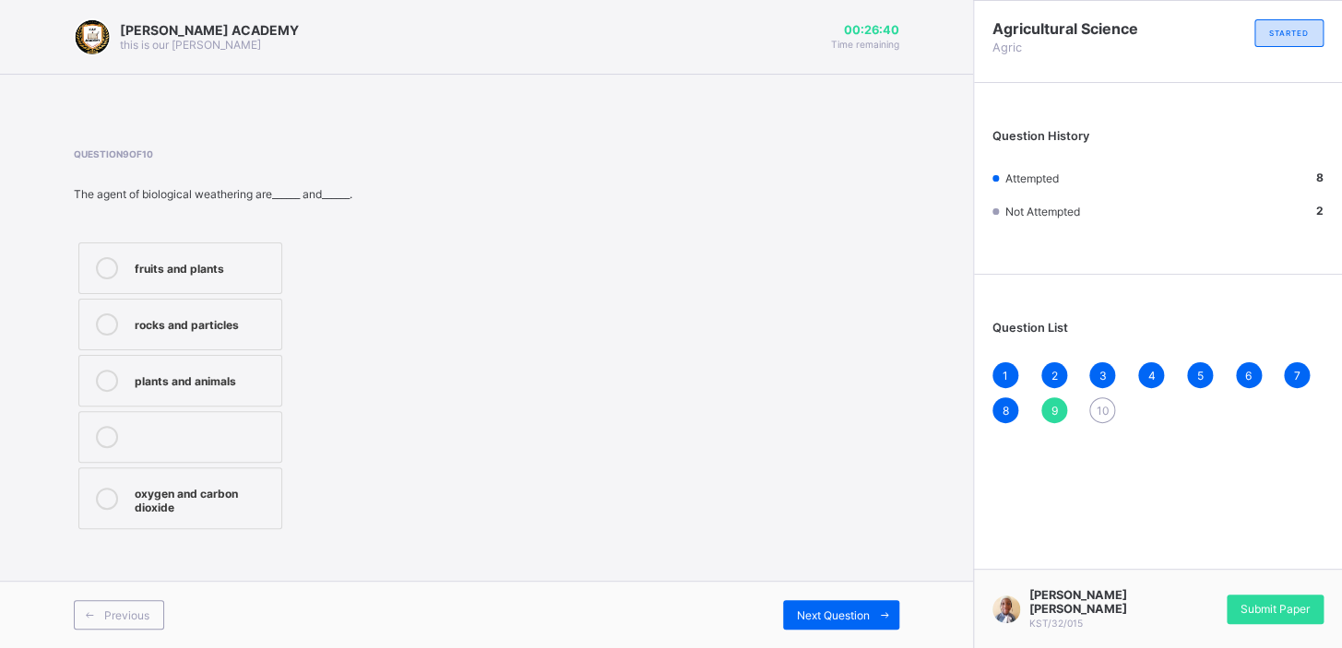
click at [106, 375] on icon at bounding box center [107, 381] width 22 height 22
click at [854, 609] on span "Next Question" at bounding box center [833, 616] width 73 height 14
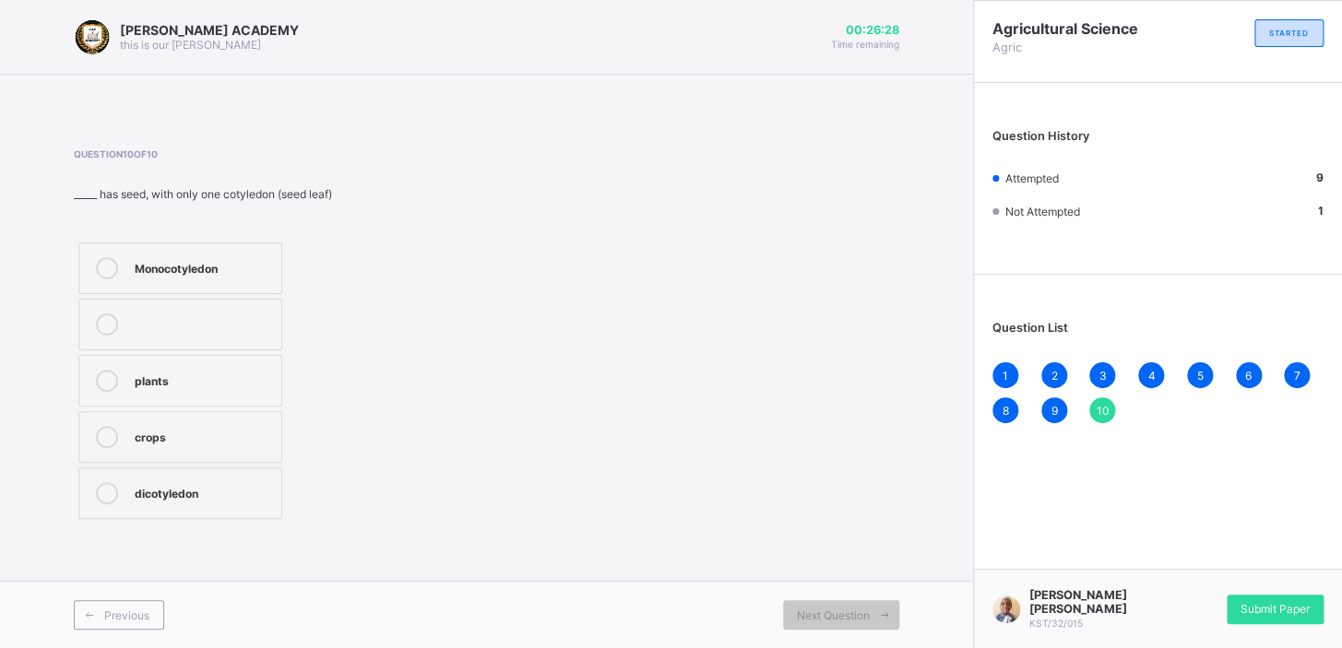
click at [106, 257] on icon at bounding box center [107, 268] width 22 height 22
click at [1273, 615] on span "Submit Paper" at bounding box center [1274, 609] width 69 height 14
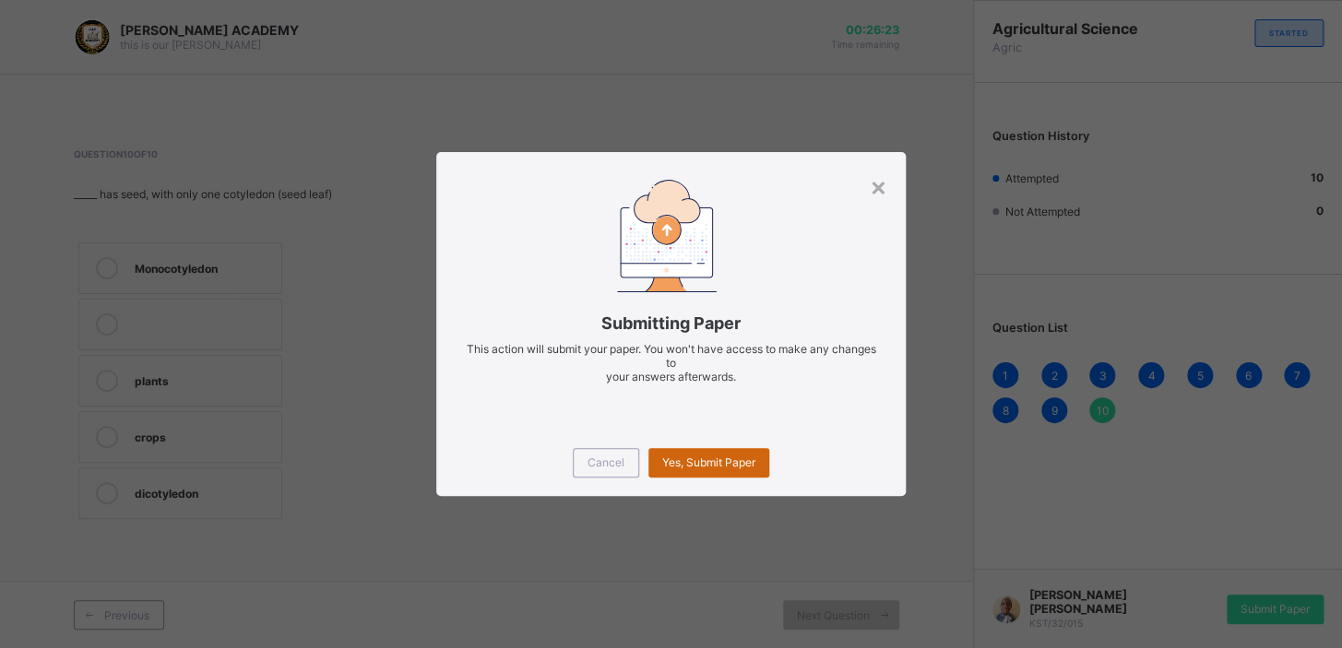
click at [726, 460] on span "Yes, Submit Paper" at bounding box center [708, 462] width 93 height 14
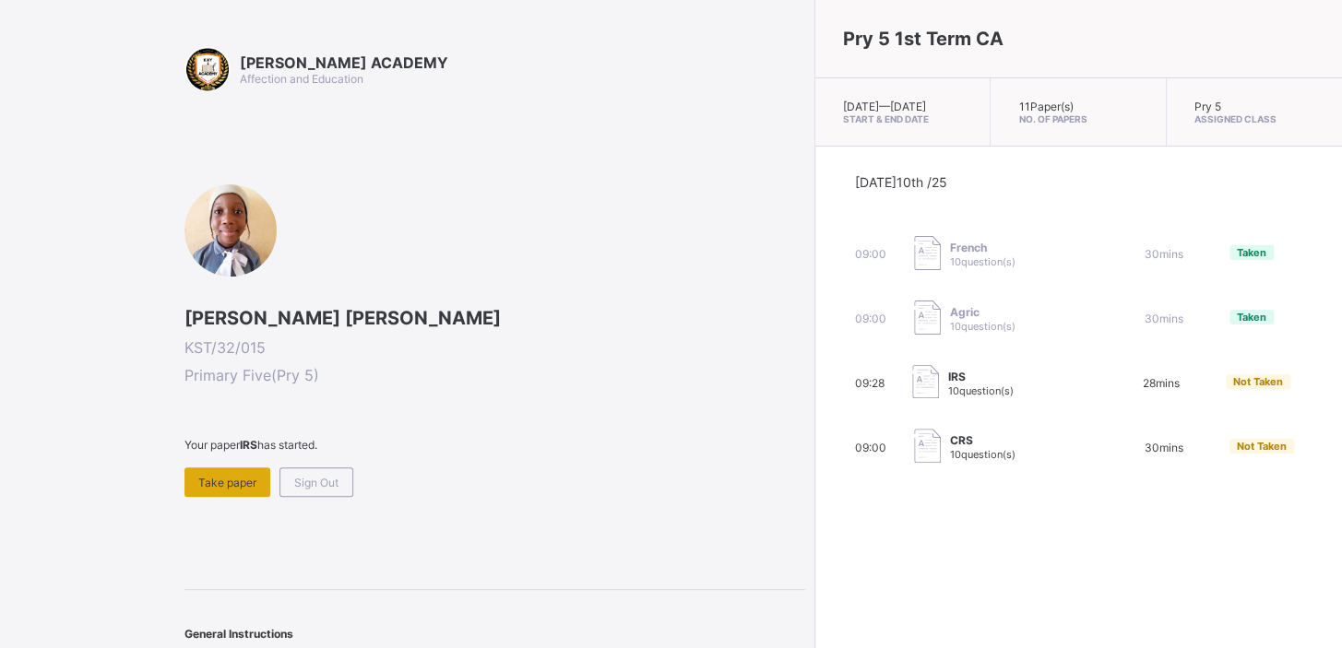
click at [226, 476] on span "Take paper" at bounding box center [227, 483] width 58 height 14
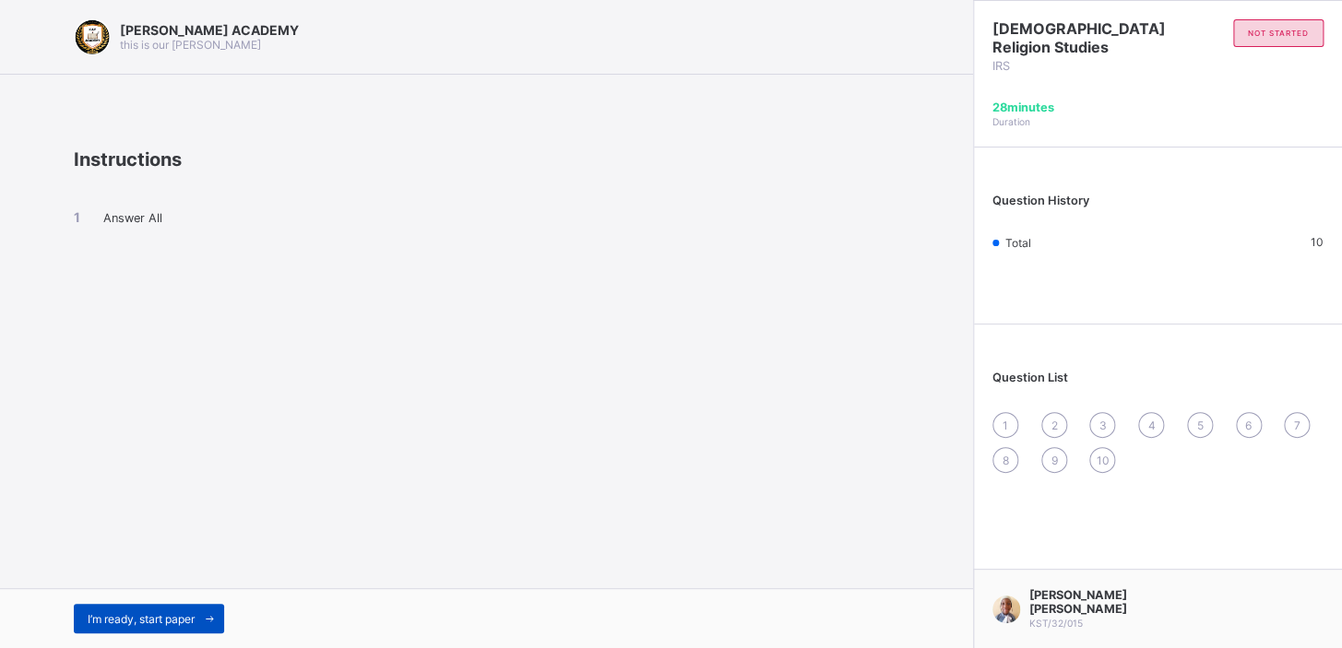
click at [138, 612] on span "I’m ready, start paper" at bounding box center [141, 619] width 107 height 14
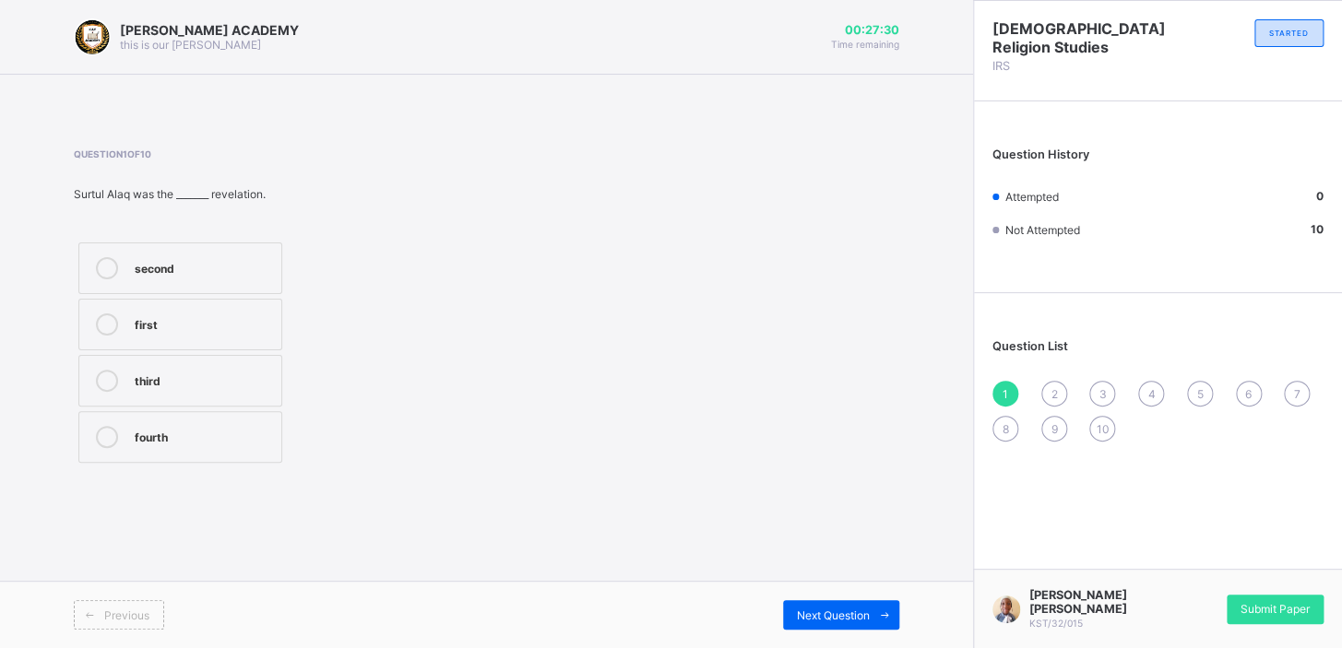
click at [146, 272] on div "second" at bounding box center [203, 266] width 137 height 18
click at [859, 609] on span "Next Question" at bounding box center [833, 616] width 73 height 14
click at [104, 384] on icon at bounding box center [107, 381] width 22 height 22
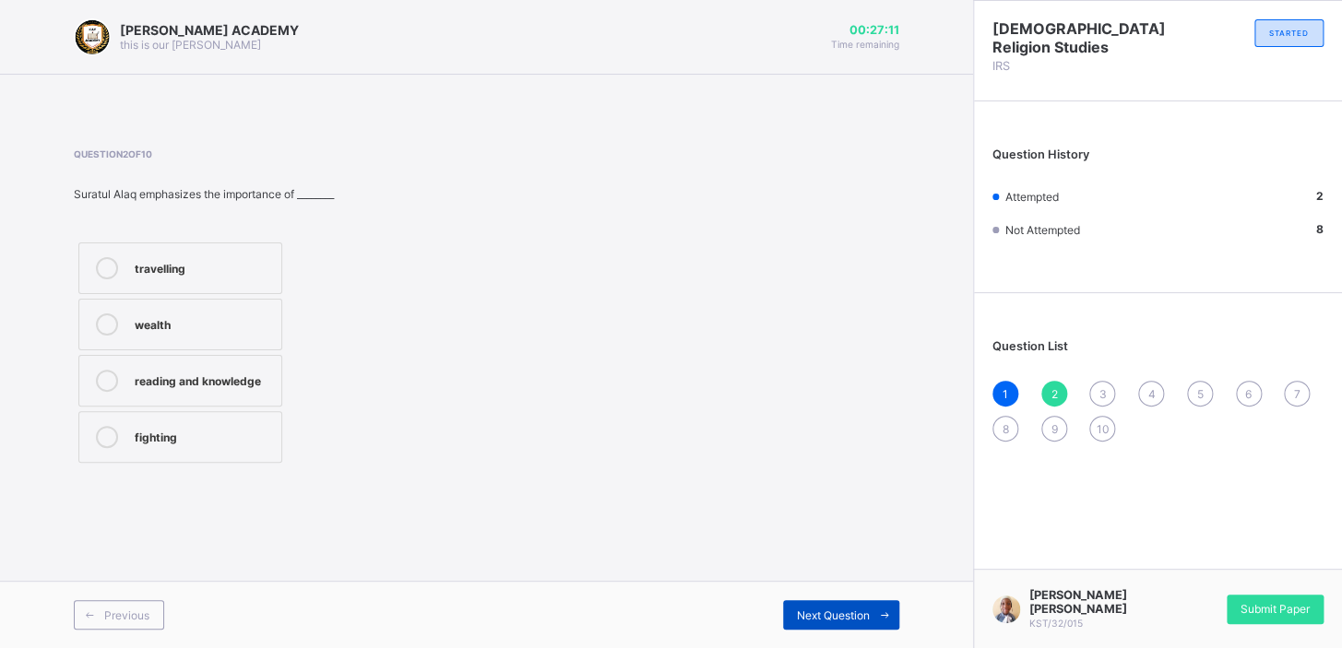
click at [843, 607] on div "Next Question" at bounding box center [841, 615] width 116 height 30
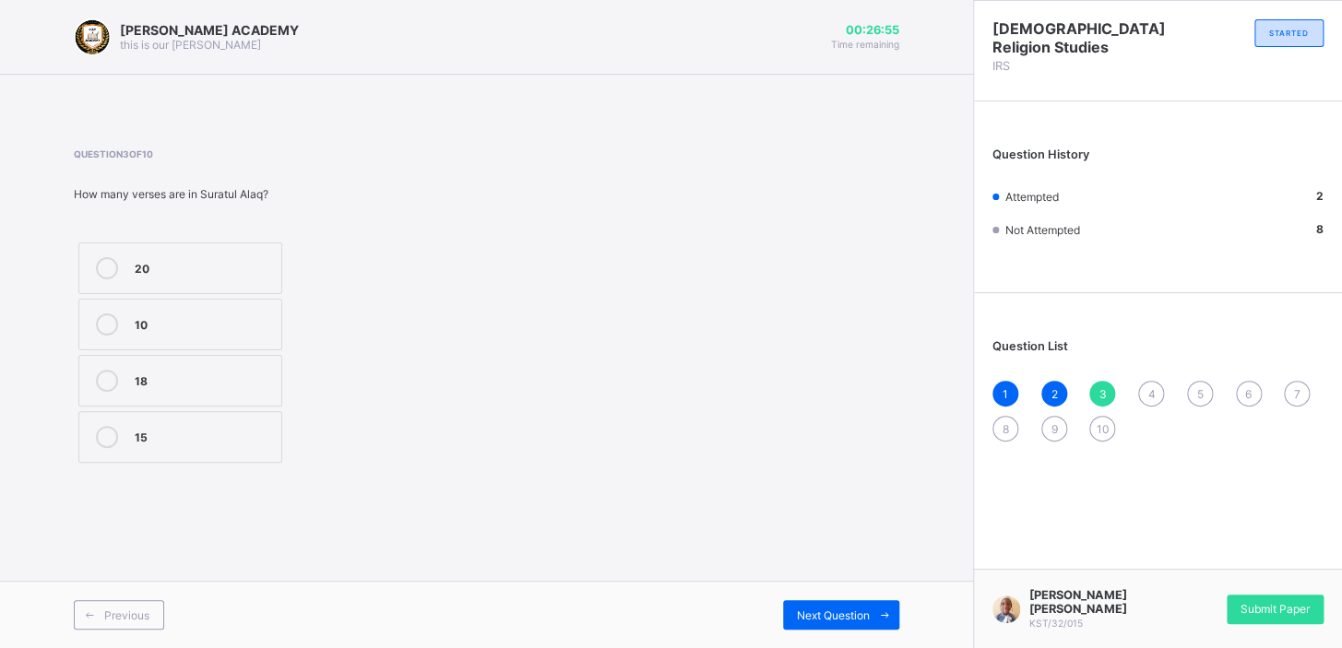
click at [101, 384] on icon at bounding box center [107, 381] width 22 height 22
click at [858, 609] on span "Next Question" at bounding box center [833, 616] width 73 height 14
click at [111, 432] on icon at bounding box center [107, 437] width 22 height 22
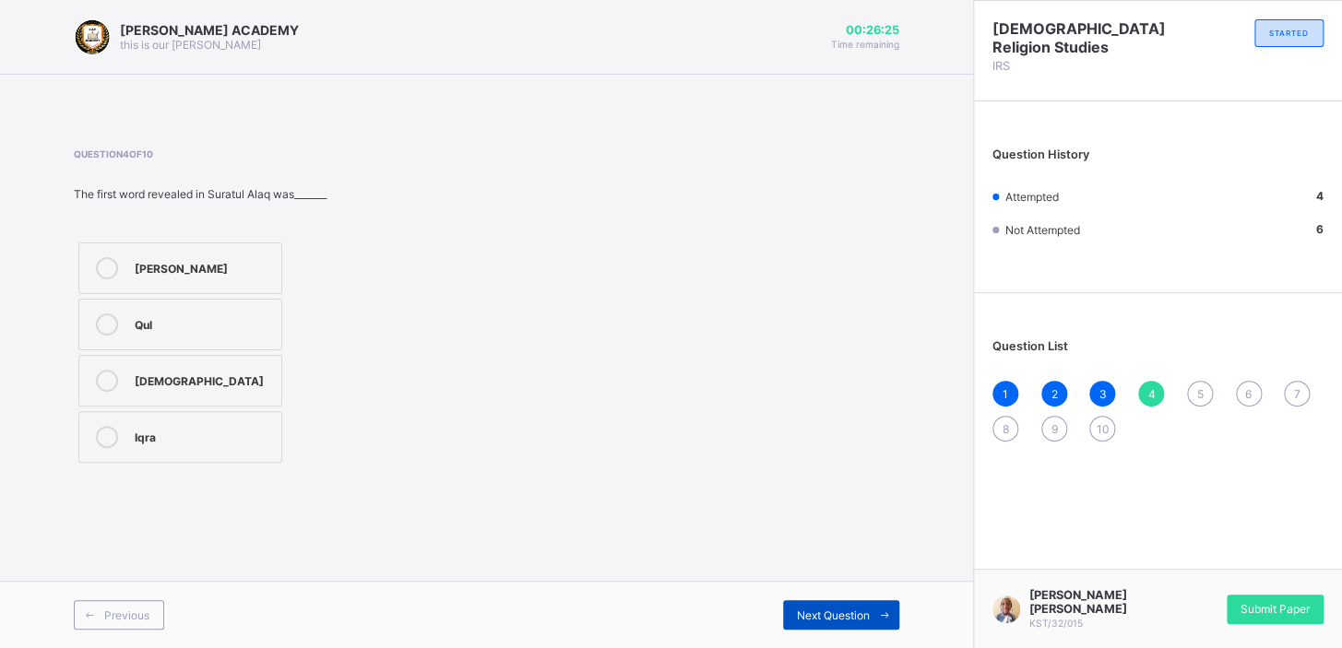
click at [843, 621] on div "Next Question" at bounding box center [841, 615] width 116 height 30
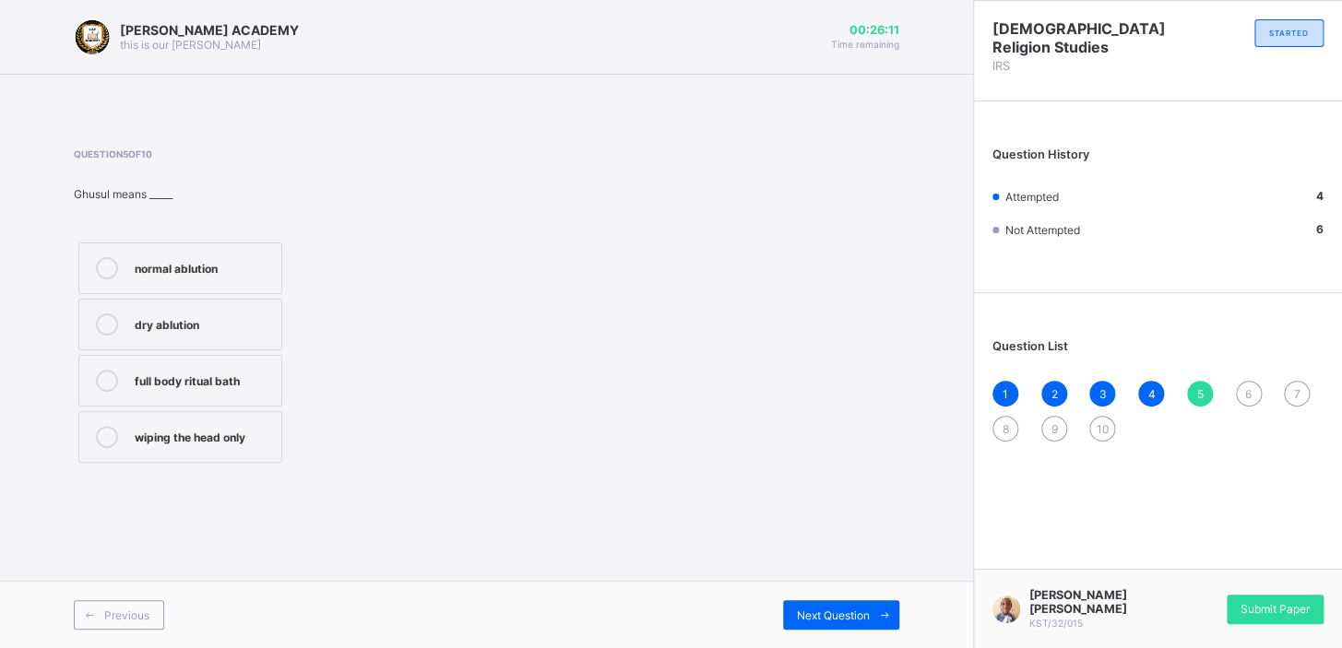
click at [135, 258] on div "normal ablution" at bounding box center [203, 266] width 137 height 18
click at [807, 607] on div "Next Question" at bounding box center [841, 615] width 116 height 30
click at [129, 267] on label "ater Janaba (impurity)" at bounding box center [180, 269] width 204 height 52
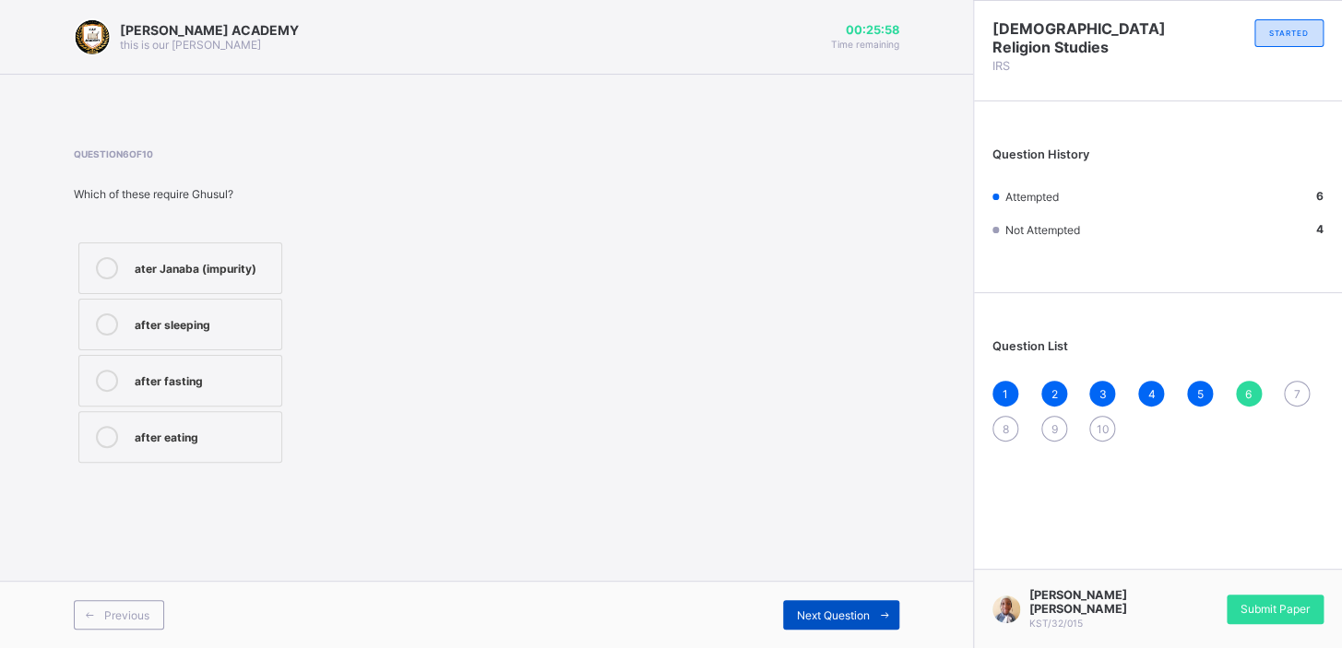
click at [871, 604] on span at bounding box center [885, 615] width 30 height 30
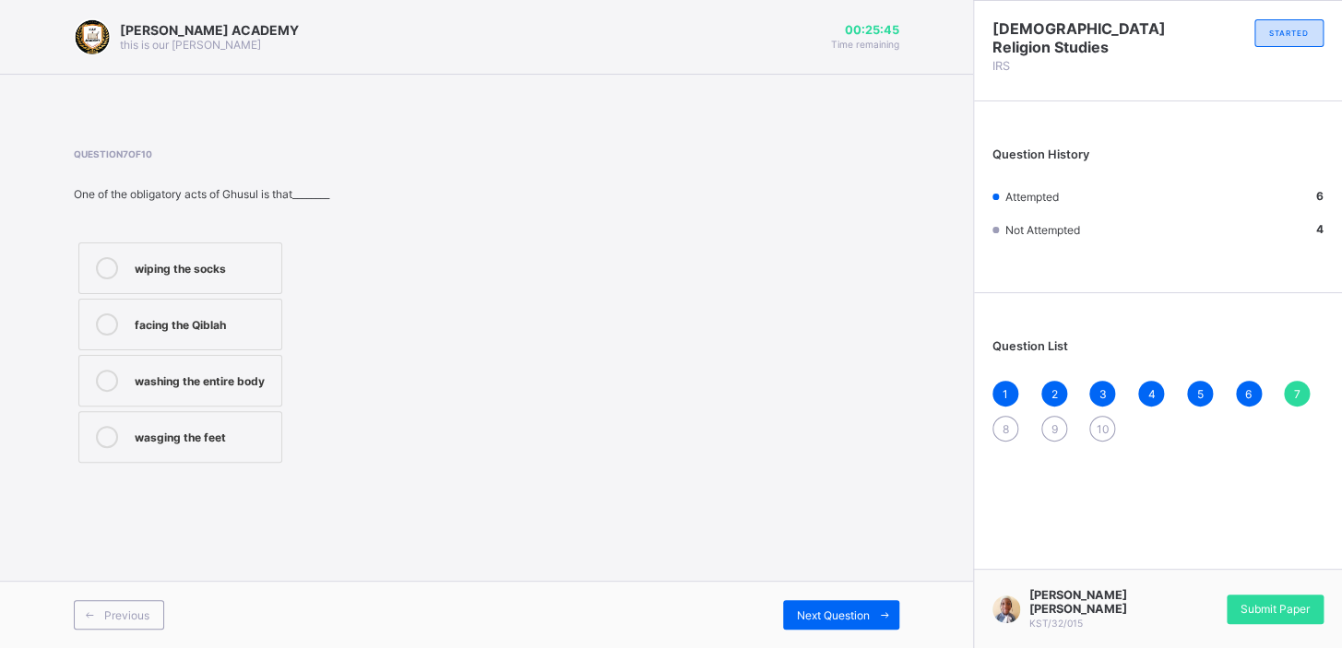
click at [108, 429] on icon at bounding box center [107, 437] width 22 height 22
click at [866, 615] on span "Next Question" at bounding box center [833, 616] width 73 height 14
click at [105, 262] on icon at bounding box center [107, 268] width 22 height 22
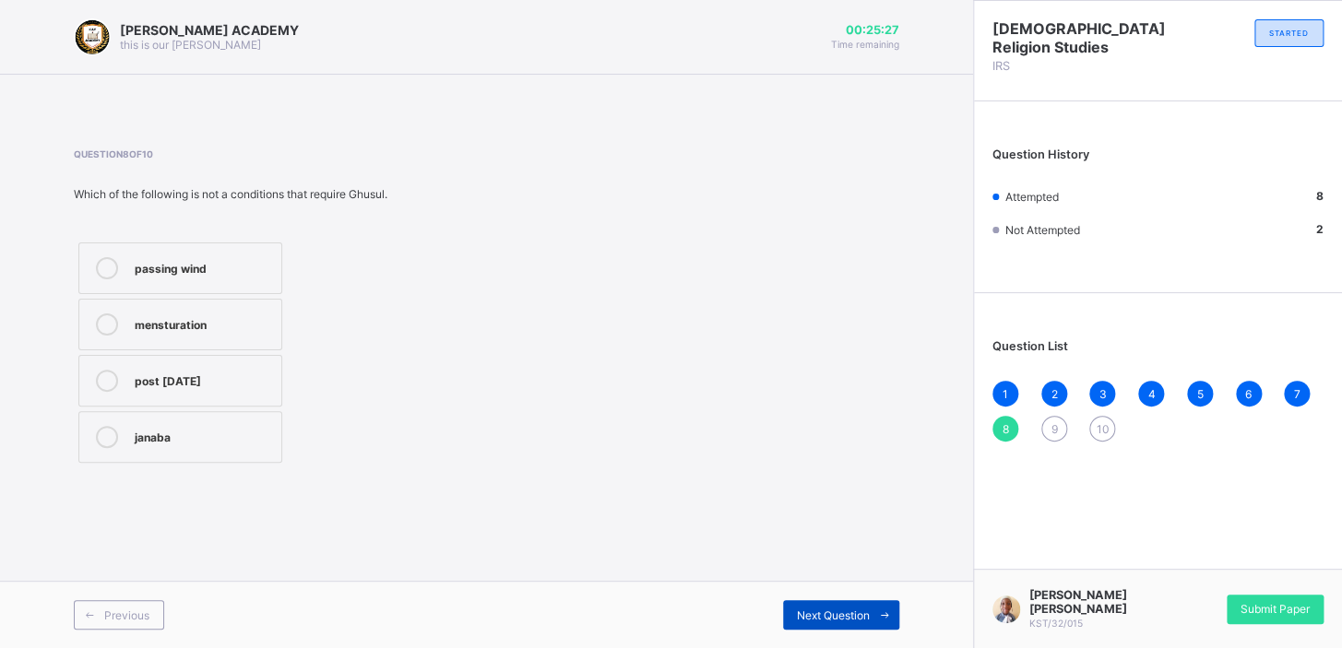
click at [810, 617] on span "Next Question" at bounding box center [833, 616] width 73 height 14
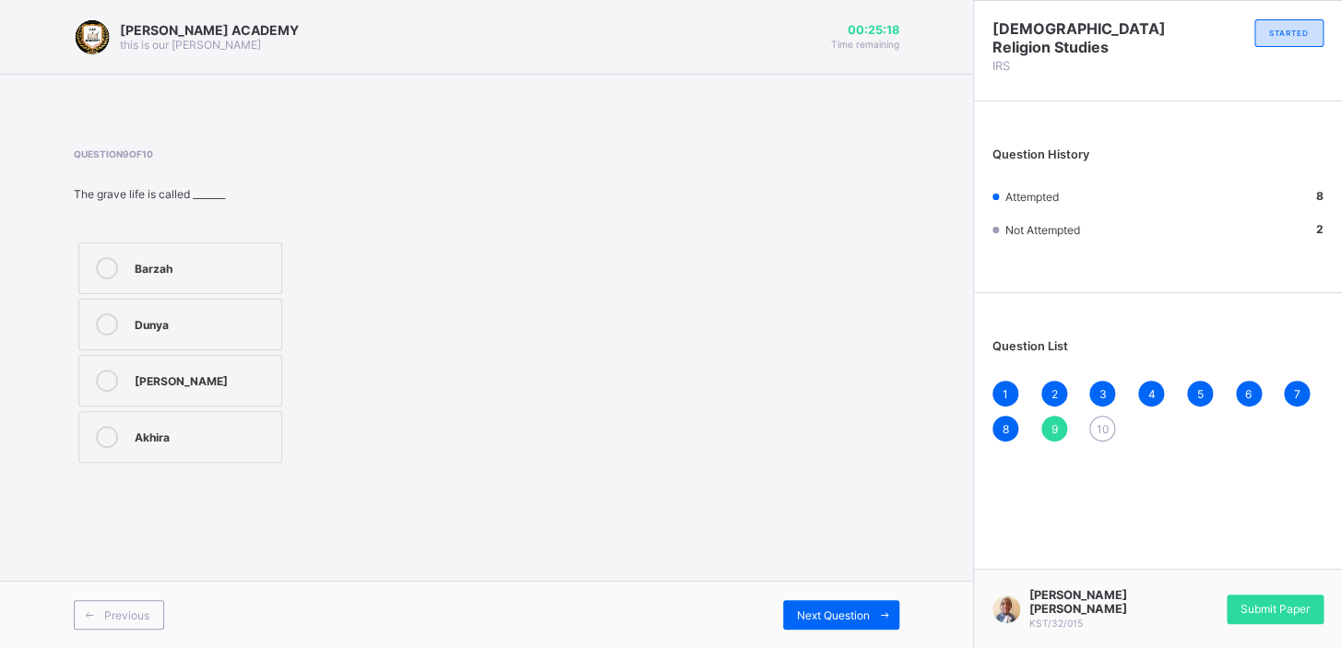
click at [1196, 387] on span "5" at bounding box center [1199, 394] width 6 height 14
click at [1057, 426] on div "9" at bounding box center [1054, 429] width 26 height 26
click at [96, 267] on icon at bounding box center [107, 268] width 22 height 22
click at [847, 617] on span "Next Question" at bounding box center [833, 616] width 73 height 14
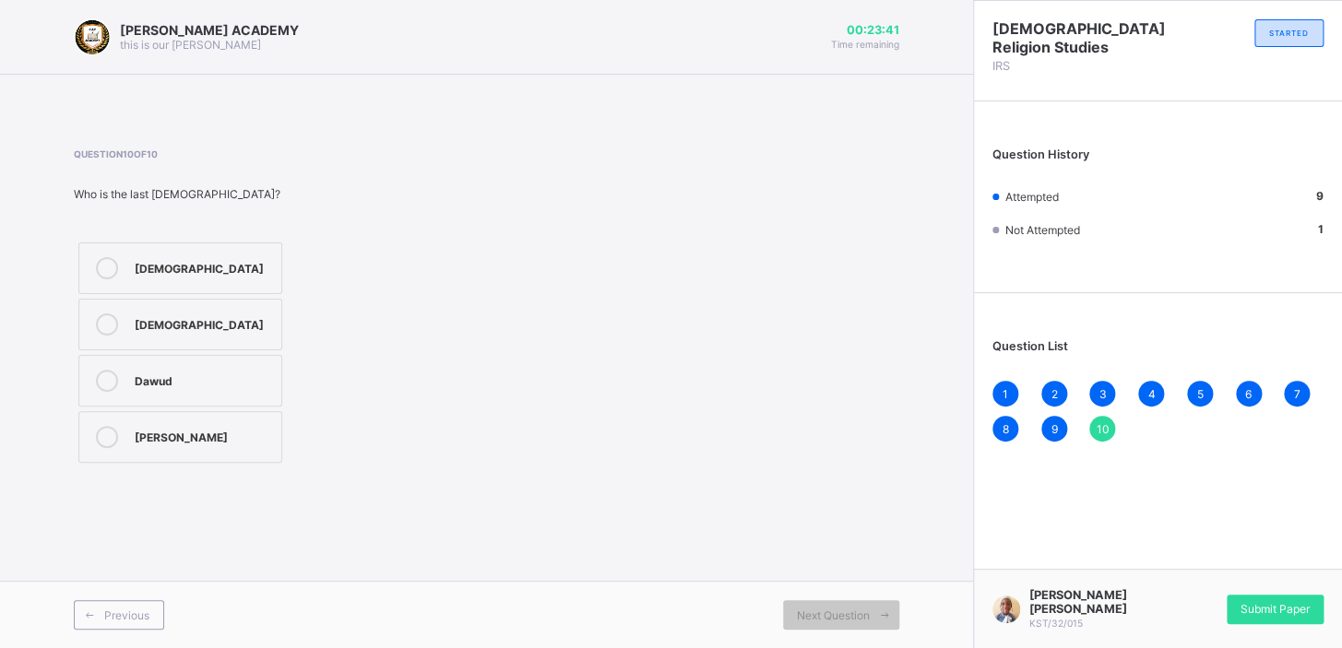
click at [110, 325] on icon at bounding box center [107, 325] width 22 height 22
click at [1293, 610] on span "Submit Paper" at bounding box center [1274, 609] width 69 height 14
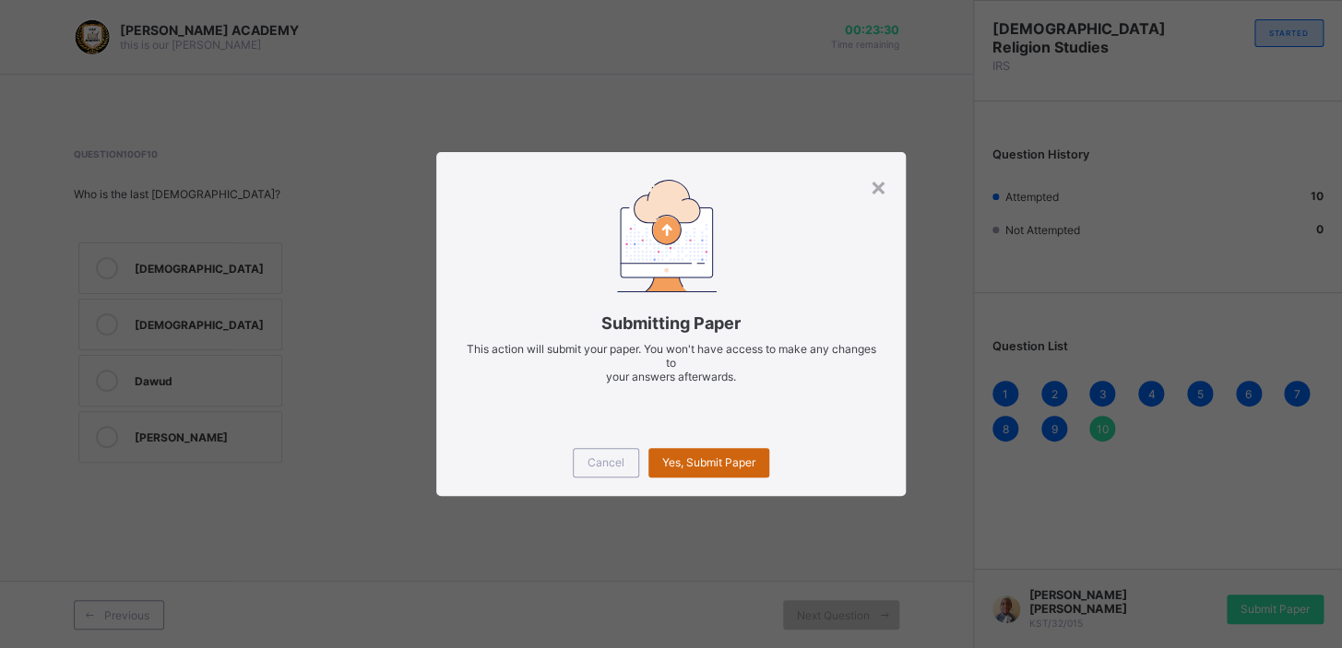
click at [692, 467] on span "Yes, Submit Paper" at bounding box center [708, 462] width 93 height 14
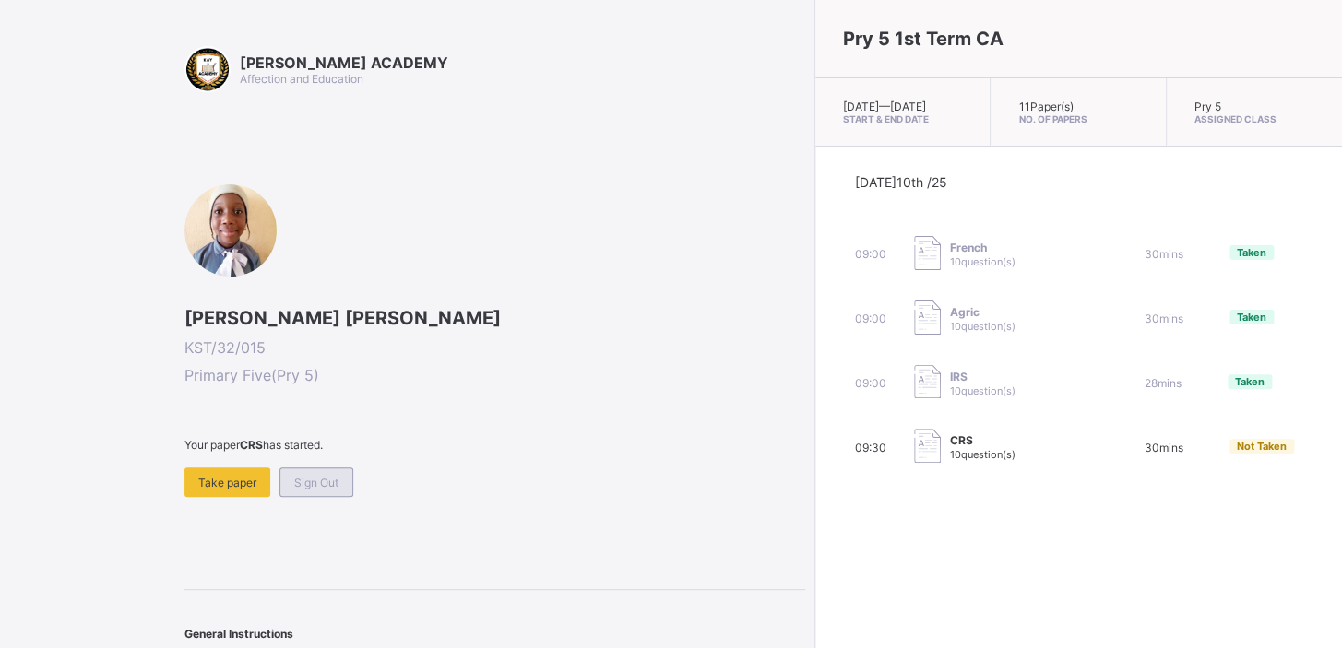
click at [319, 479] on span "Sign Out" at bounding box center [316, 483] width 44 height 14
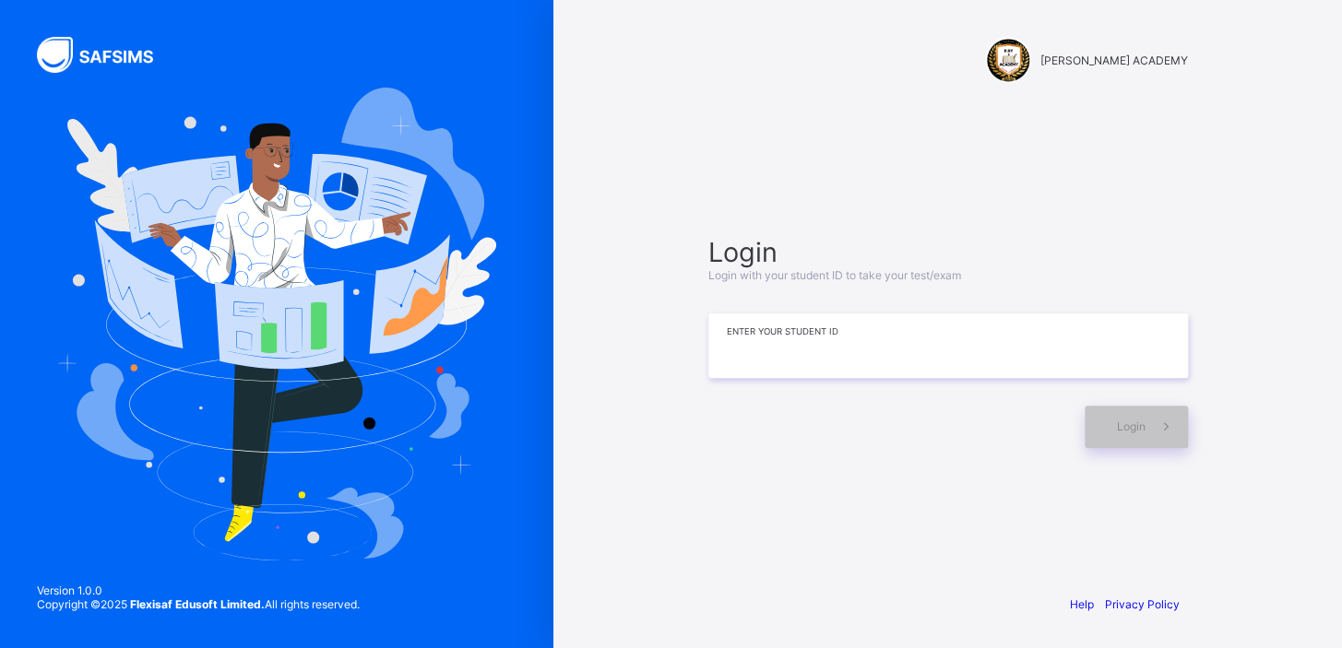
click at [885, 341] on input at bounding box center [947, 346] width 479 height 65
type input "**********"
click at [1137, 423] on span "Login" at bounding box center [1131, 427] width 29 height 14
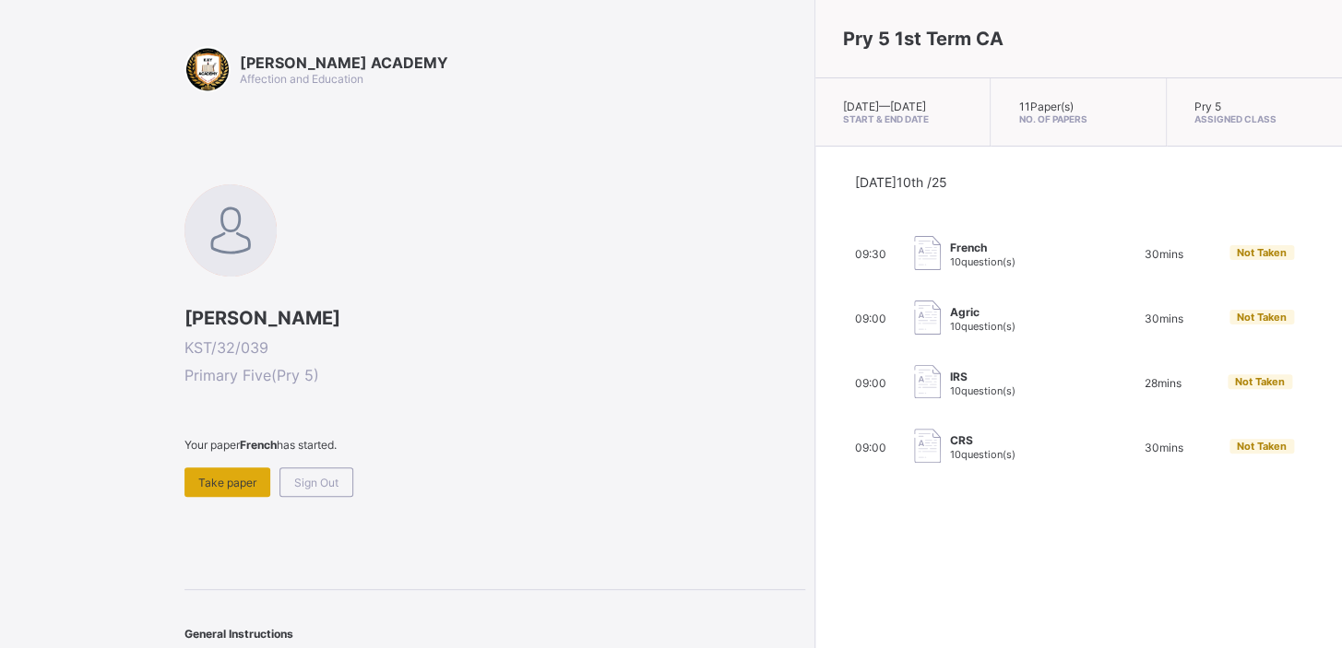
click at [239, 471] on div "Take paper" at bounding box center [227, 482] width 86 height 30
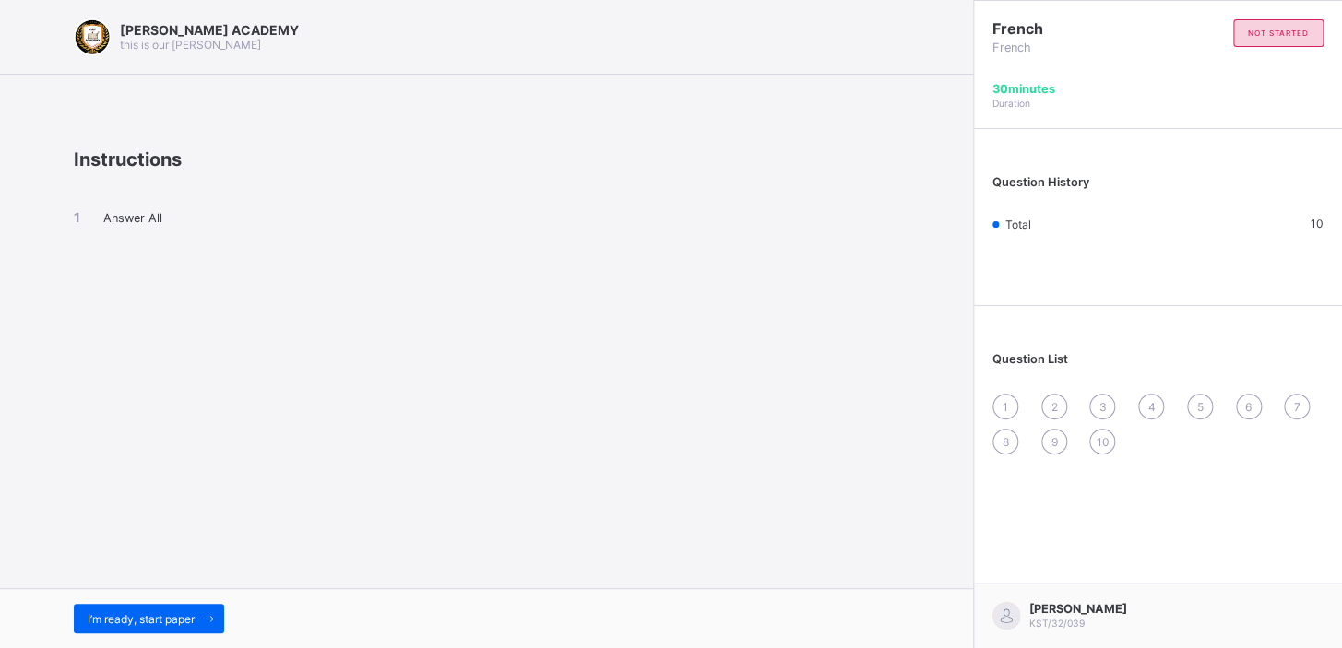
click at [148, 601] on div "I’m ready, start paper" at bounding box center [486, 618] width 973 height 60
click at [152, 602] on div "I’m ready, start paper" at bounding box center [486, 618] width 973 height 60
click at [154, 604] on div "I’m ready, start paper" at bounding box center [149, 619] width 150 height 30
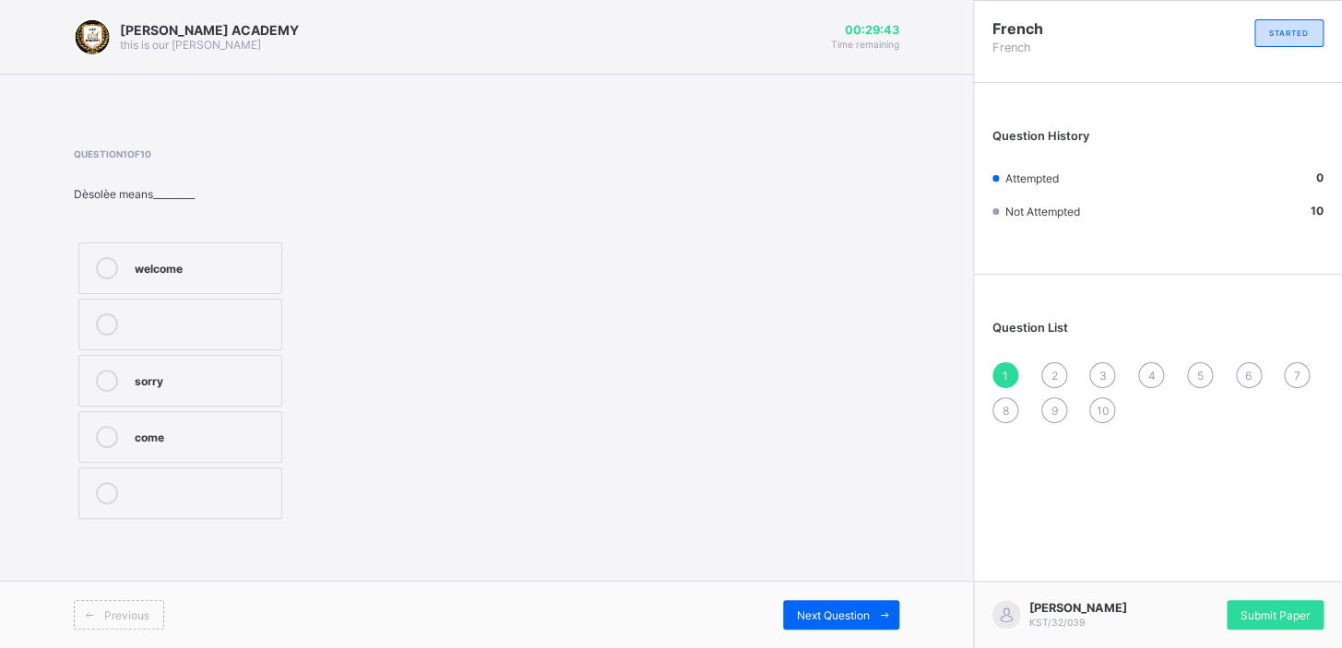
click at [211, 270] on div "welcome" at bounding box center [203, 266] width 137 height 18
click at [1051, 364] on div "2" at bounding box center [1054, 375] width 26 height 26
click at [222, 377] on div "[GEOGRAPHIC_DATA]" at bounding box center [203, 379] width 137 height 18
drag, startPoint x: 1103, startPoint y: 356, endPoint x: 1097, endPoint y: 364, distance: 10.0
click at [1097, 364] on div "Question List 1 2 3 4 5 6 7 8 9 10" at bounding box center [1158, 363] width 368 height 158
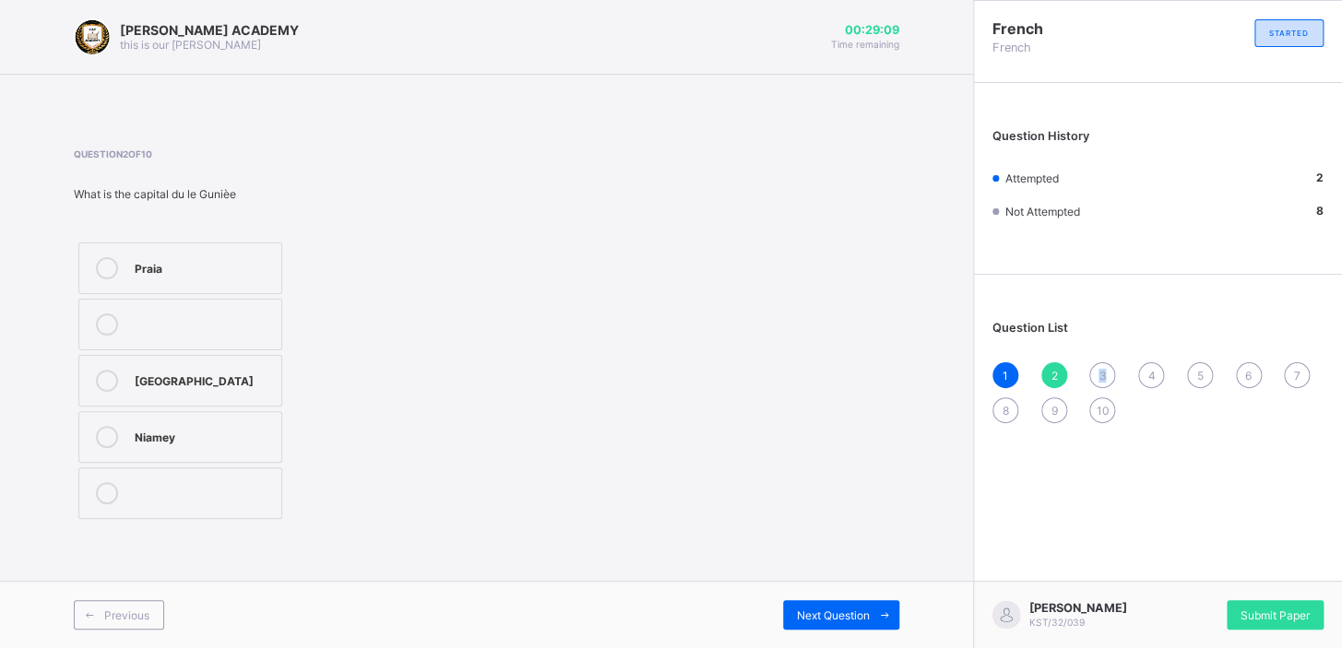
click at [1097, 364] on div "3" at bounding box center [1102, 375] width 26 height 26
click at [242, 266] on div "Porto-NOVO" at bounding box center [203, 266] width 137 height 18
click at [1144, 363] on div "4" at bounding box center [1151, 375] width 26 height 26
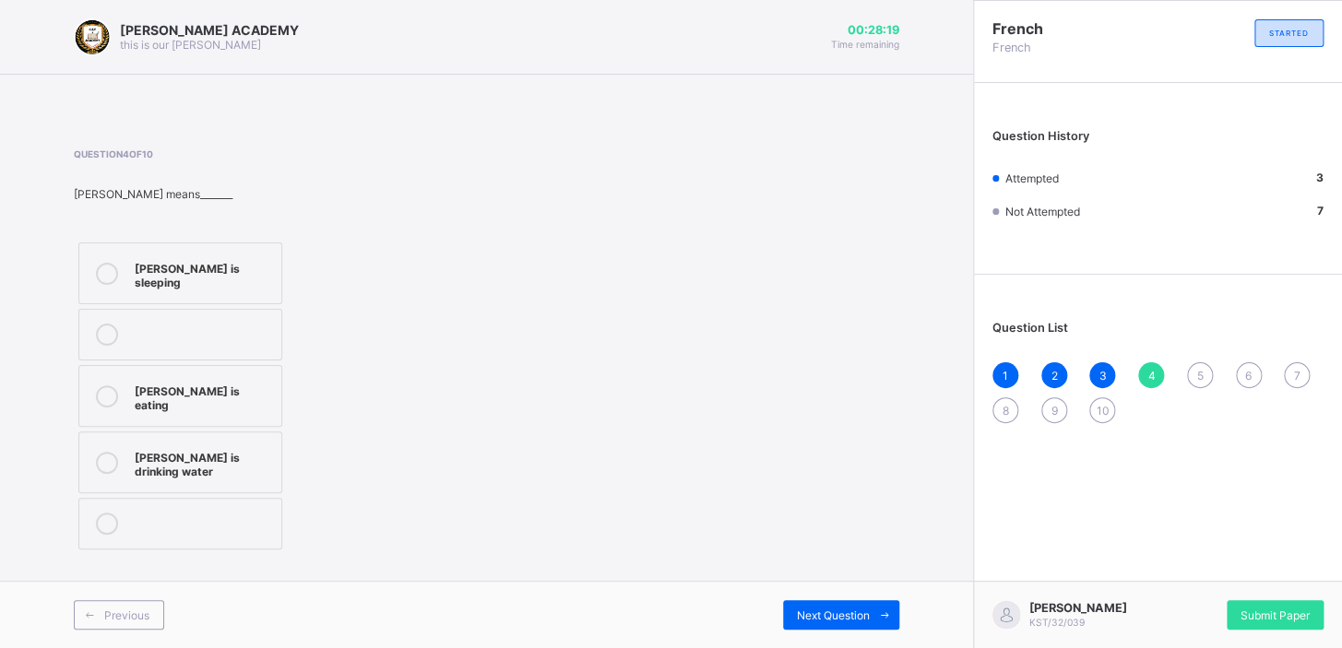
click at [184, 432] on label "[PERSON_NAME] is drinking water" at bounding box center [180, 463] width 204 height 62
click at [1198, 362] on div "5" at bounding box center [1200, 375] width 26 height 26
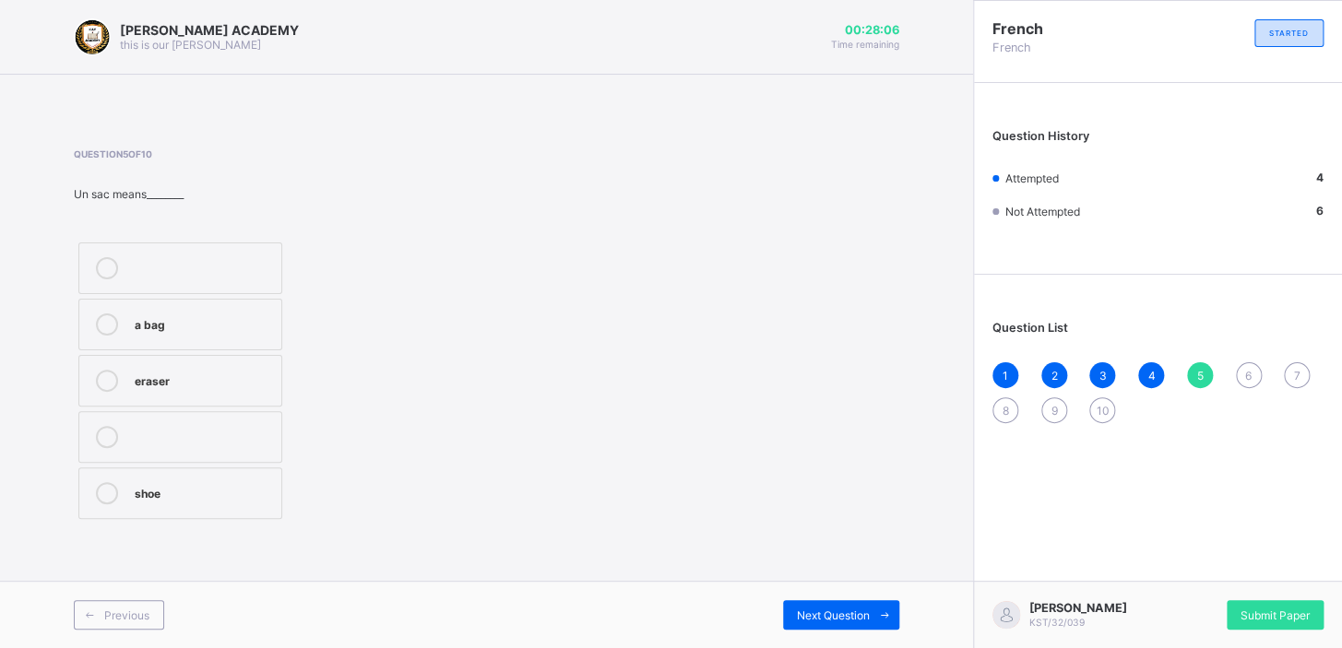
click at [258, 319] on div "a bag" at bounding box center [203, 323] width 137 height 18
click at [1241, 368] on div "6" at bounding box center [1249, 375] width 26 height 26
click at [261, 279] on label "how is work" at bounding box center [180, 269] width 204 height 52
click at [1294, 362] on div "7" at bounding box center [1297, 375] width 26 height 26
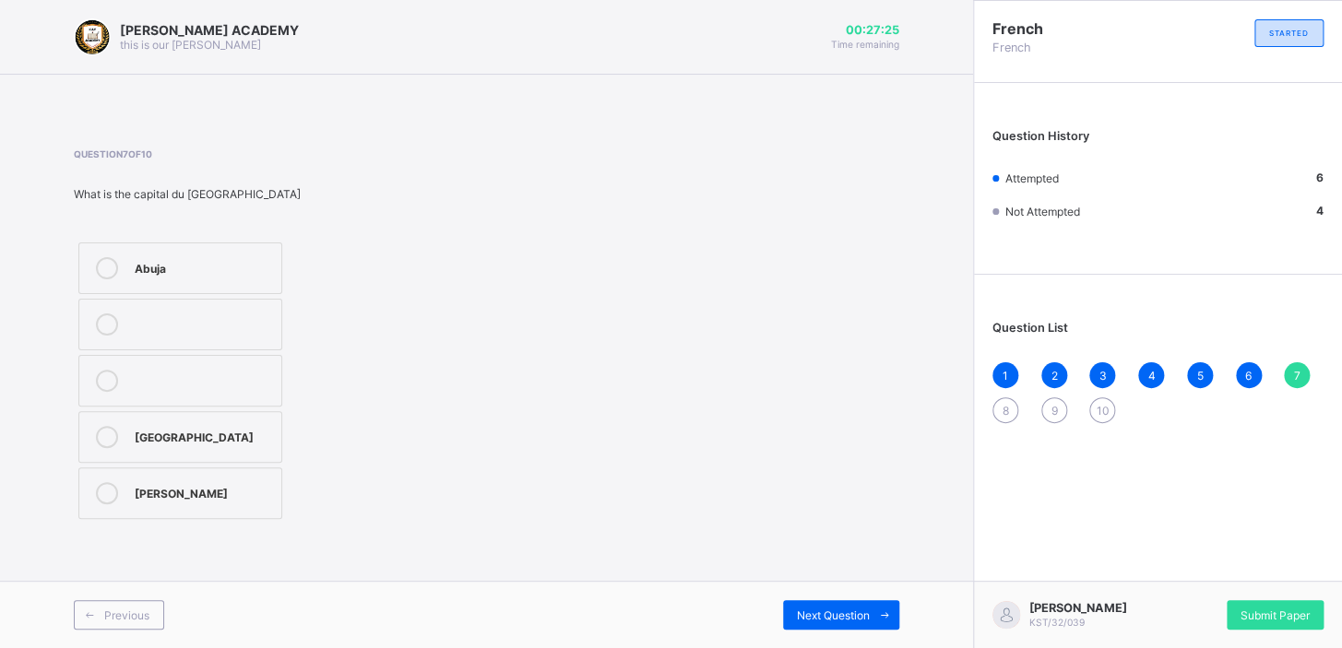
click at [247, 486] on div "[PERSON_NAME]" at bounding box center [203, 491] width 137 height 18
click at [1008, 406] on div "8" at bounding box center [1005, 410] width 26 height 26
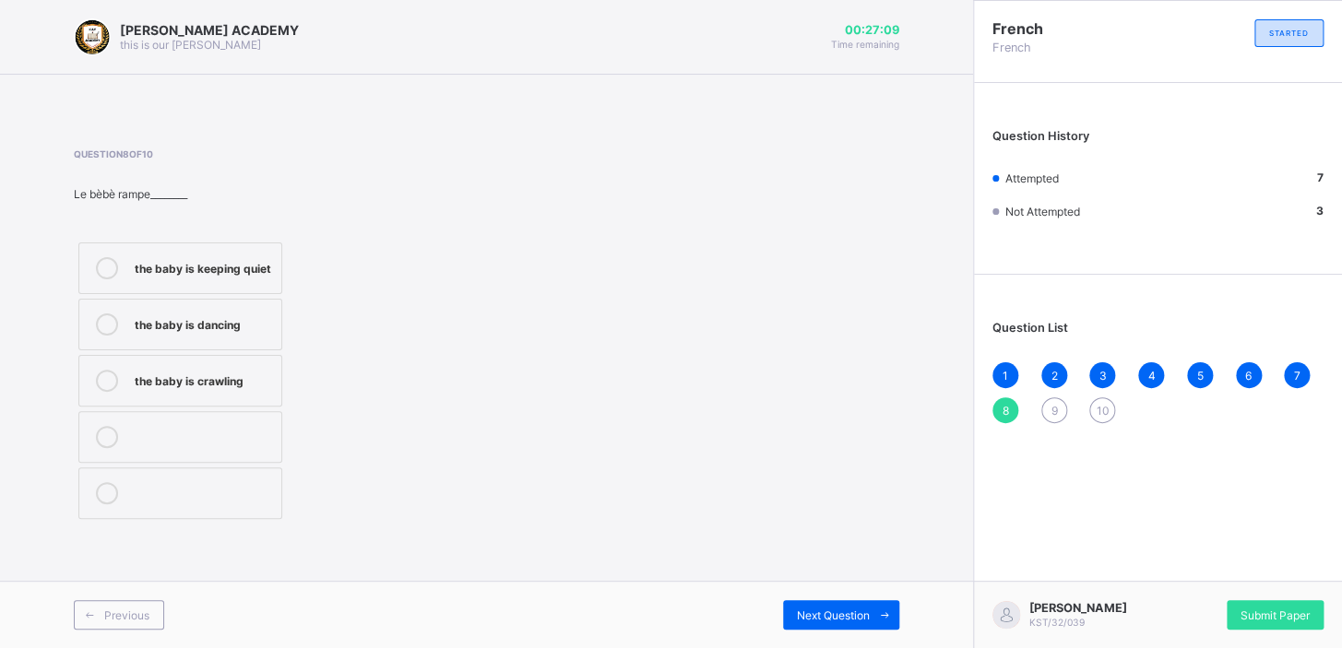
click at [234, 375] on div "the baby is crawling" at bounding box center [203, 379] width 137 height 18
click at [1056, 399] on div "9" at bounding box center [1054, 410] width 26 height 26
click at [199, 262] on div "Serah is praying" at bounding box center [203, 266] width 137 height 18
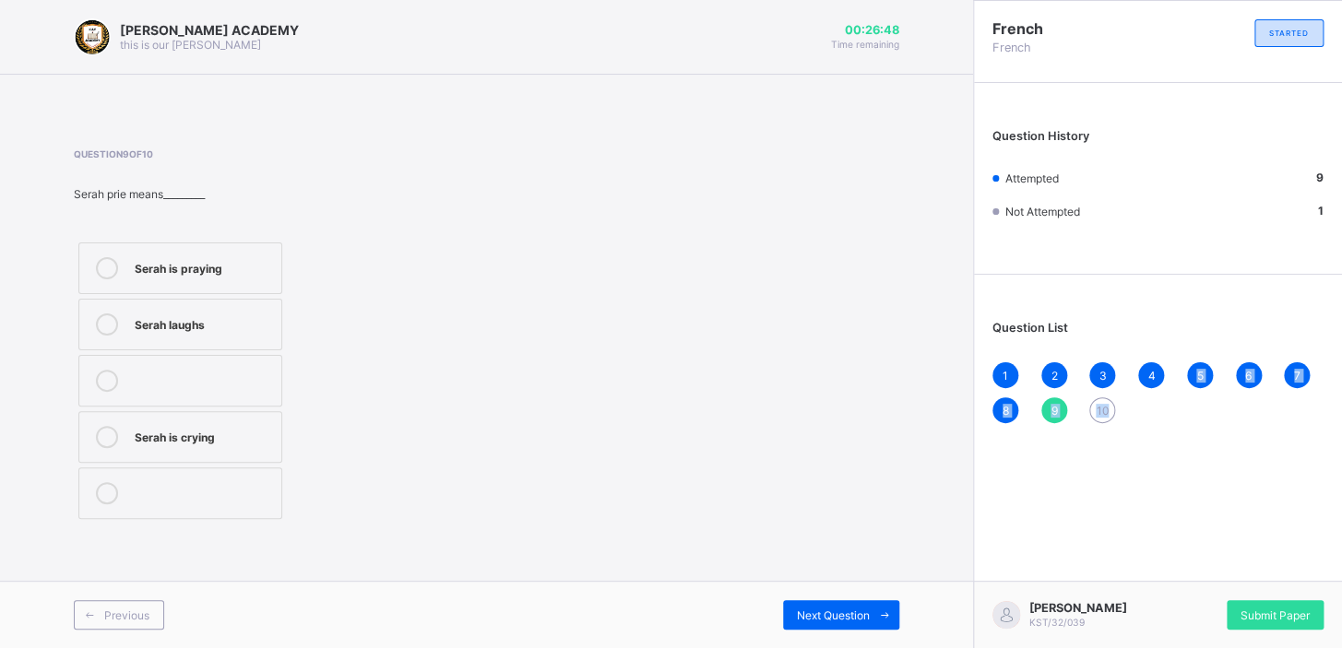
drag, startPoint x: 1189, startPoint y: 407, endPoint x: 1105, endPoint y: 400, distance: 84.2
click at [1105, 400] on div "1 2 3 4 5 6 7 8 9 10" at bounding box center [1157, 392] width 331 height 61
click at [1104, 401] on div "10" at bounding box center [1102, 410] width 26 height 26
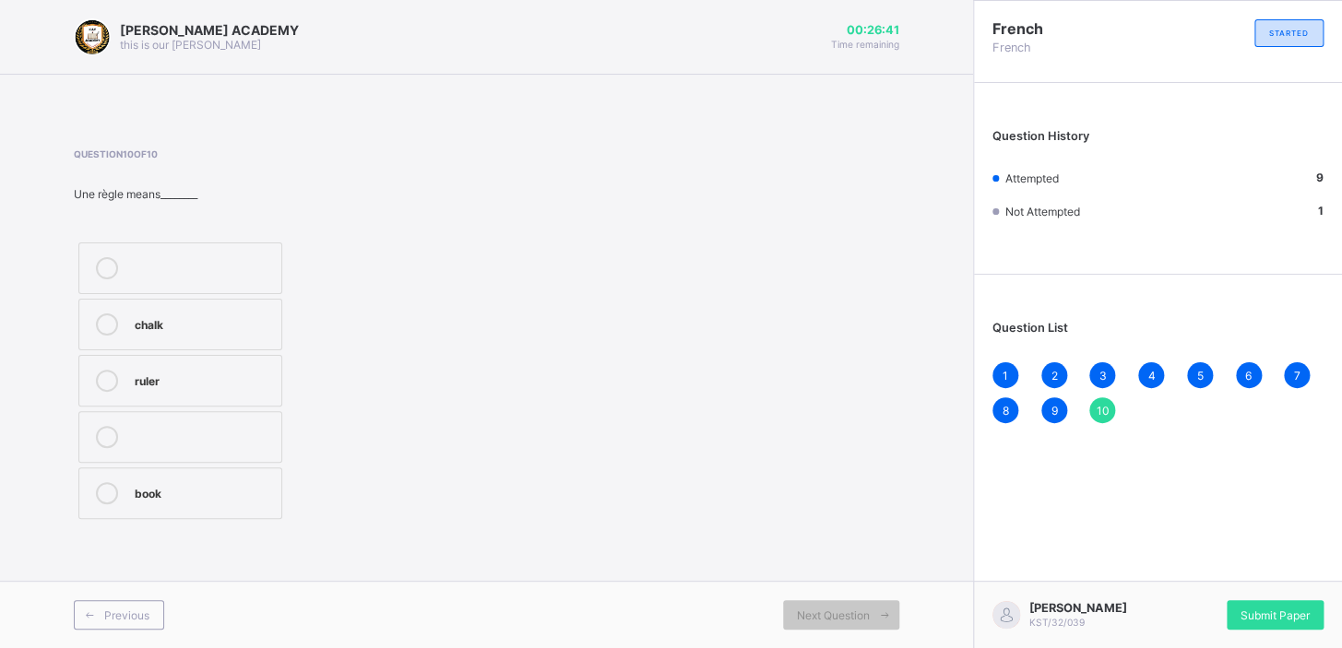
click at [240, 373] on div "ruler" at bounding box center [203, 379] width 137 height 18
click at [1252, 600] on div "Submit Paper" at bounding box center [1274, 615] width 97 height 30
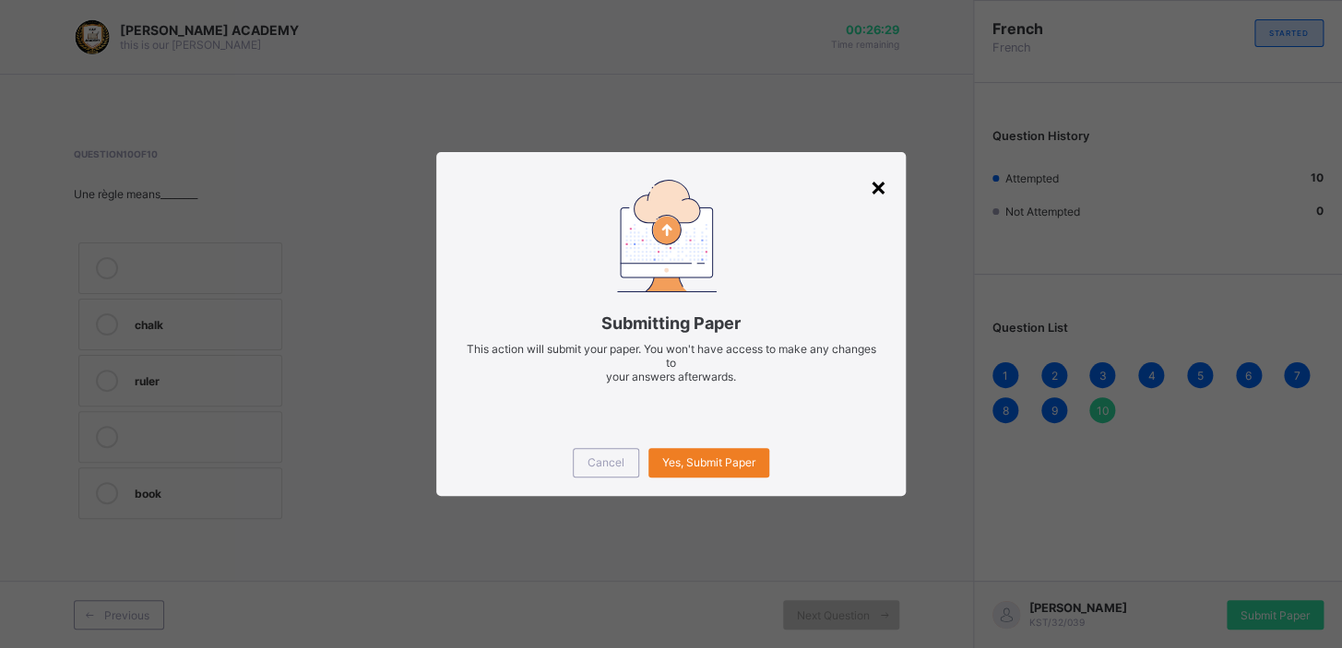
click at [876, 174] on div "×" at bounding box center [879, 186] width 18 height 31
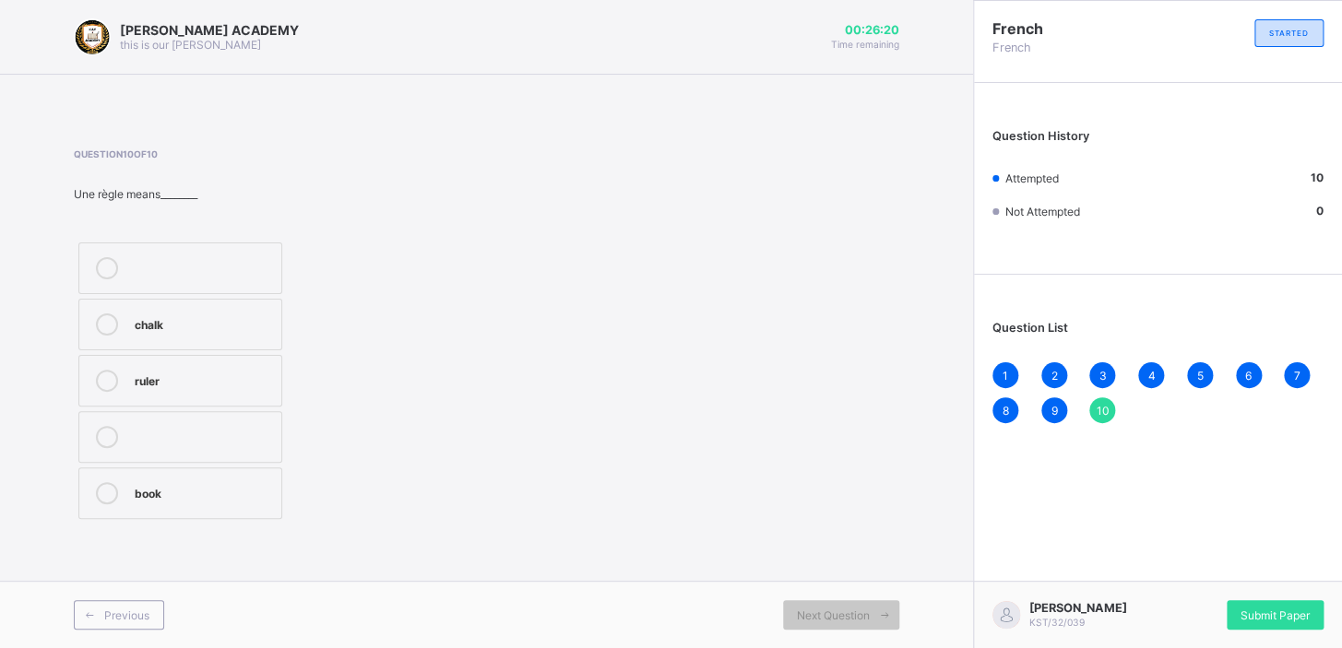
click at [996, 360] on div "Question List 1 2 3 4 5 6 7 8 9 10" at bounding box center [1158, 363] width 368 height 158
click at [990, 364] on div "Question List 1 2 3 4 5 6 7 8 9 10" at bounding box center [1158, 363] width 368 height 158
click at [1000, 362] on div "1" at bounding box center [1005, 375] width 26 height 26
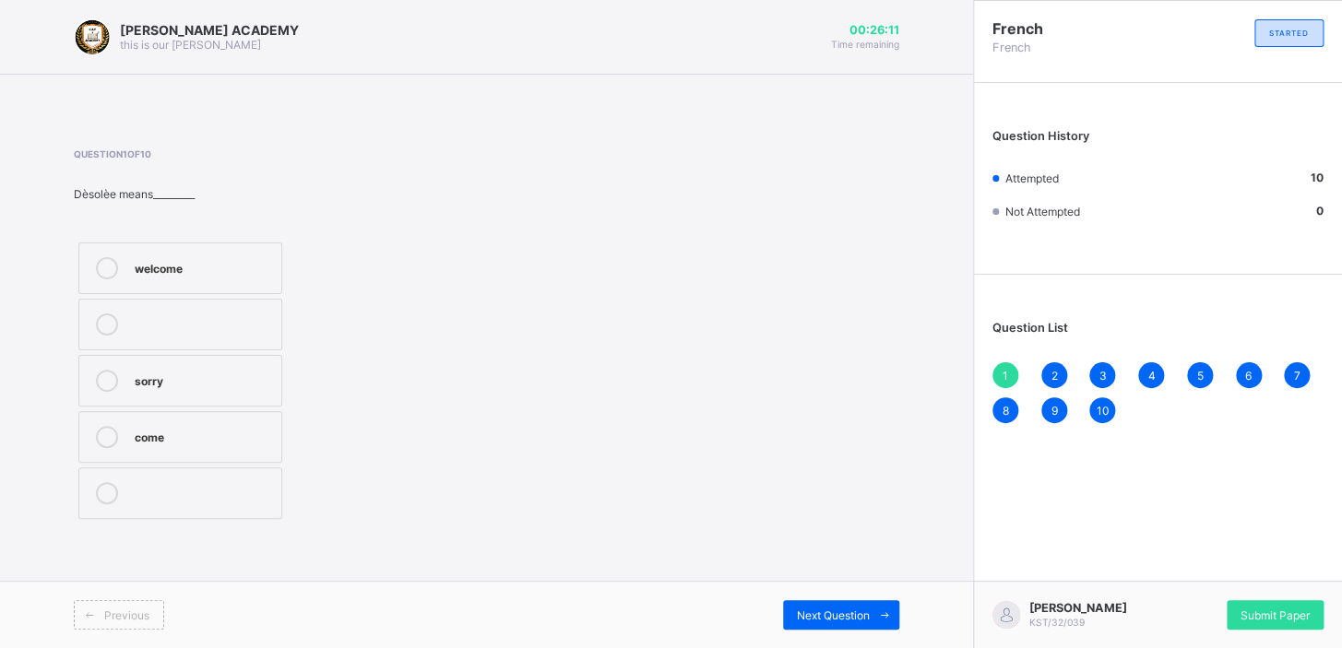
click at [1053, 362] on div "2" at bounding box center [1054, 375] width 26 height 26
click at [1098, 369] on span "3" at bounding box center [1101, 376] width 7 height 14
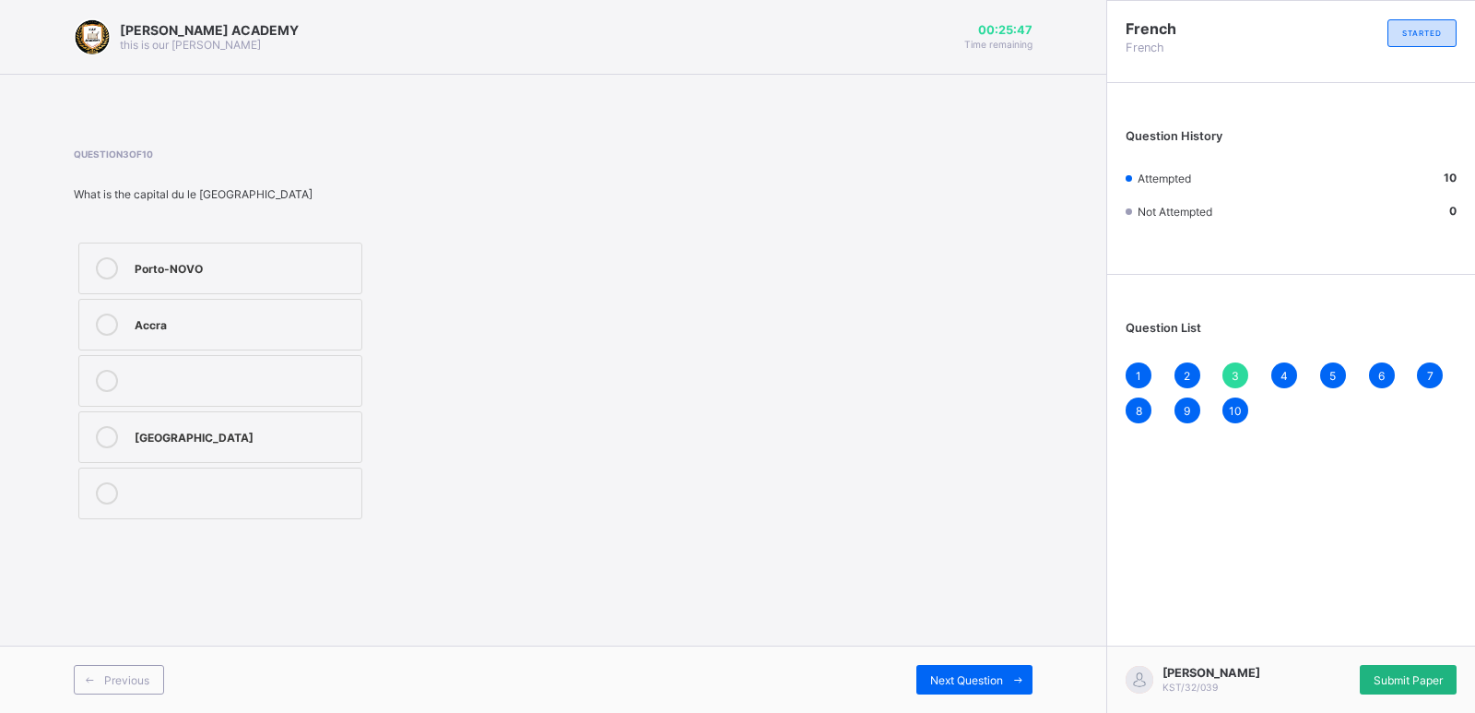
click at [1341, 647] on div "Submit Paper" at bounding box center [1408, 680] width 97 height 30
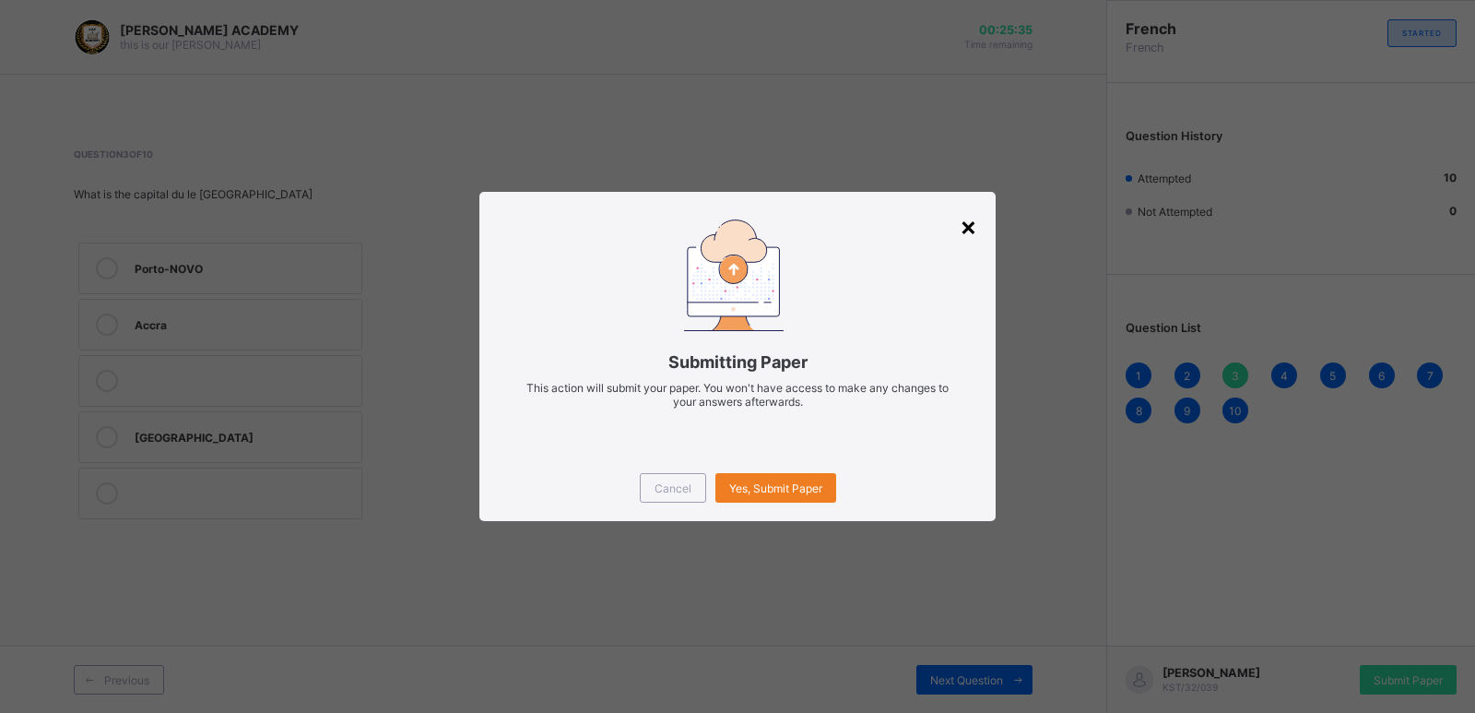
click at [969, 220] on div "×" at bounding box center [969, 225] width 18 height 31
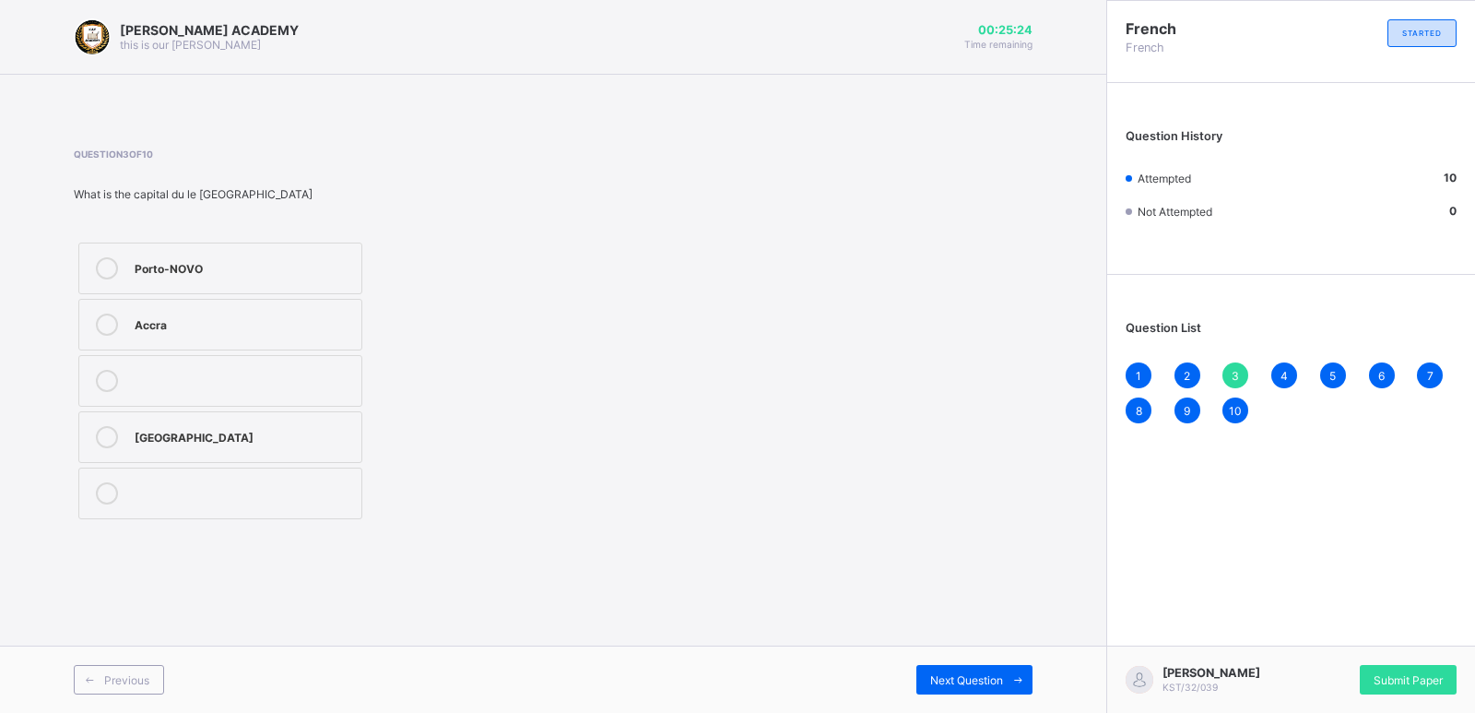
click at [1235, 398] on div "10" at bounding box center [1236, 410] width 26 height 26
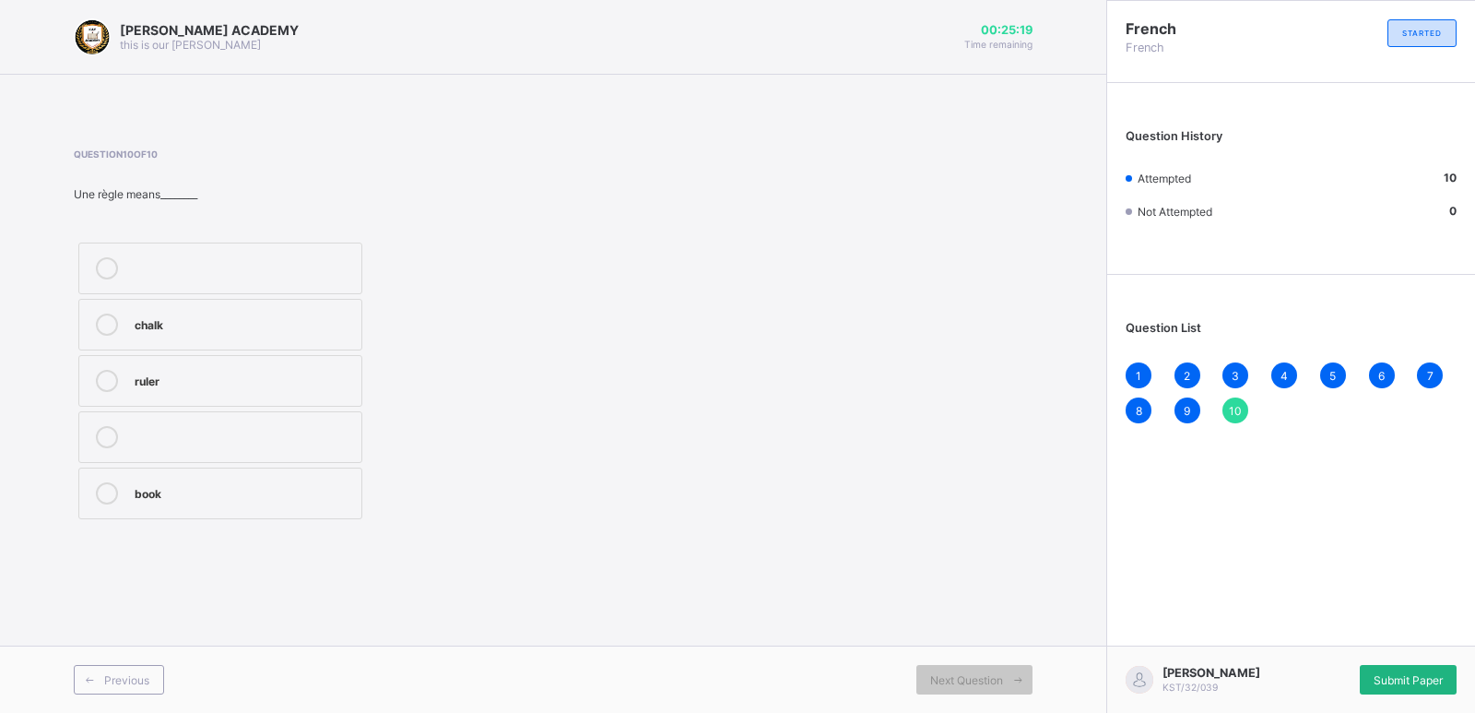
click at [1341, 647] on div "Submit Paper" at bounding box center [1408, 680] width 97 height 30
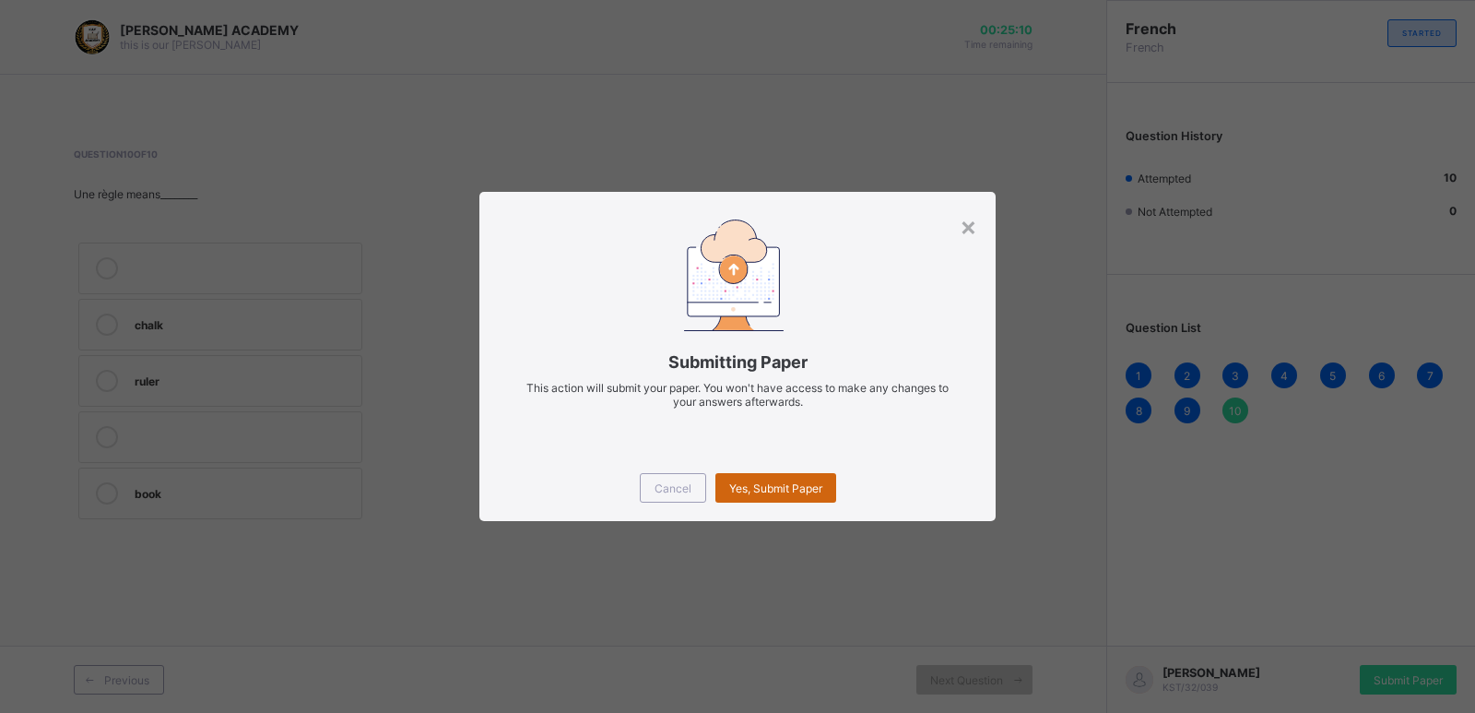
click at [762, 476] on div "Yes, Submit Paper" at bounding box center [776, 488] width 121 height 30
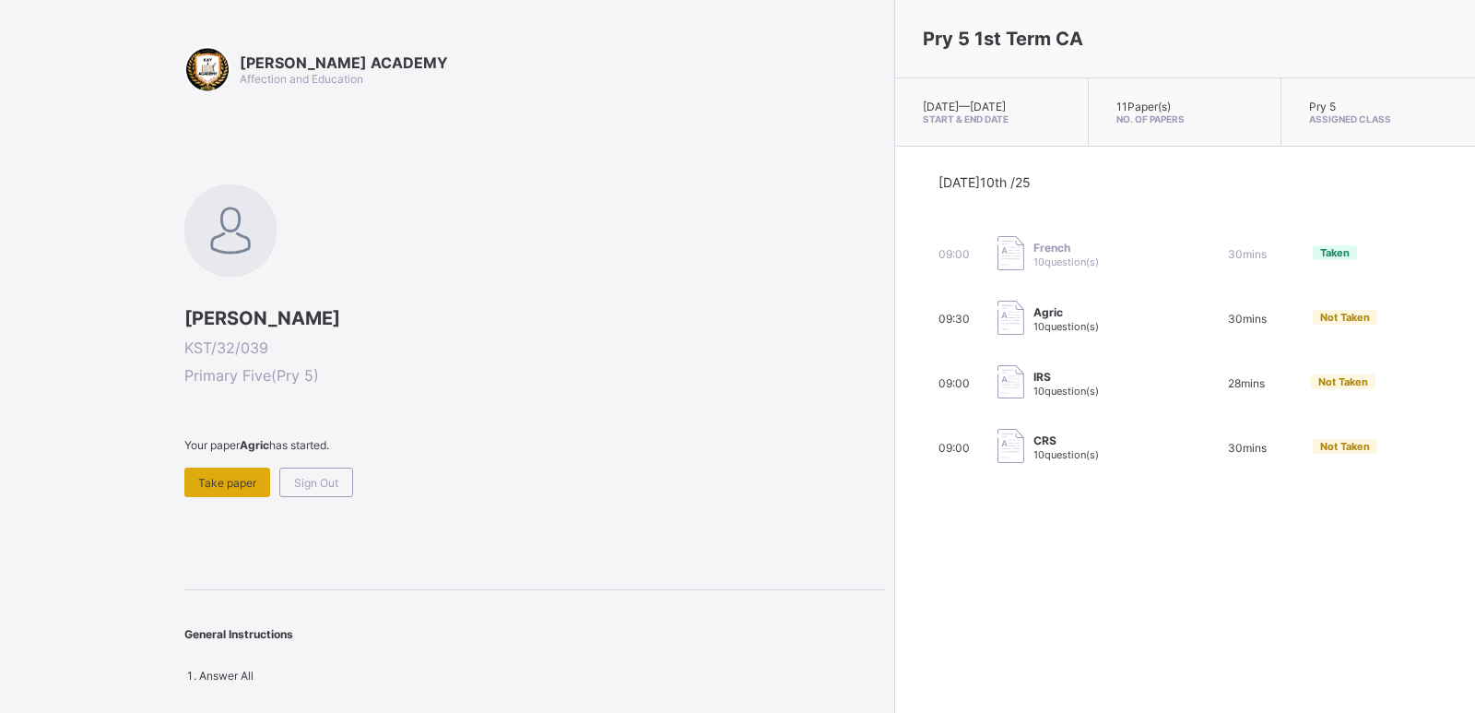
click at [222, 476] on span "Take paper" at bounding box center [227, 483] width 58 height 14
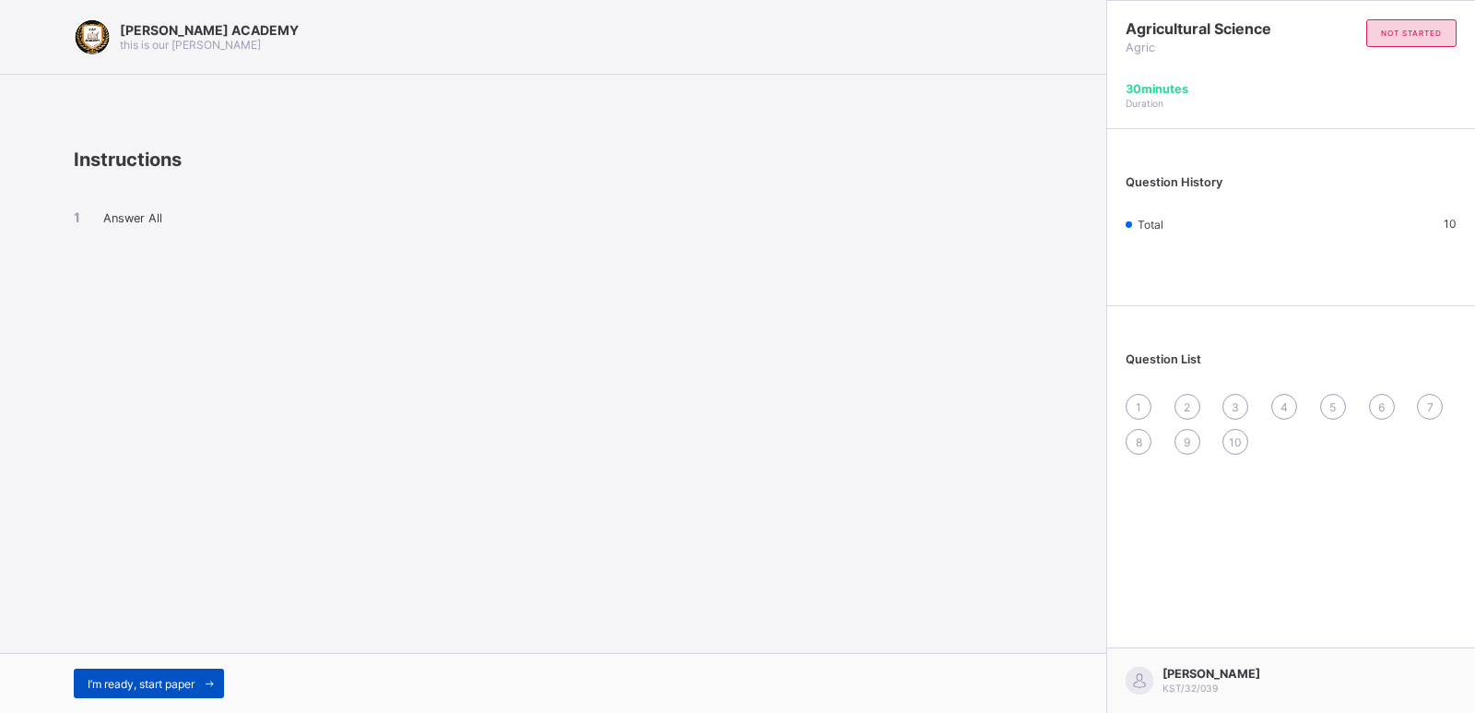
click at [194, 647] on div "I’m ready, start paper" at bounding box center [149, 683] width 150 height 30
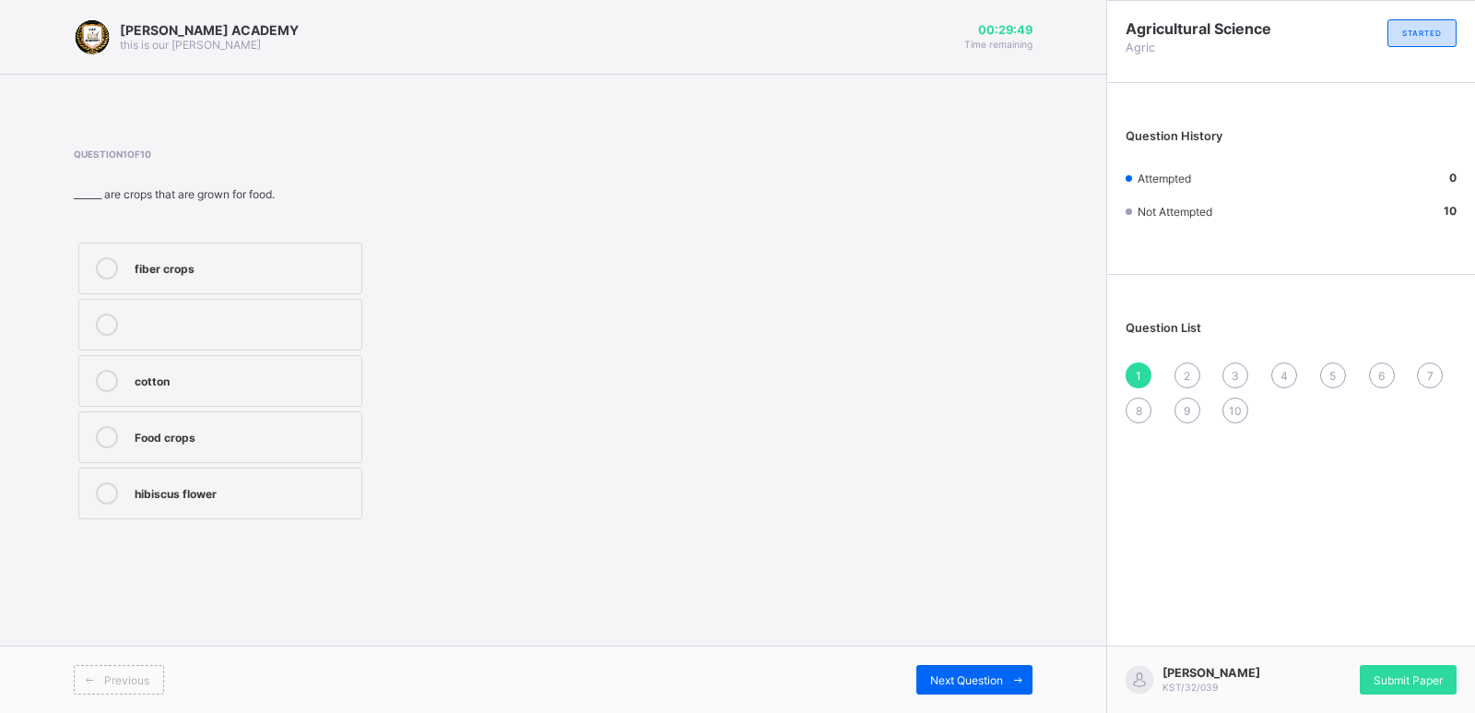
click at [349, 440] on div "Food crops" at bounding box center [244, 435] width 218 height 18
click at [1188, 369] on span "2" at bounding box center [1187, 376] width 6 height 14
click at [304, 381] on div "Five" at bounding box center [244, 379] width 218 height 18
click at [1236, 372] on span "3" at bounding box center [1235, 376] width 7 height 14
click at [445, 231] on div "Question 3 of 10 Following O horizon. Is the A horizon. It is known as _______ …" at bounding box center [318, 335] width 489 height 375
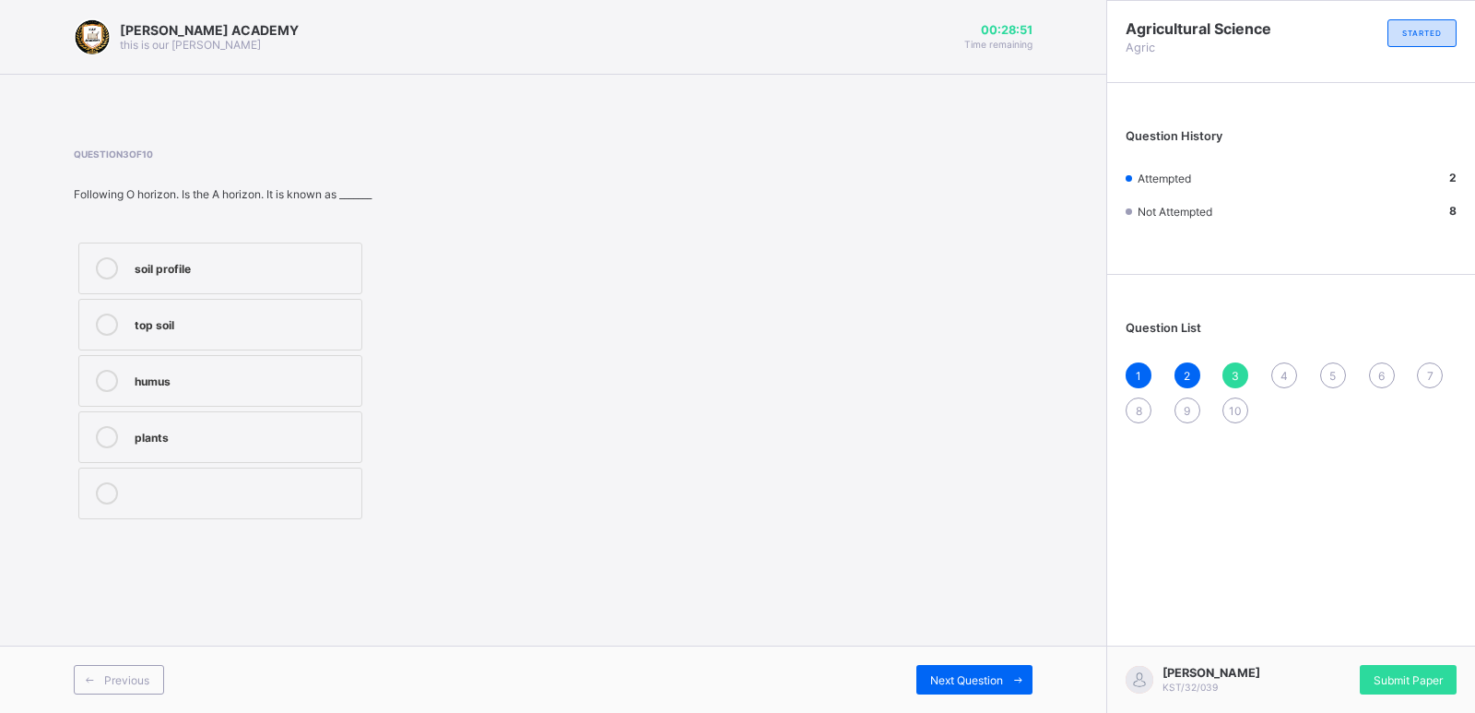
click at [285, 247] on label "soil profile" at bounding box center [220, 269] width 284 height 52
click at [1278, 361] on div "Question List 1 2 3 4 5 6 7 8 9 10" at bounding box center [1291, 363] width 368 height 158
click at [1284, 370] on span "4" at bounding box center [1284, 376] width 7 height 14
click at [236, 482] on div "[MEDICAL_DATA]" at bounding box center [244, 491] width 218 height 18
click at [1329, 362] on div "5" at bounding box center [1333, 375] width 26 height 26
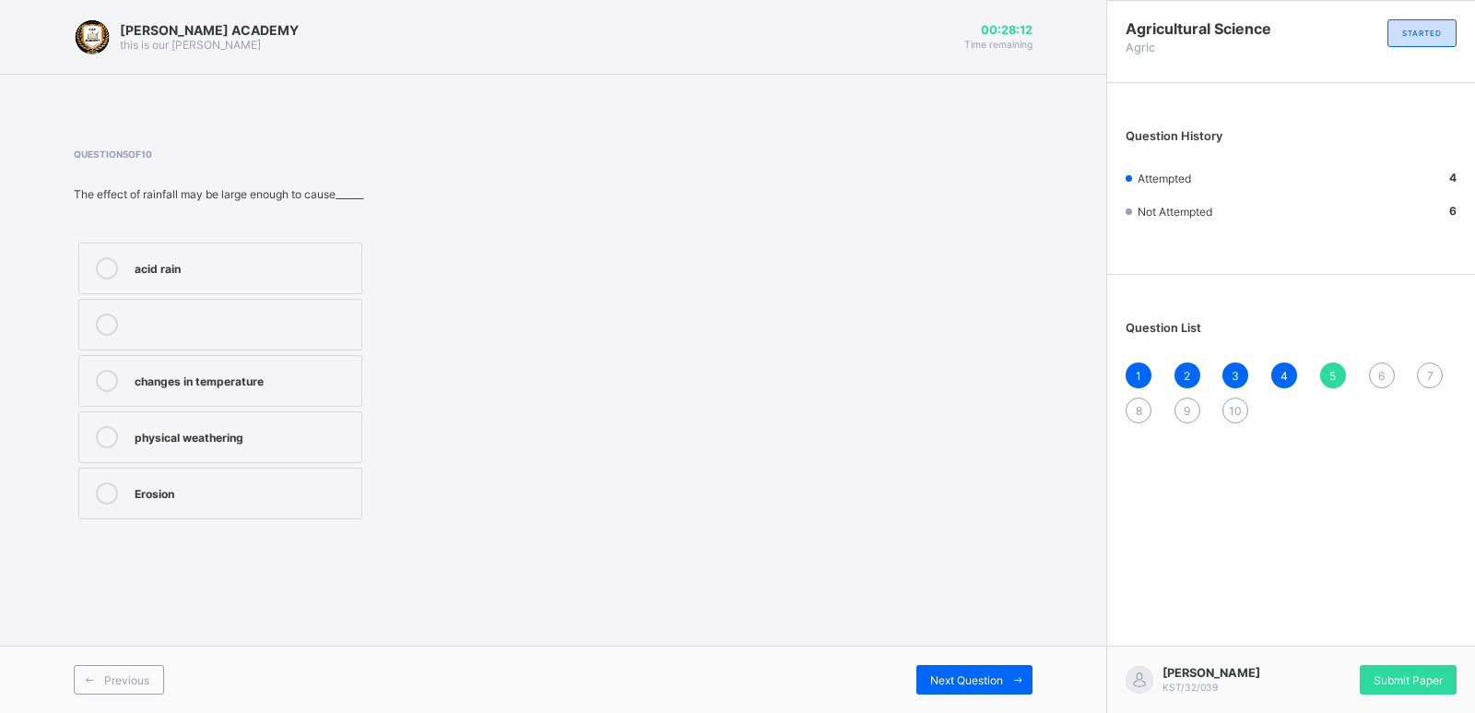
click at [210, 488] on div "Erosion" at bounding box center [244, 491] width 218 height 18
click at [1341, 363] on div "6" at bounding box center [1382, 375] width 26 height 26
click at [237, 272] on div "Rainfal" at bounding box center [244, 266] width 218 height 18
click at [237, 271] on div "Rainfal" at bounding box center [244, 266] width 218 height 18
click at [1341, 369] on span "7" at bounding box center [1430, 376] width 6 height 14
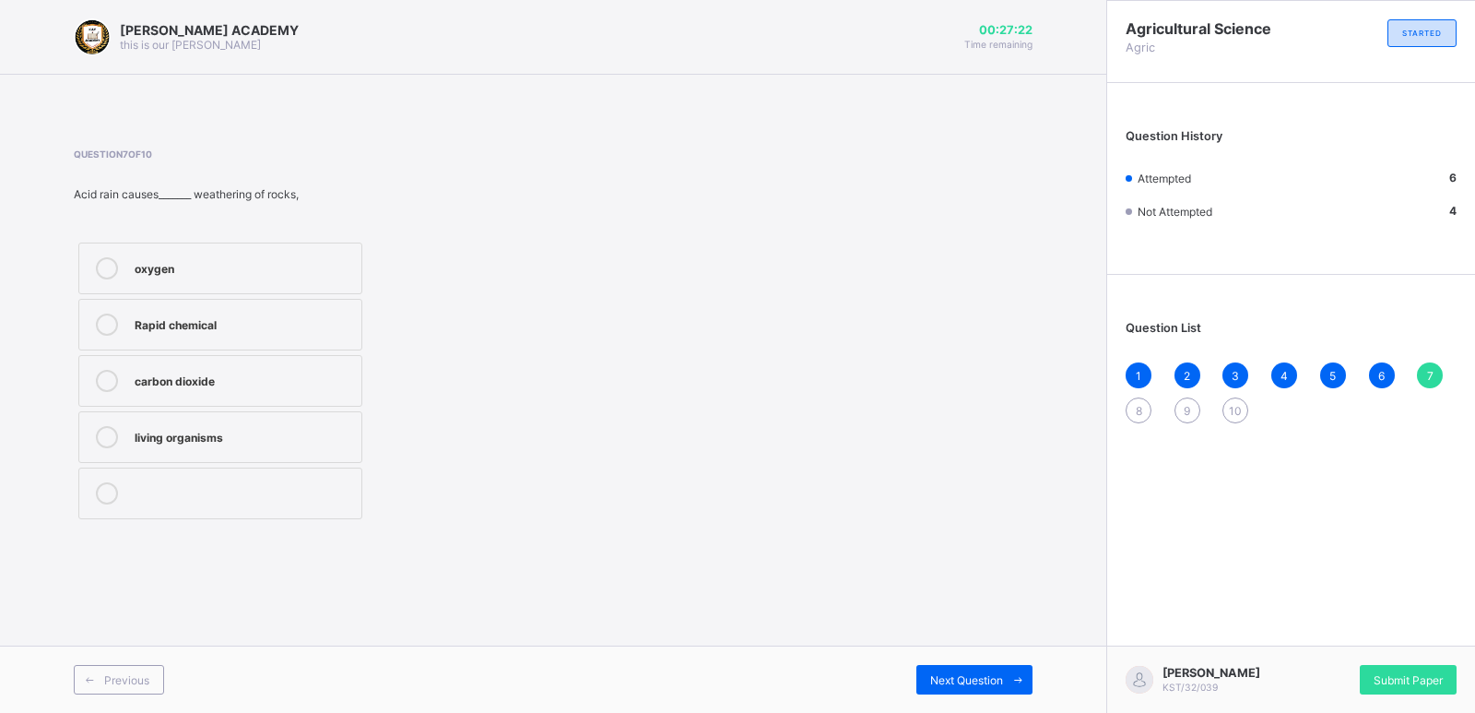
click at [1341, 367] on div "7" at bounding box center [1430, 375] width 26 height 26
drag, startPoint x: 1424, startPoint y: 390, endPoint x: 1153, endPoint y: 427, distance: 273.6
click at [1153, 427] on div "Question List 1 2 3 4 5 6 7 8 9 10" at bounding box center [1291, 363] width 368 height 158
click at [310, 326] on div "Rapid chemical" at bounding box center [244, 323] width 218 height 18
click at [260, 420] on label "living organisms" at bounding box center [220, 437] width 284 height 52
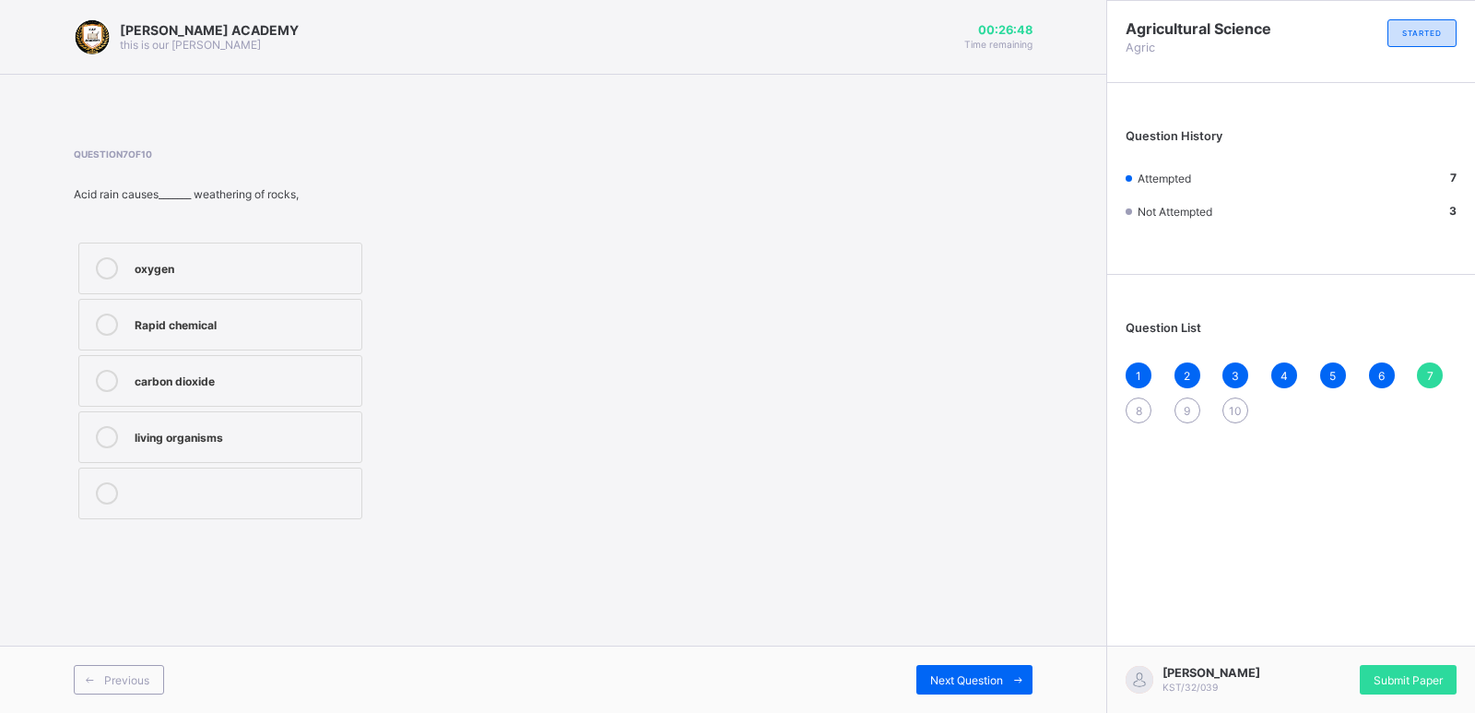
click at [237, 264] on div "oxygen" at bounding box center [244, 266] width 218 height 18
click at [1136, 398] on div "8" at bounding box center [1139, 410] width 26 height 26
click at [290, 474] on label "horizon" at bounding box center [220, 493] width 284 height 52
click at [254, 472] on label "horizon" at bounding box center [220, 493] width 284 height 52
click at [1231, 362] on div "3" at bounding box center [1236, 375] width 26 height 26
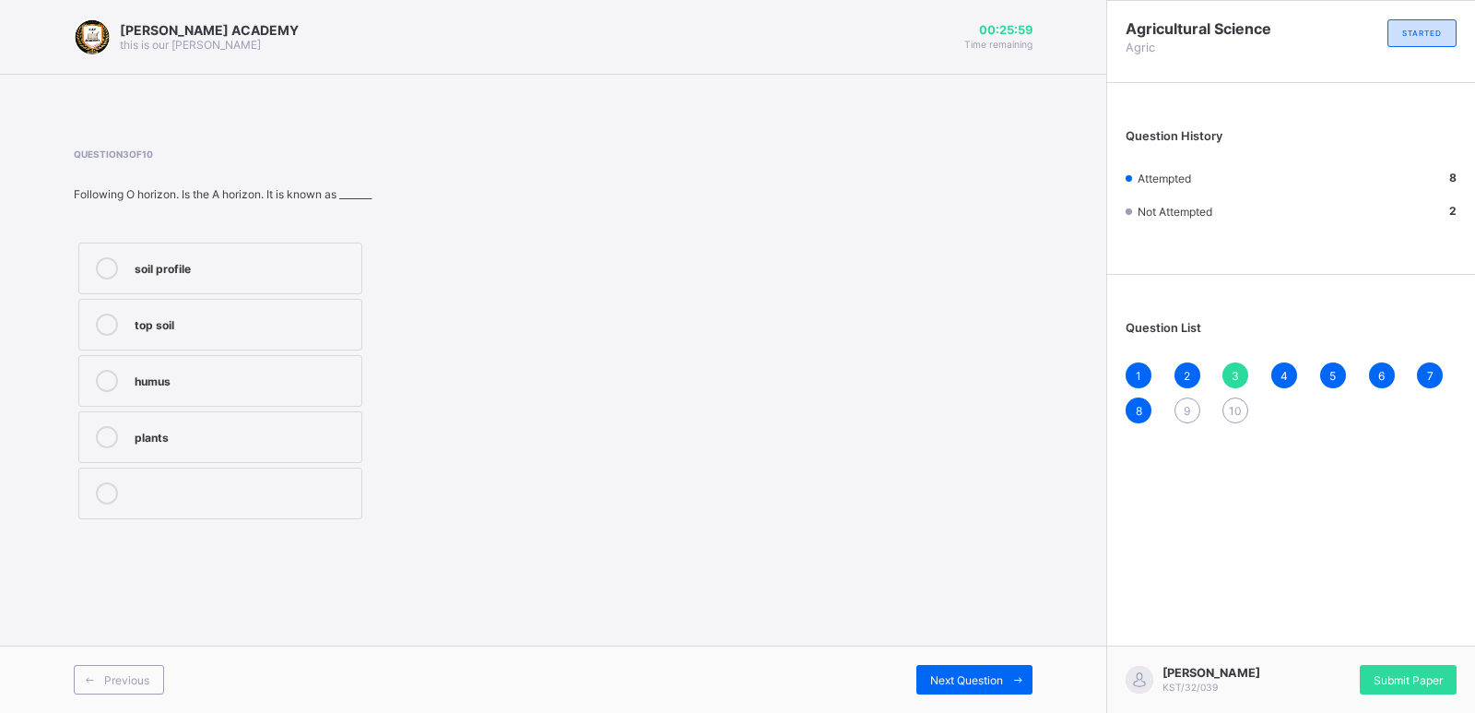
click at [1132, 404] on div "8" at bounding box center [1139, 410] width 26 height 26
click at [1229, 366] on div "3" at bounding box center [1236, 375] width 26 height 26
click at [1138, 399] on div "8" at bounding box center [1139, 410] width 26 height 26
click at [1232, 366] on div "3" at bounding box center [1236, 375] width 26 height 26
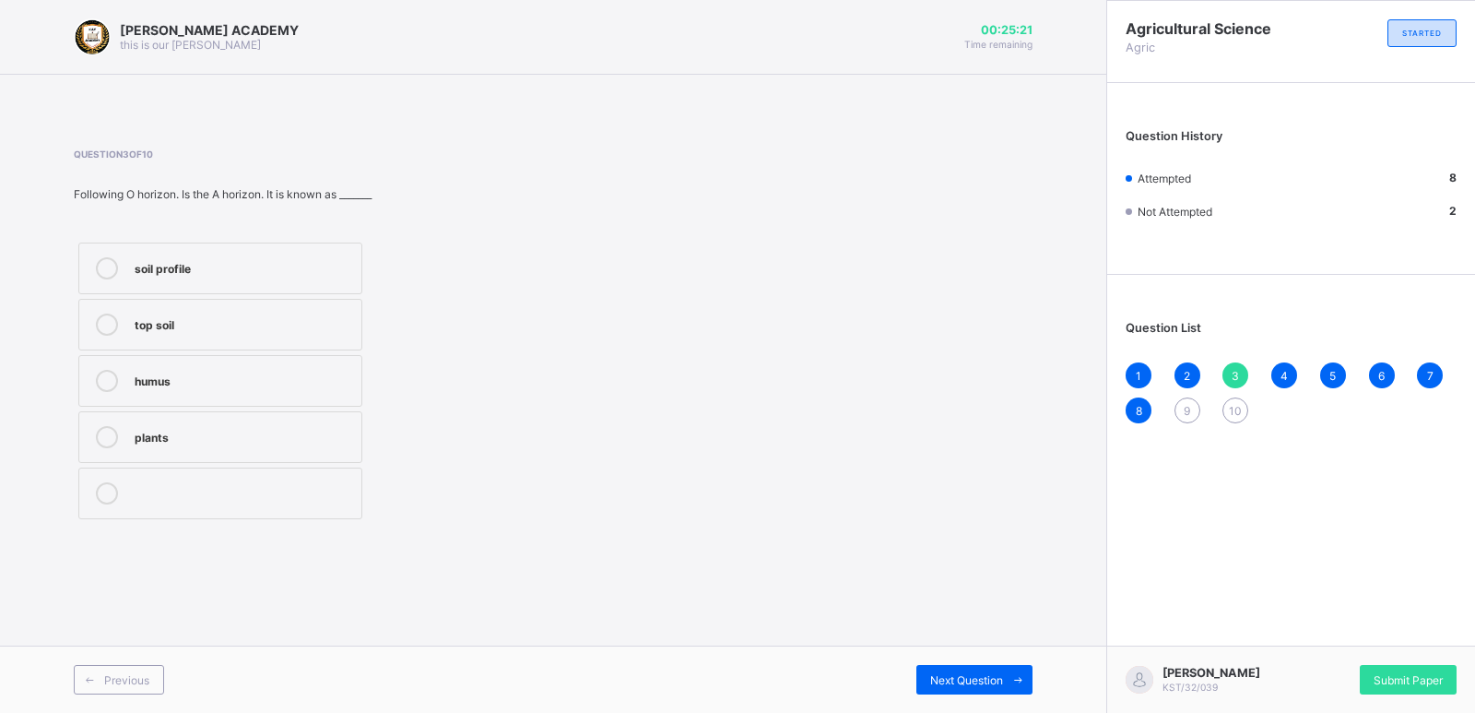
click at [1189, 399] on div "9" at bounding box center [1188, 410] width 26 height 26
click at [302, 494] on div "oxygen and carbon dioxide" at bounding box center [244, 491] width 218 height 18
click at [1229, 400] on div "10" at bounding box center [1236, 410] width 26 height 26
click at [278, 279] on label "Monocotyledon" at bounding box center [220, 269] width 284 height 52
click at [1341, 647] on div "[PERSON_NAME] KST/32/039 Submit Paper" at bounding box center [1290, 678] width 369 height 67
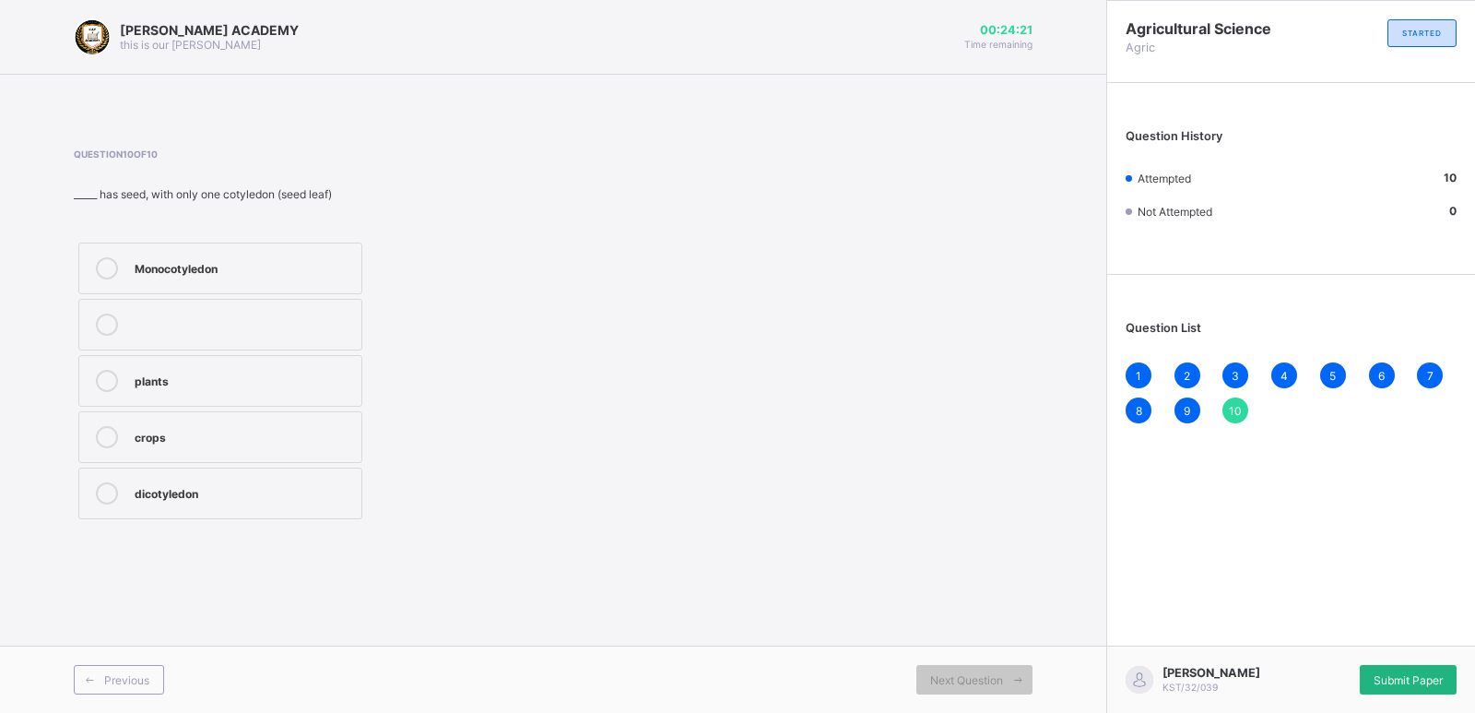
click at [1341, 647] on span "Submit Paper" at bounding box center [1408, 680] width 69 height 14
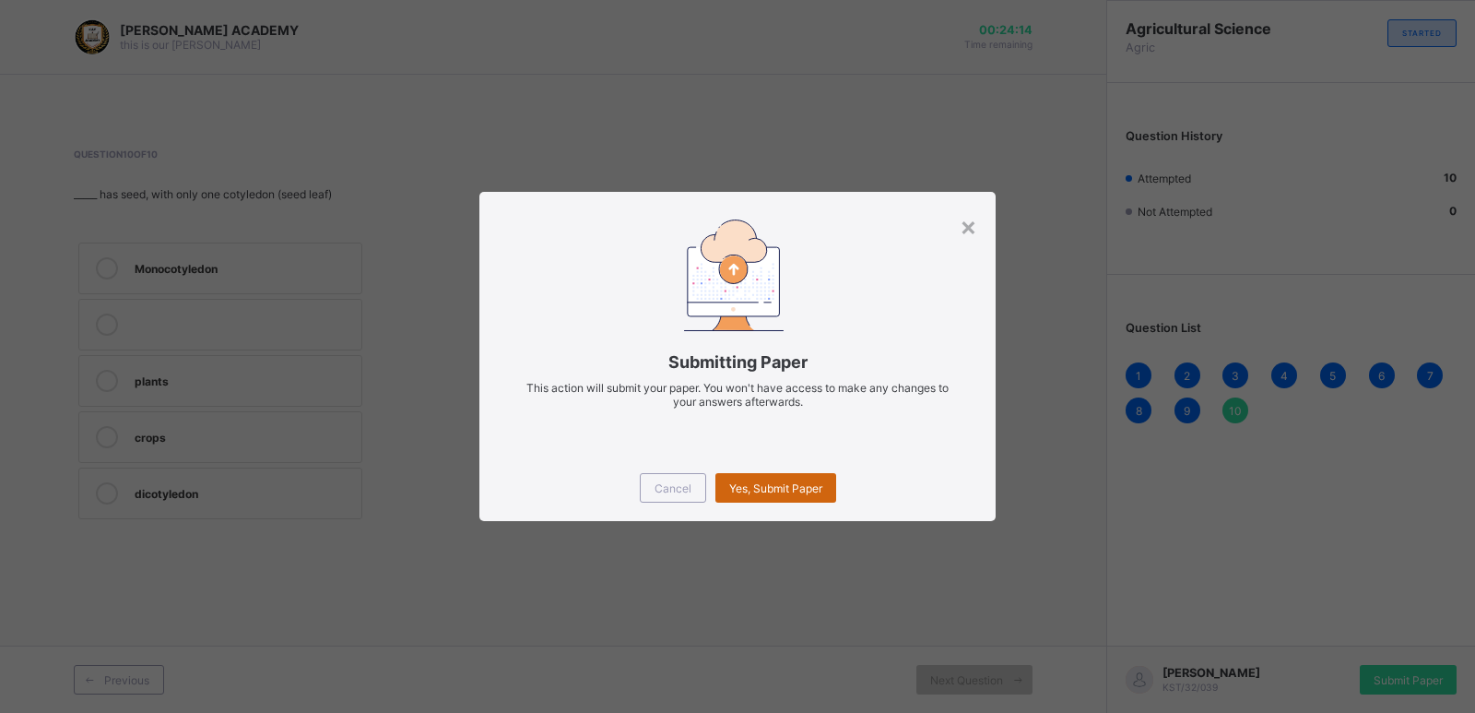
click at [793, 474] on div "Yes, Submit Paper" at bounding box center [776, 488] width 121 height 30
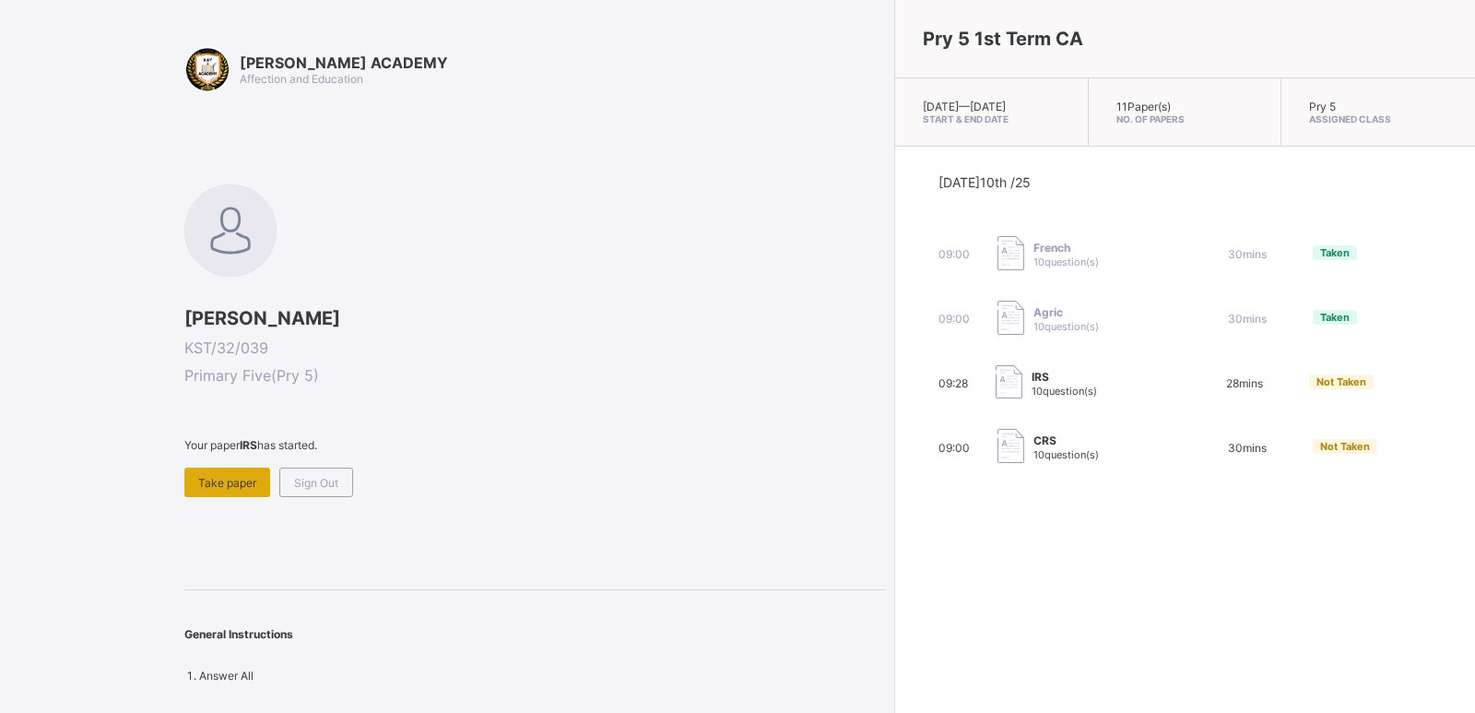
click at [231, 480] on span "Take paper" at bounding box center [227, 483] width 58 height 14
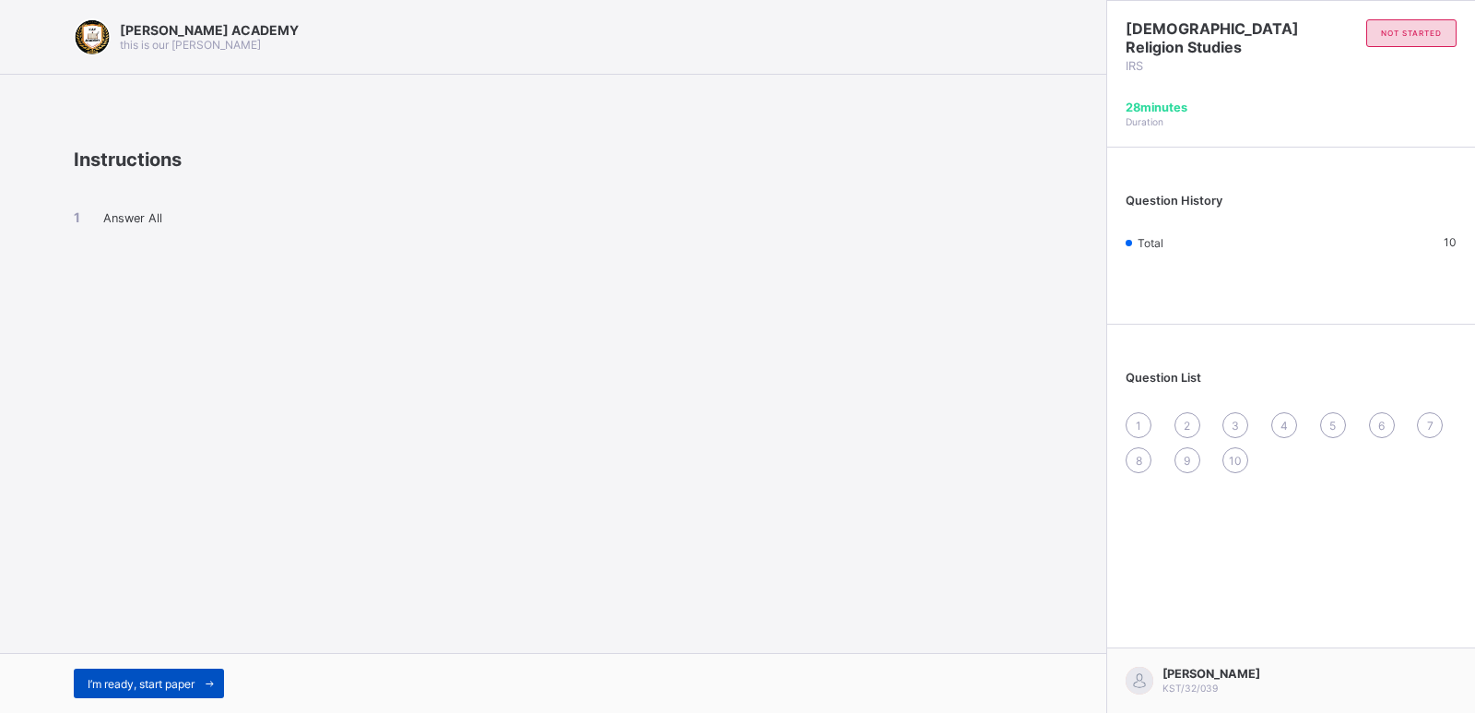
click at [184, 647] on div "I’m ready, start paper" at bounding box center [149, 683] width 150 height 30
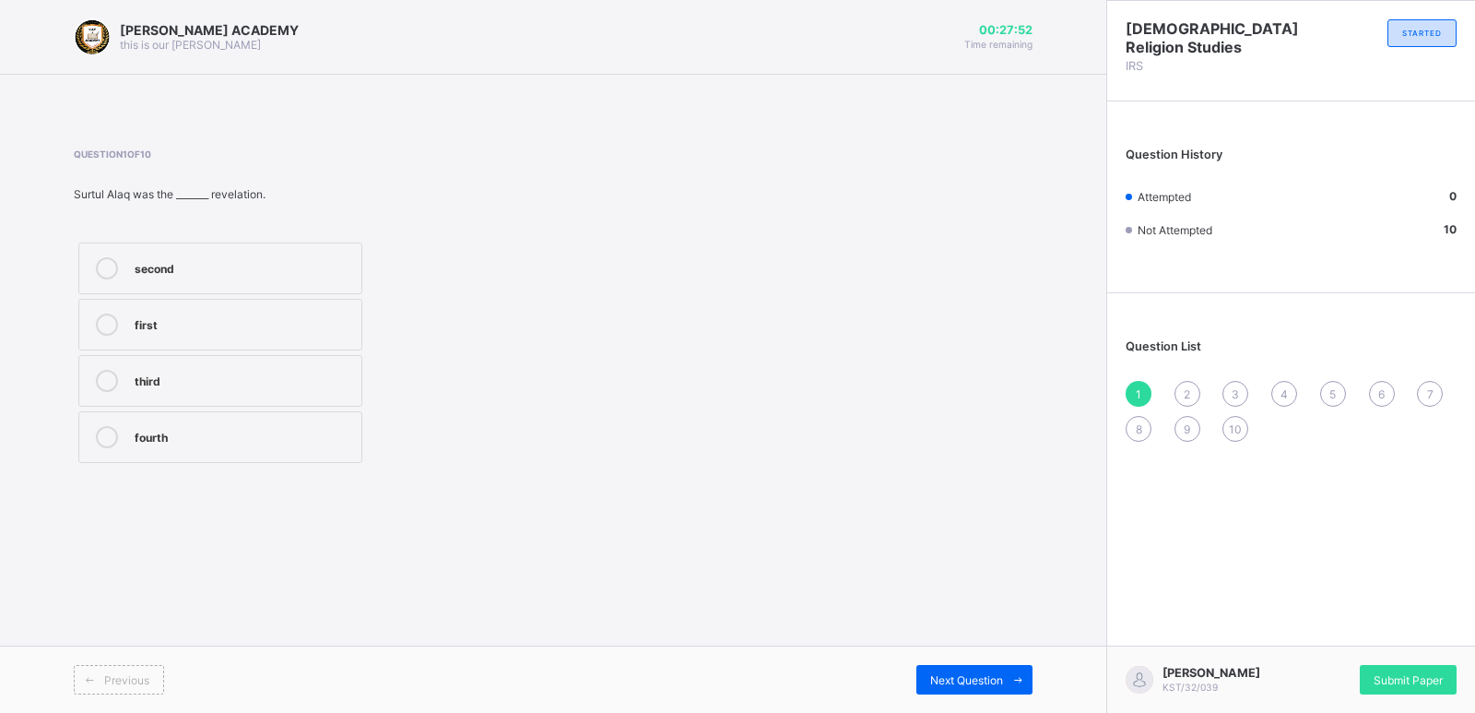
click at [298, 331] on div "first" at bounding box center [244, 323] width 218 height 18
click at [1189, 381] on div "2" at bounding box center [1188, 394] width 26 height 26
click at [208, 372] on div "reading and knowledge" at bounding box center [244, 379] width 218 height 18
click at [1231, 387] on div "3" at bounding box center [1236, 394] width 26 height 26
click at [304, 378] on div "18" at bounding box center [244, 379] width 218 height 18
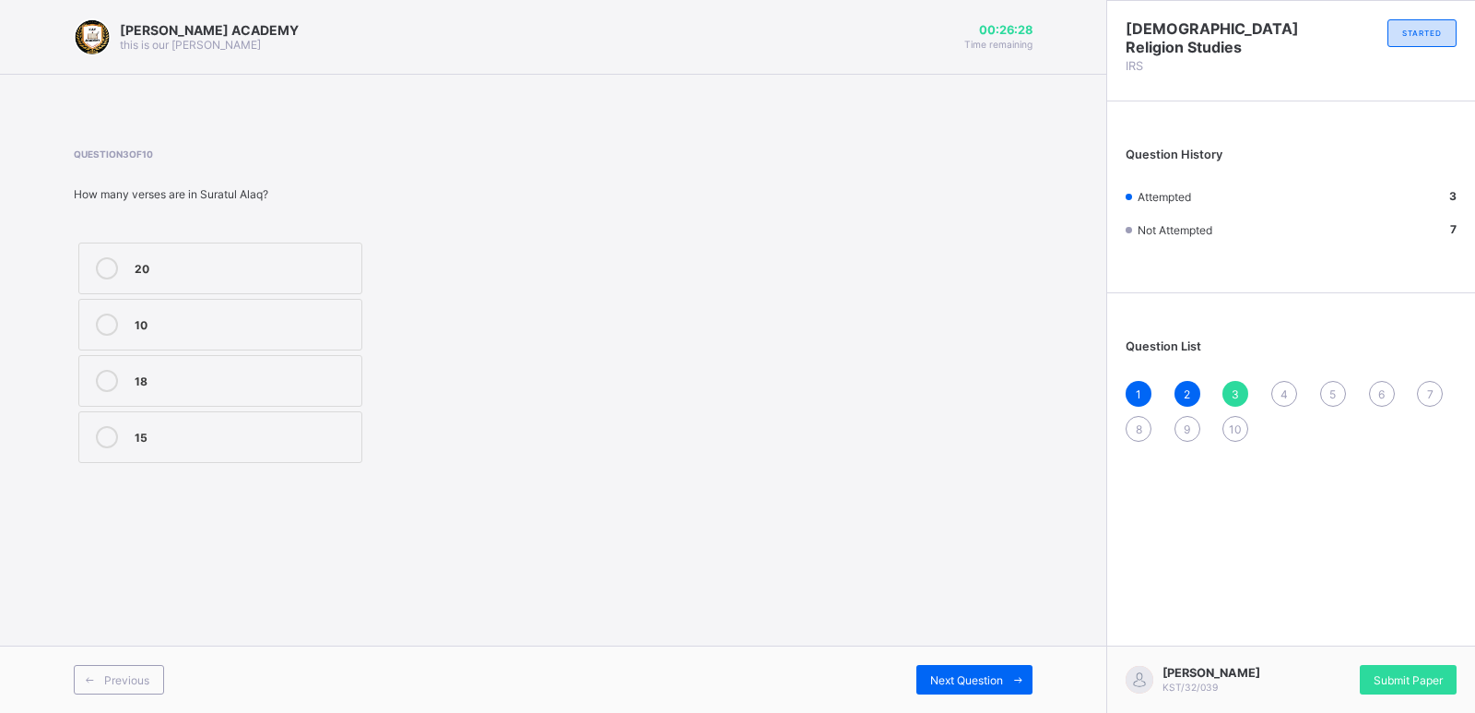
click at [1280, 389] on div "4" at bounding box center [1285, 394] width 26 height 26
click at [206, 446] on div "Iqra" at bounding box center [244, 437] width 218 height 22
click at [1331, 381] on div "5" at bounding box center [1333, 394] width 26 height 26
click at [289, 327] on div "dry ablution" at bounding box center [244, 323] width 218 height 18
click at [337, 253] on label "normal ablution" at bounding box center [220, 269] width 284 height 52
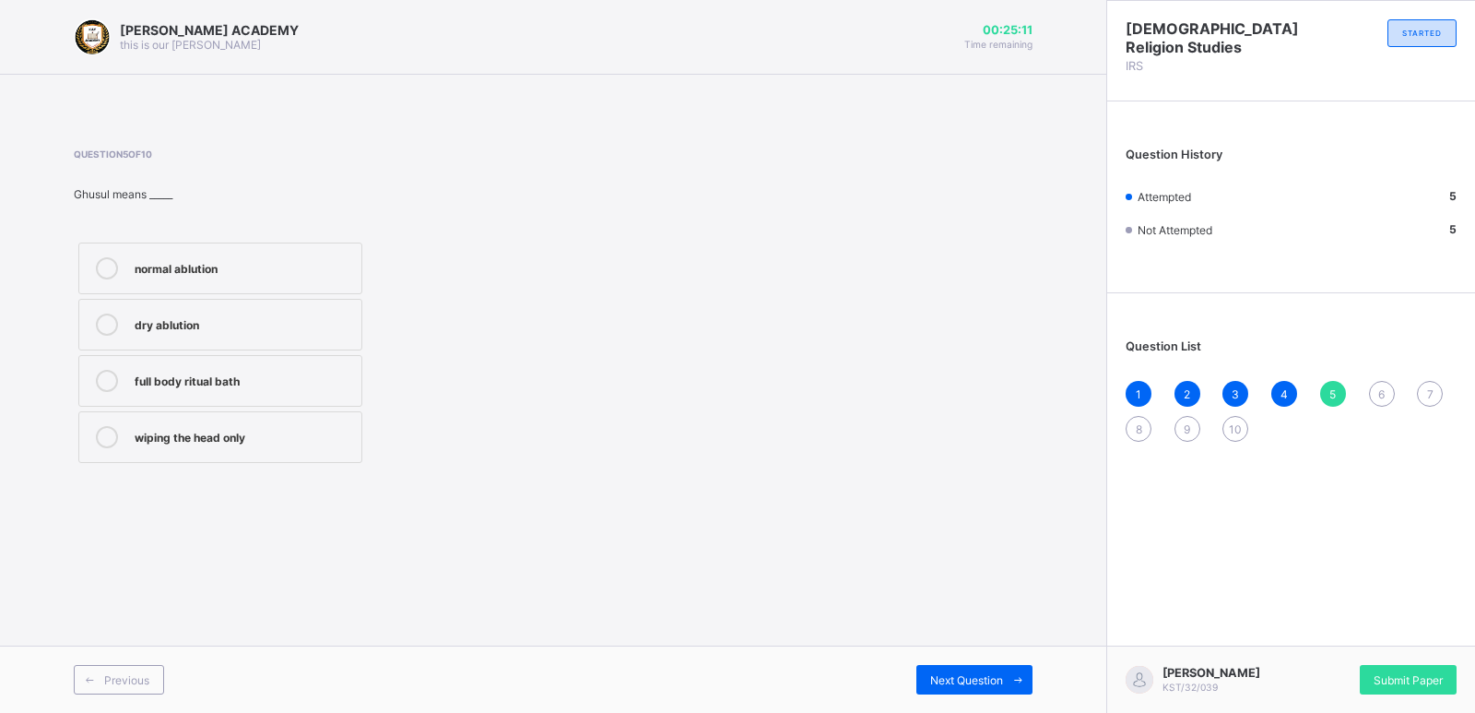
click at [1341, 381] on div "6" at bounding box center [1382, 394] width 26 height 26
click at [198, 384] on div "after fasting" at bounding box center [244, 379] width 218 height 18
click at [1341, 383] on div "7" at bounding box center [1430, 394] width 26 height 26
click at [276, 329] on div "facing the Qiblah" at bounding box center [244, 323] width 218 height 18
click at [1139, 412] on div "1 2 3 4 5 6 7 8 9 10" at bounding box center [1291, 411] width 331 height 61
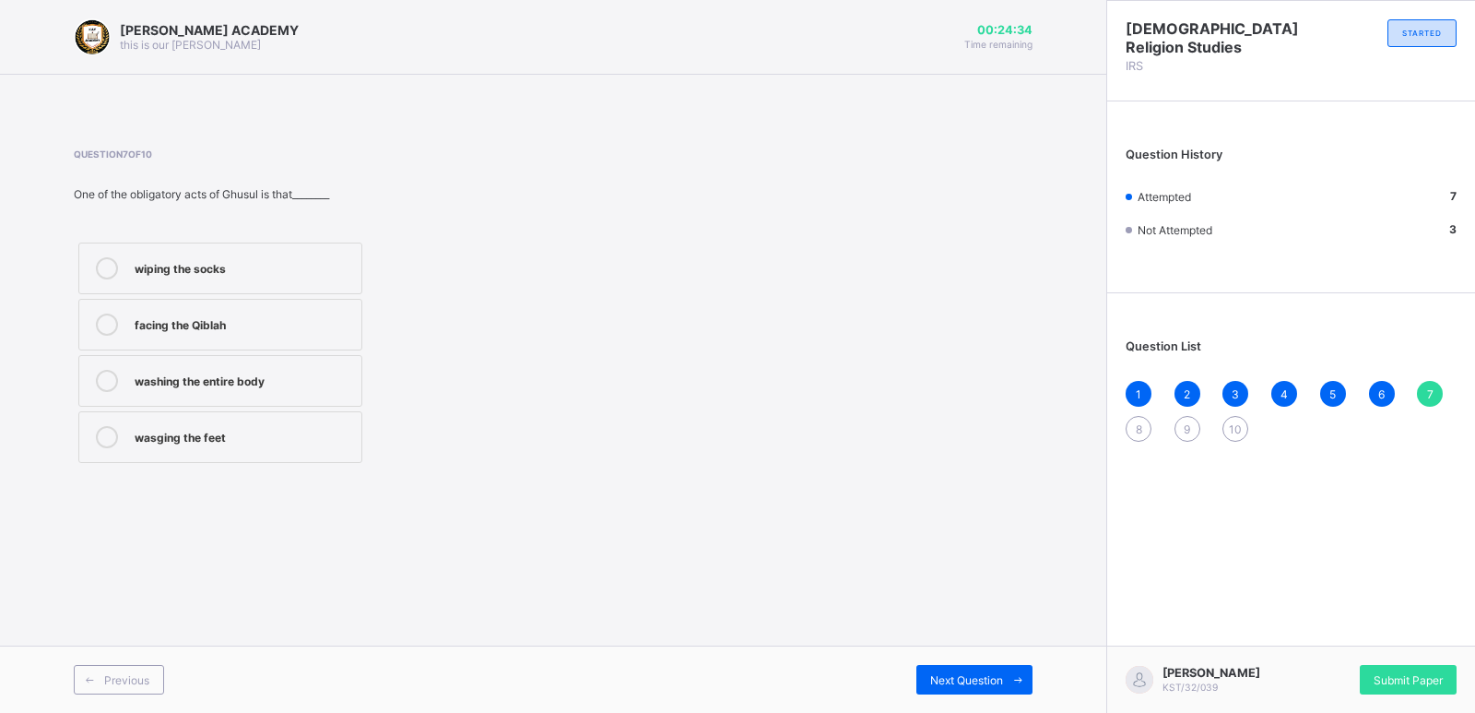
click at [1135, 420] on div "8" at bounding box center [1139, 429] width 26 height 26
click at [246, 328] on div "mensturation" at bounding box center [244, 323] width 218 height 18
click at [1188, 417] on div "9" at bounding box center [1188, 429] width 26 height 26
click at [256, 375] on div "[PERSON_NAME]" at bounding box center [244, 379] width 218 height 18
click at [1232, 415] on div "1 2 3 4 5 6 7 8 9 10" at bounding box center [1291, 411] width 331 height 61
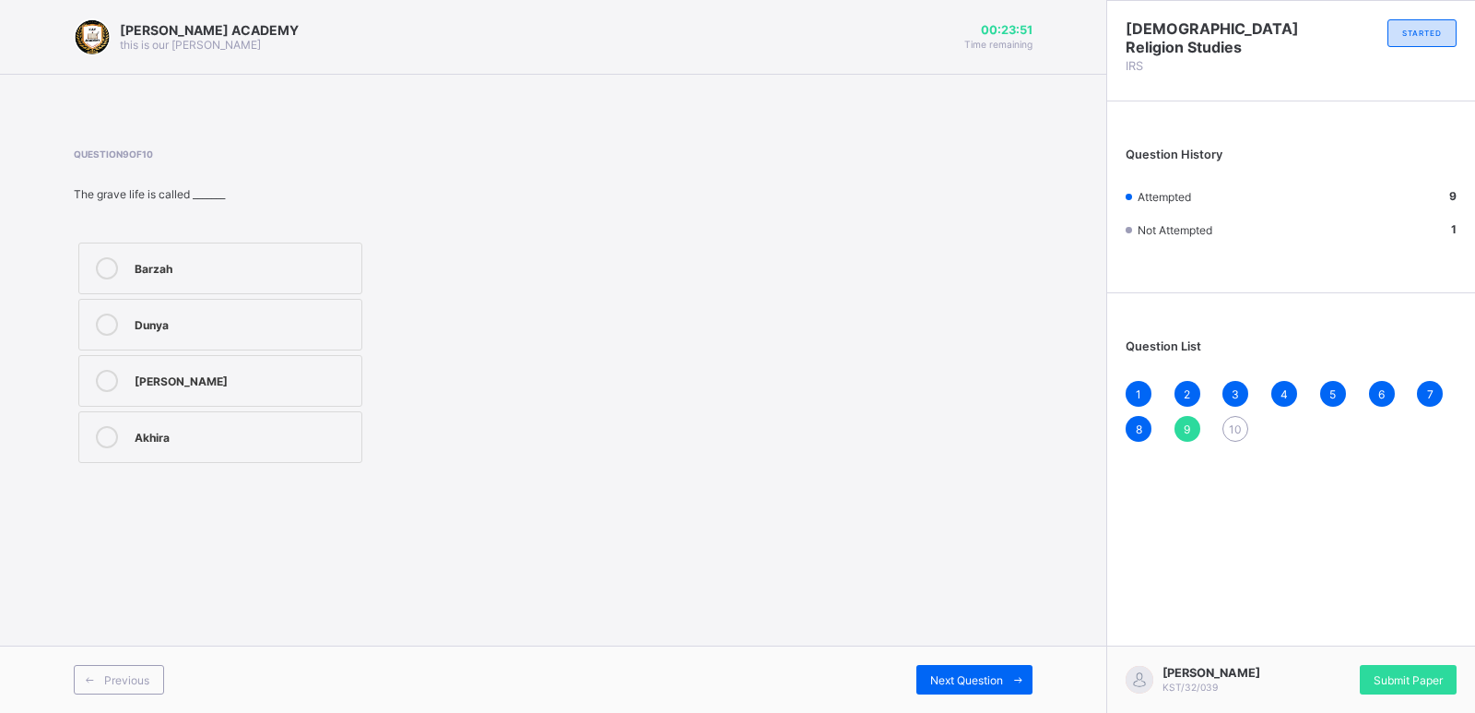
click at [1232, 419] on div "10" at bounding box center [1236, 429] width 26 height 26
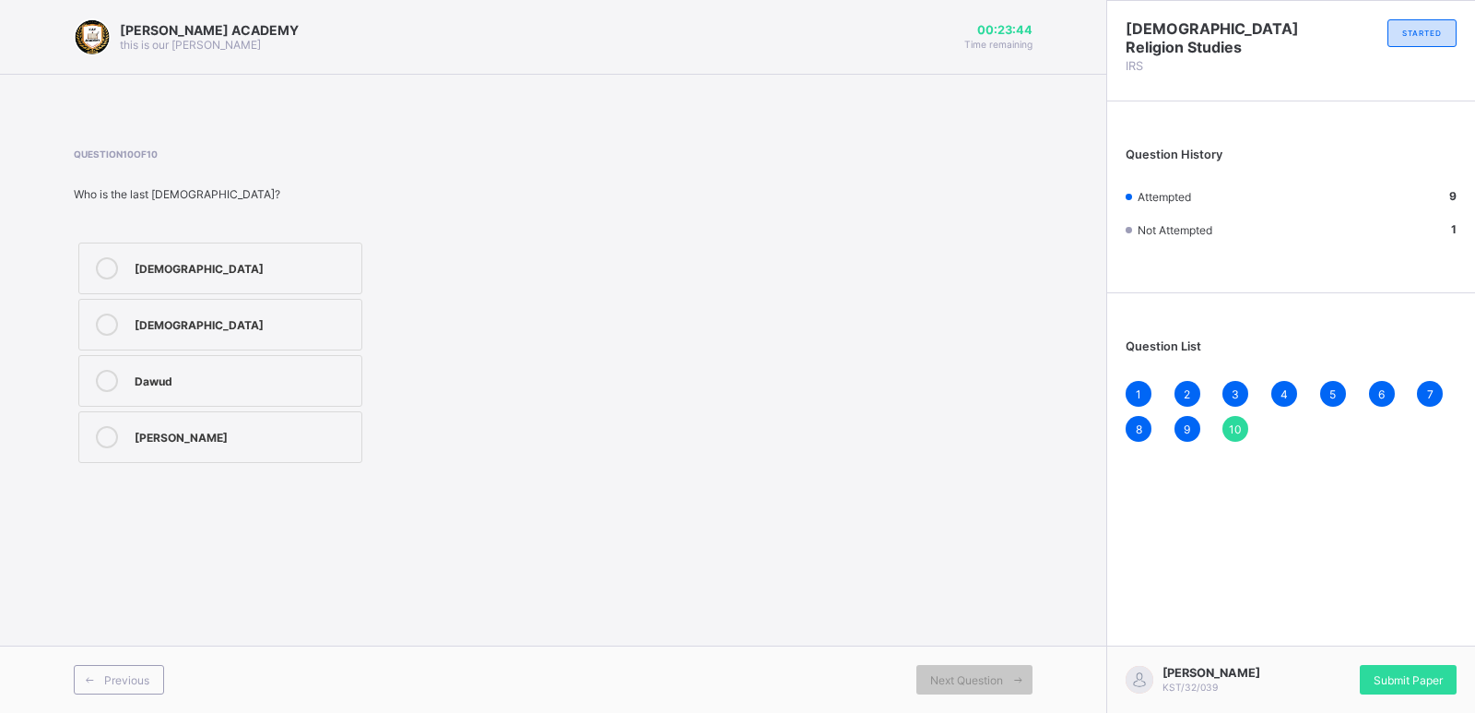
click at [223, 307] on label "[DEMOGRAPHIC_DATA]" at bounding box center [220, 325] width 284 height 52
click at [1341, 647] on div "Submit Paper" at bounding box center [1408, 680] width 97 height 30
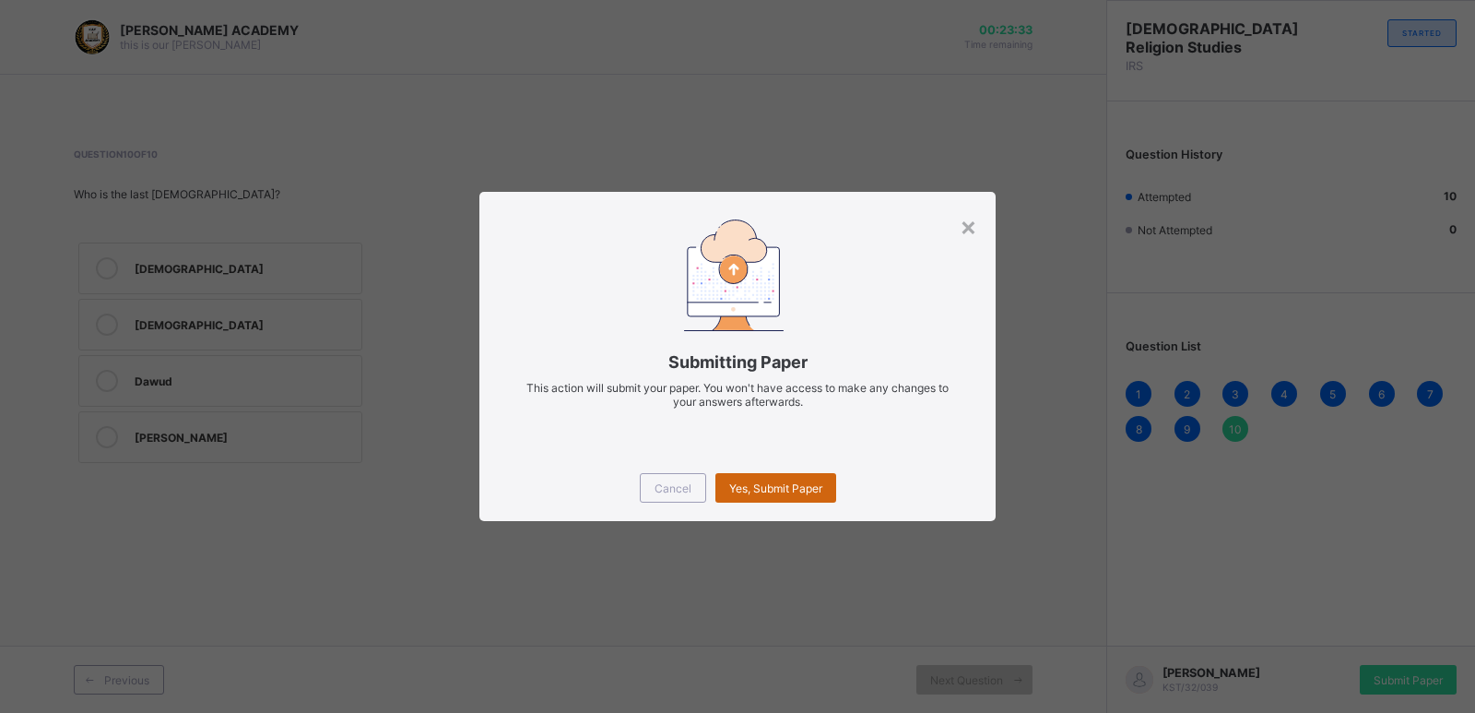
click at [757, 486] on span "Yes, Submit Paper" at bounding box center [775, 488] width 93 height 14
